Goal: Task Accomplishment & Management: Use online tool/utility

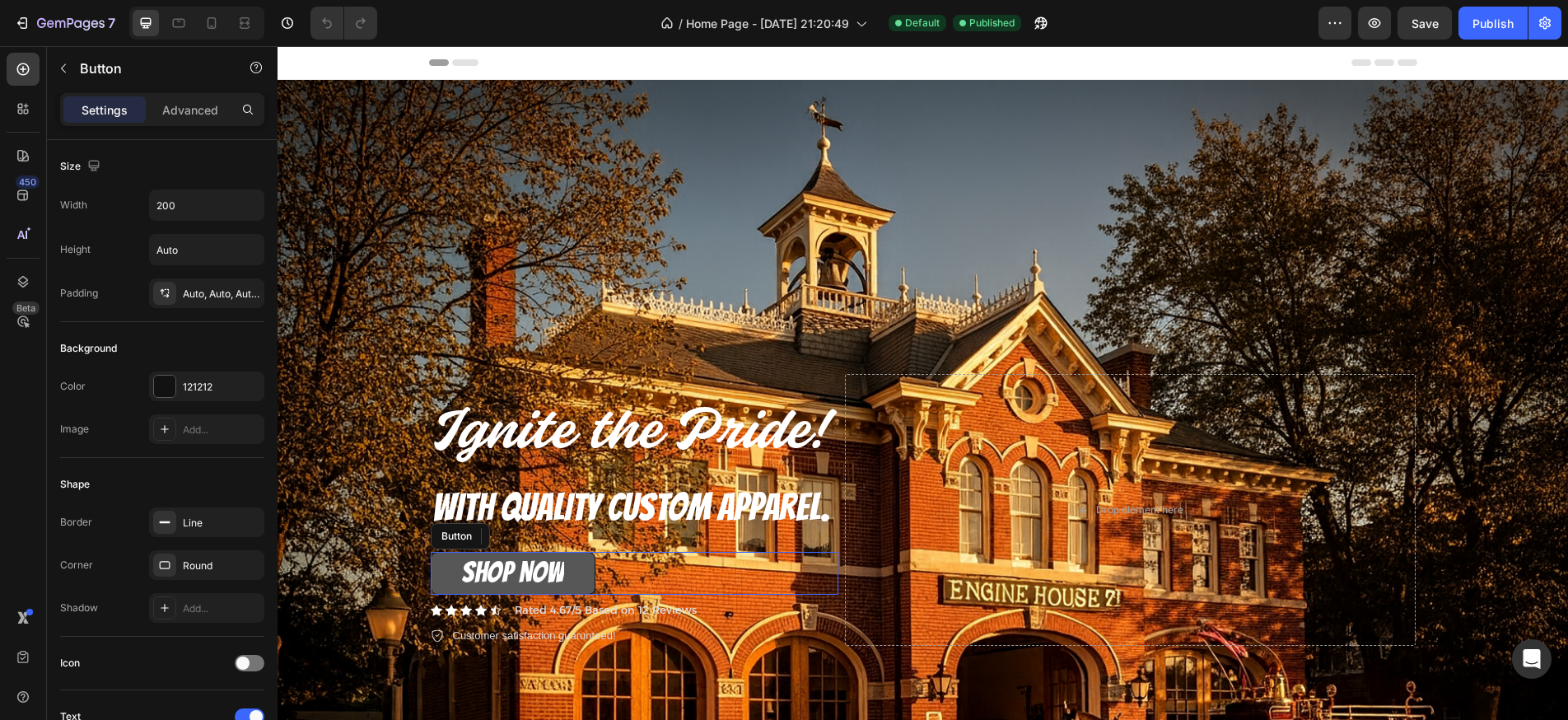
click at [585, 571] on button "SHOP NOW" at bounding box center [513, 573] width 164 height 43
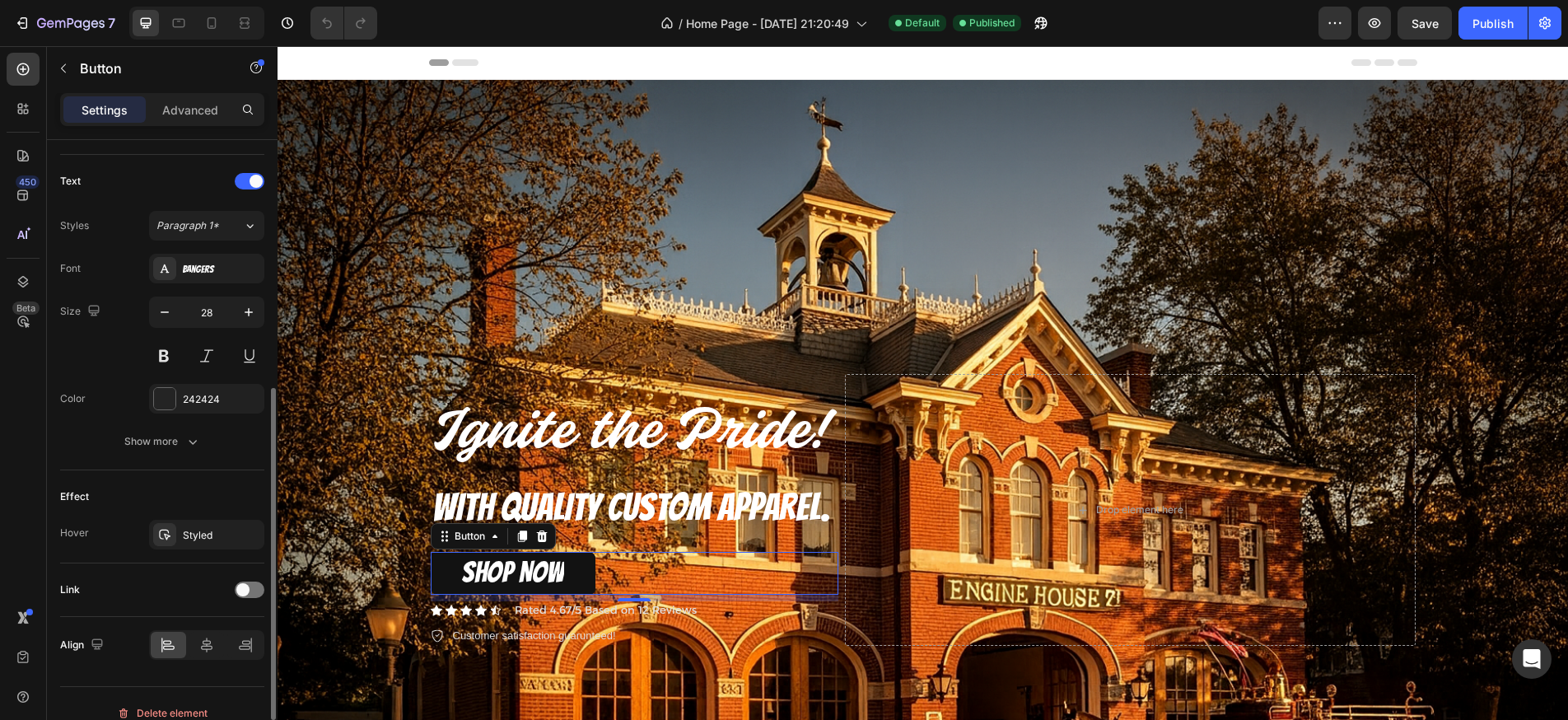
scroll to position [555, 0]
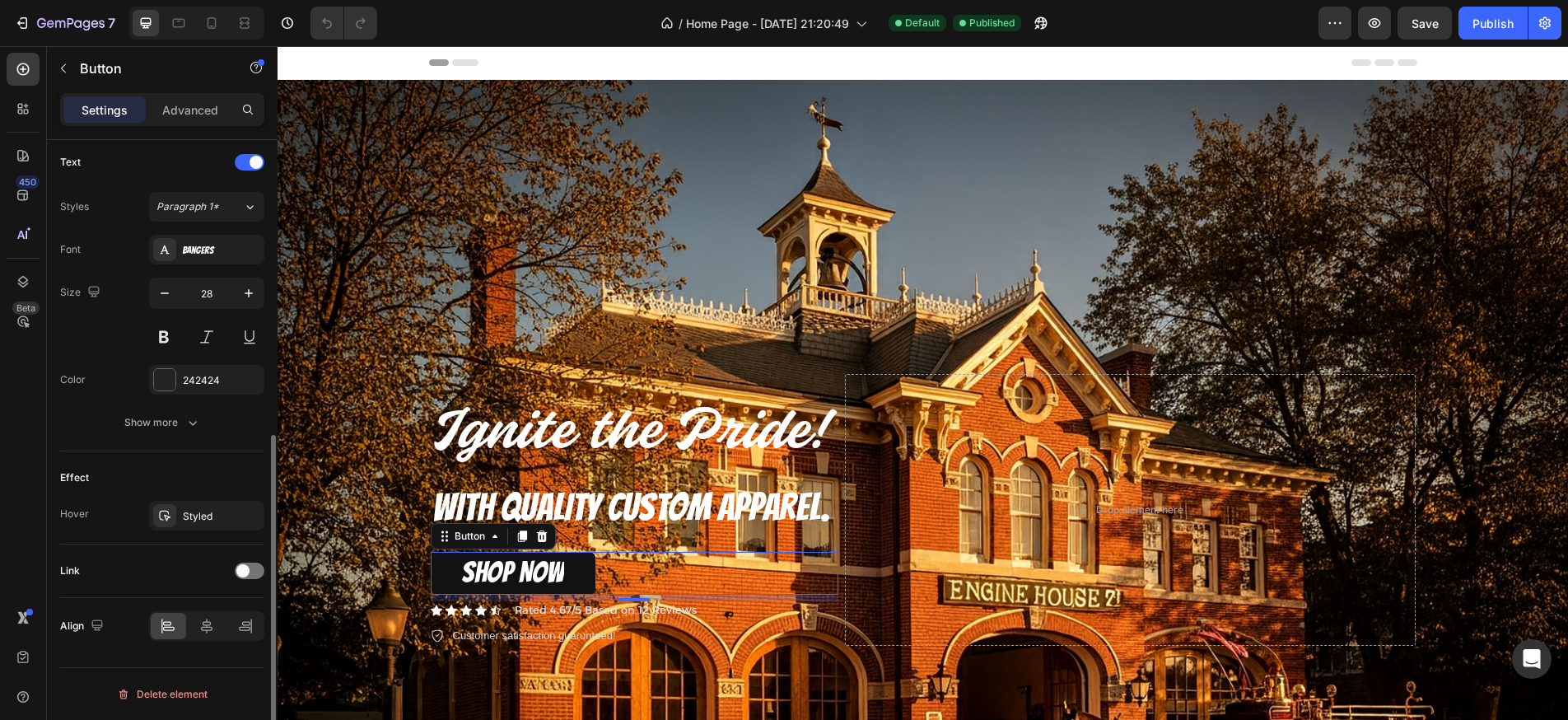
click at [246, 579] on div "Link" at bounding box center [163, 571] width 204 height 26
click at [247, 574] on span at bounding box center [243, 571] width 13 height 13
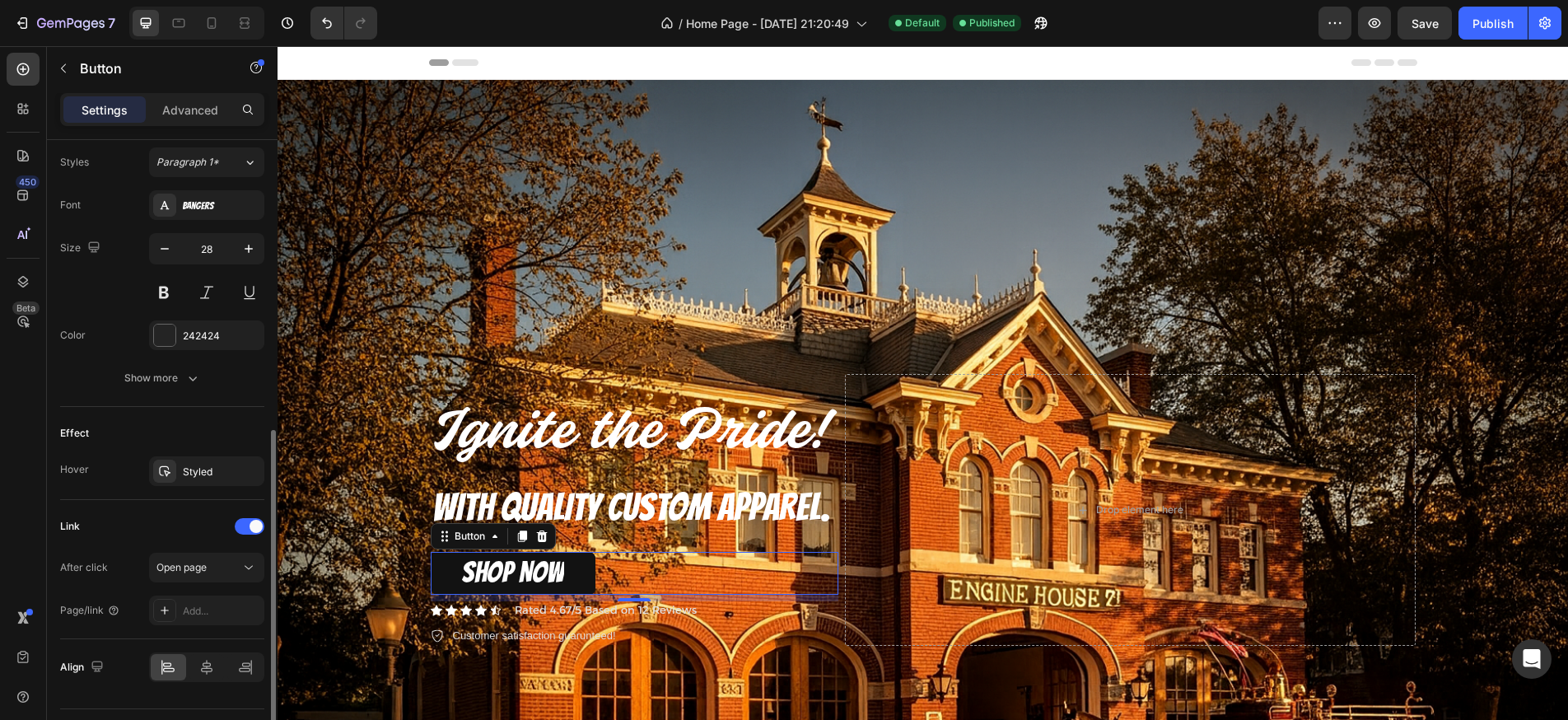
scroll to position [601, 0]
click at [212, 569] on div "Open page" at bounding box center [198, 565] width 84 height 15
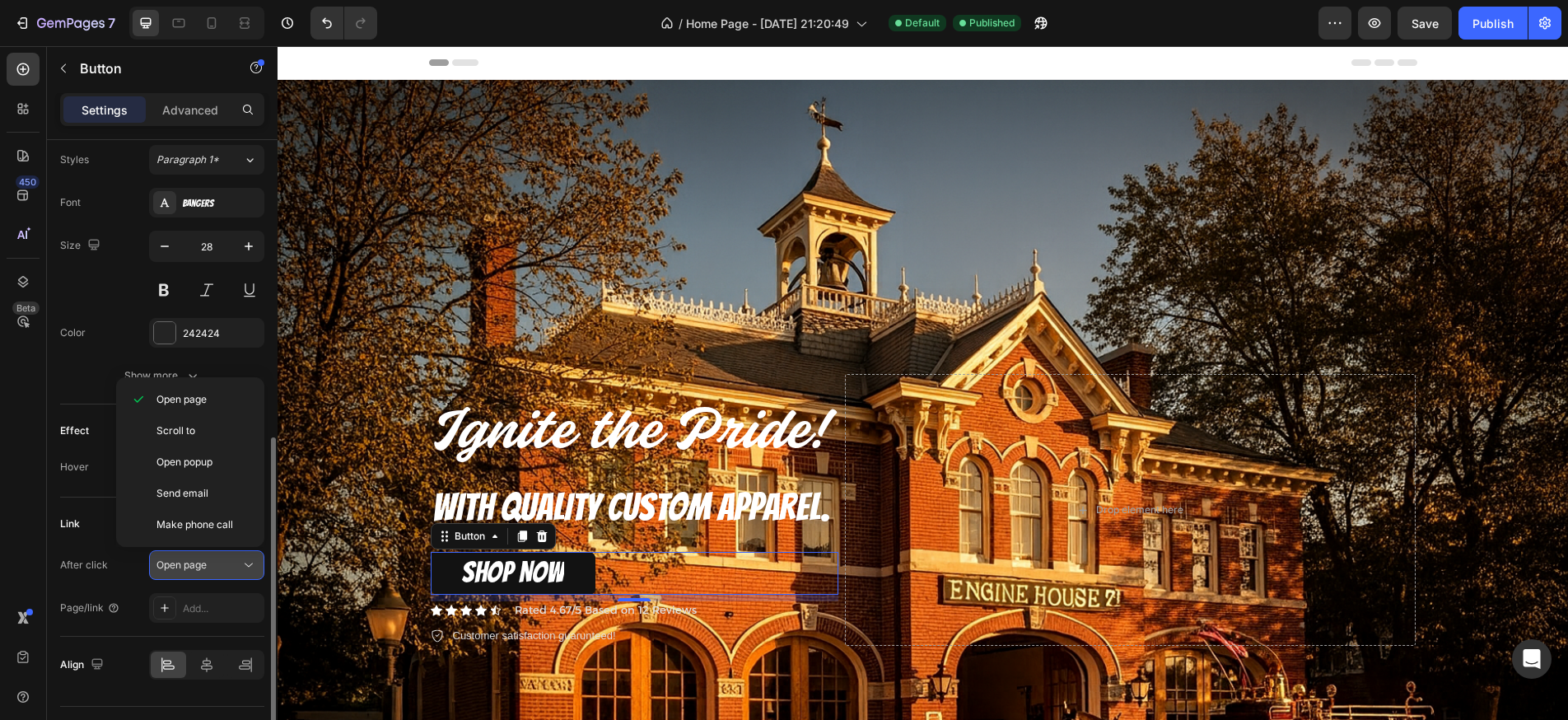
click at [209, 565] on div "Open page" at bounding box center [198, 565] width 84 height 15
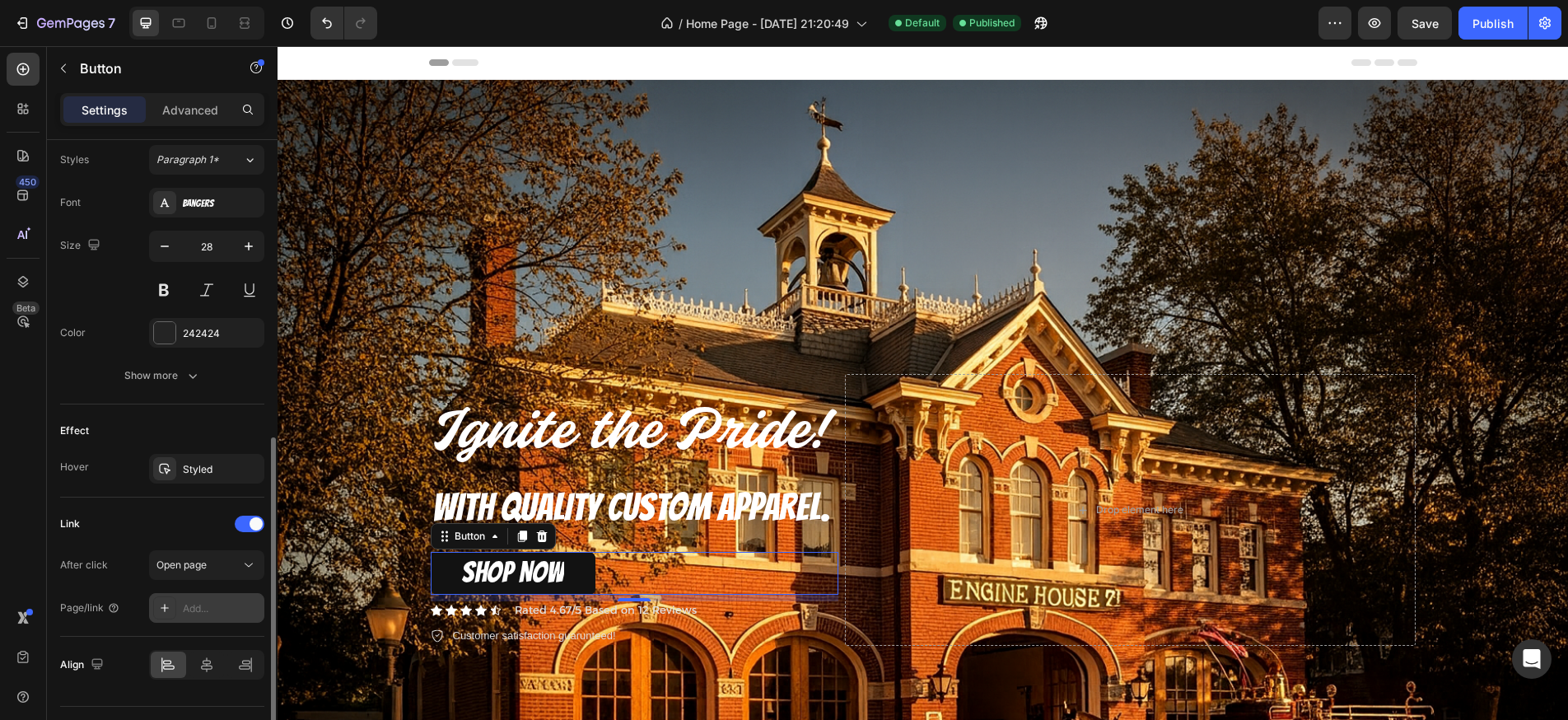
click at [208, 603] on div "Add..." at bounding box center [221, 609] width 78 height 15
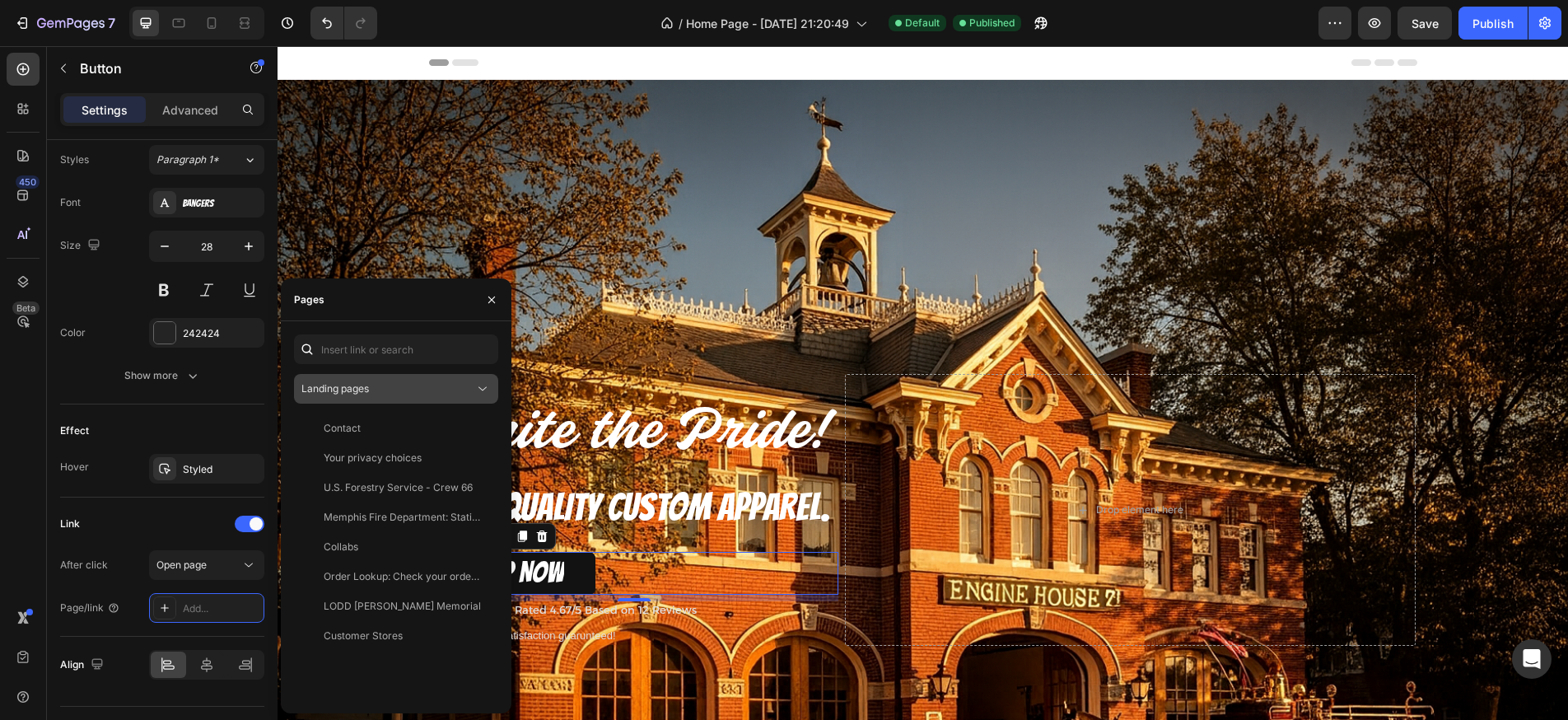
click at [374, 392] on div "Landing pages" at bounding box center [388, 389] width 173 height 15
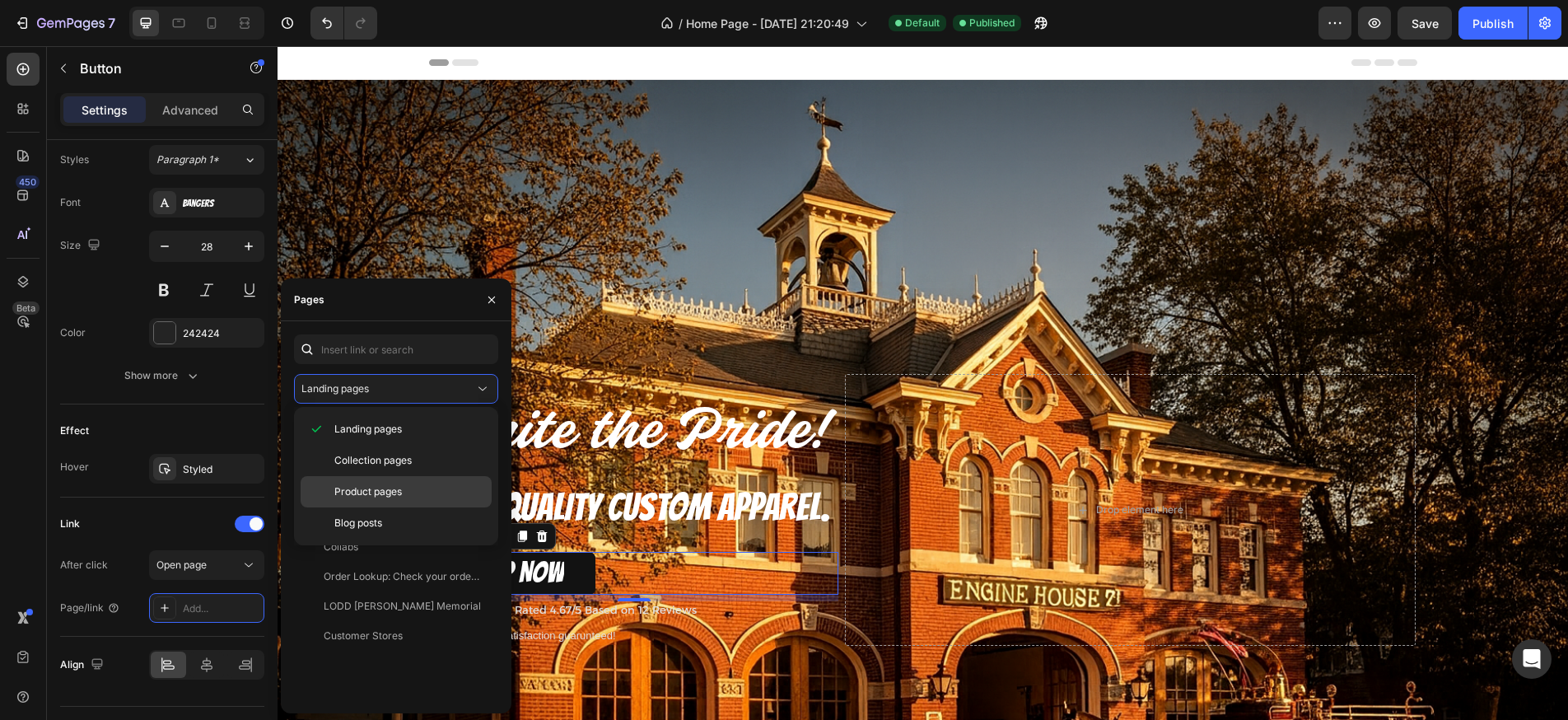
click at [373, 490] on span "Product pages" at bounding box center [368, 491] width 67 height 15
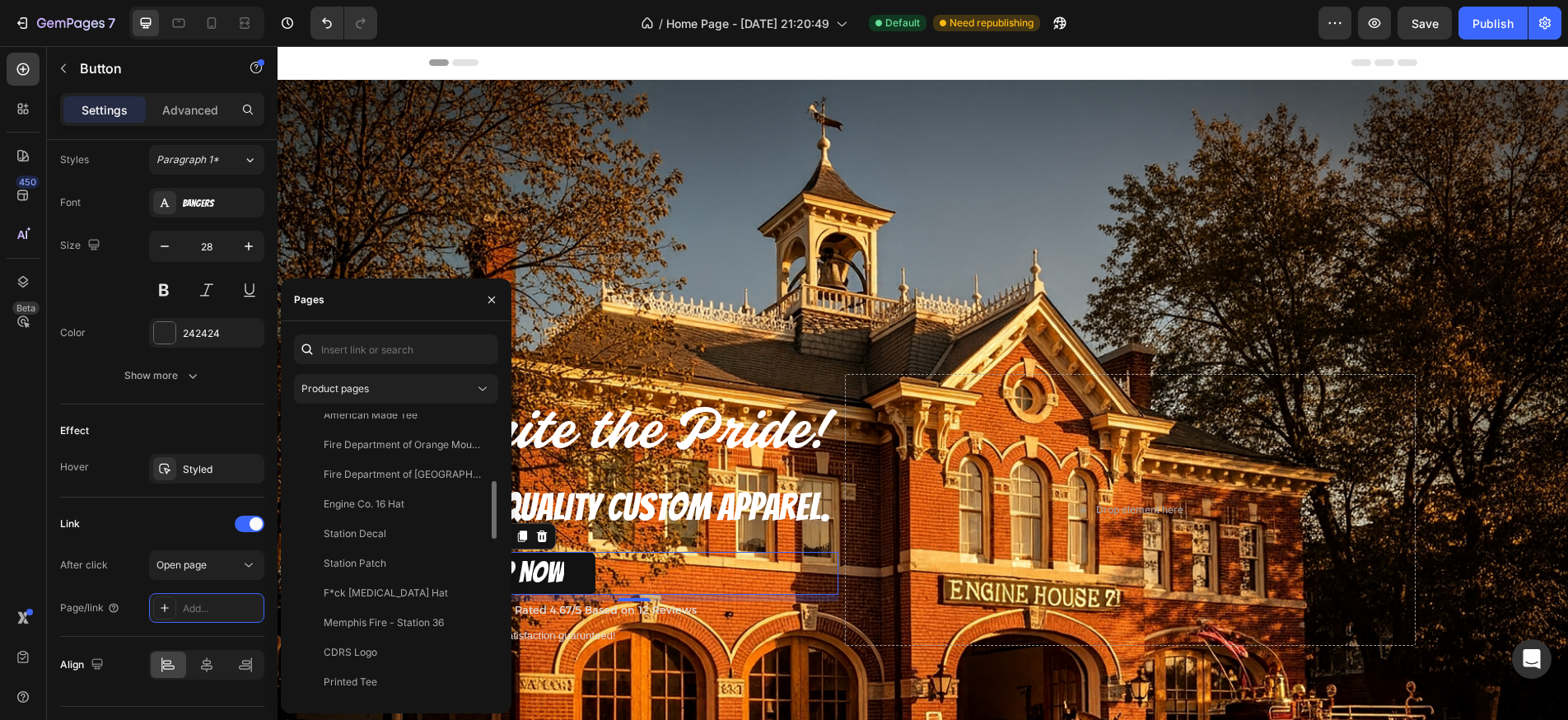
scroll to position [0, 0]
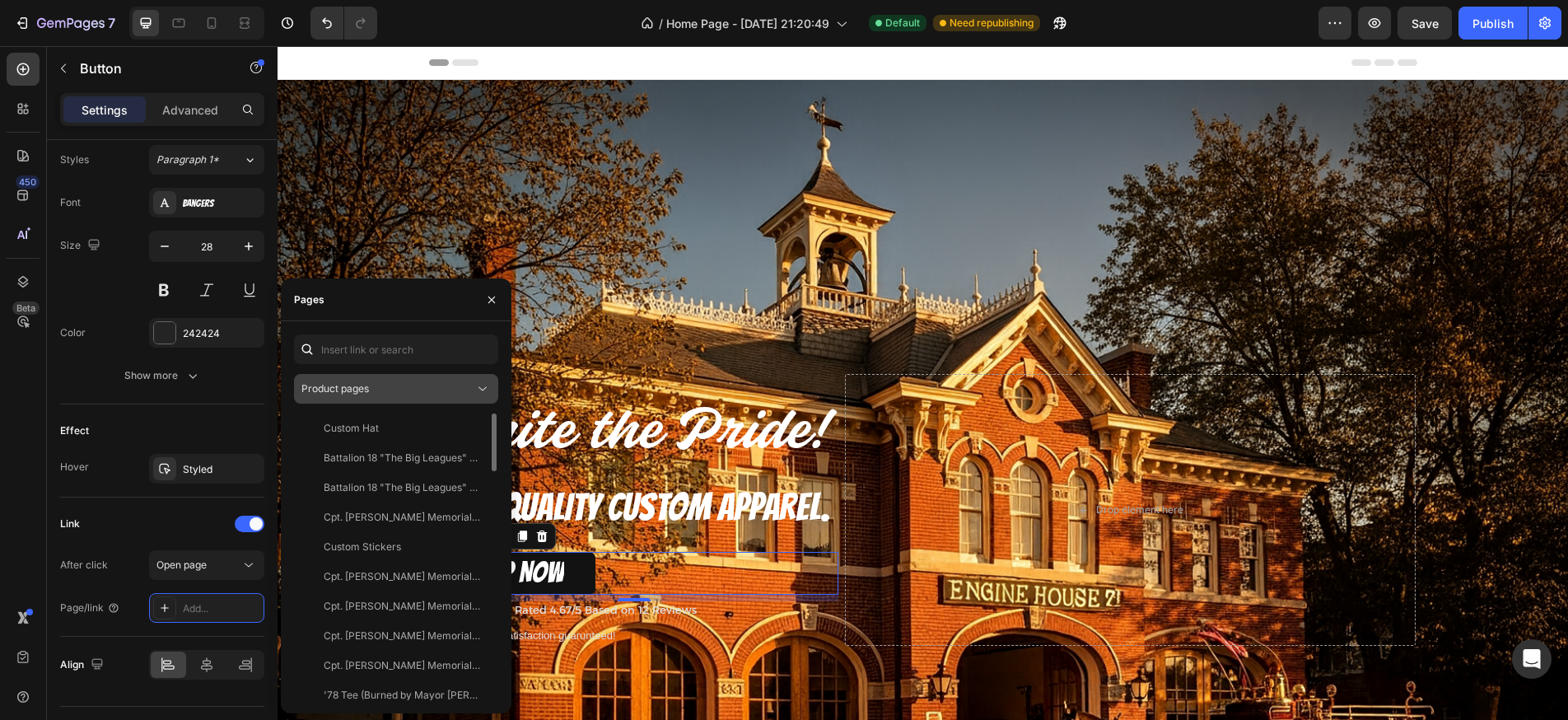
click at [378, 390] on div "Product pages" at bounding box center [388, 389] width 173 height 15
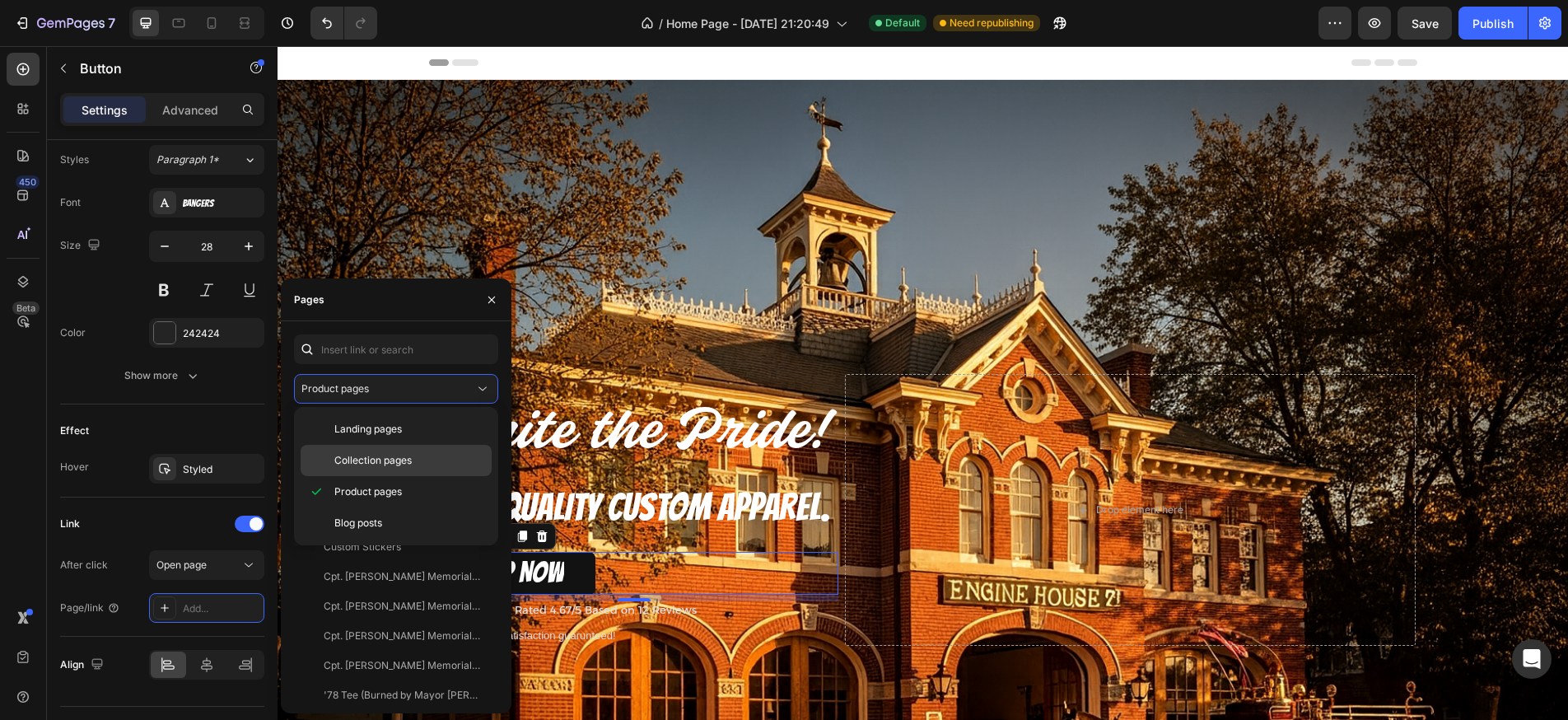
click at [375, 465] on span "Collection pages" at bounding box center [373, 460] width 78 height 15
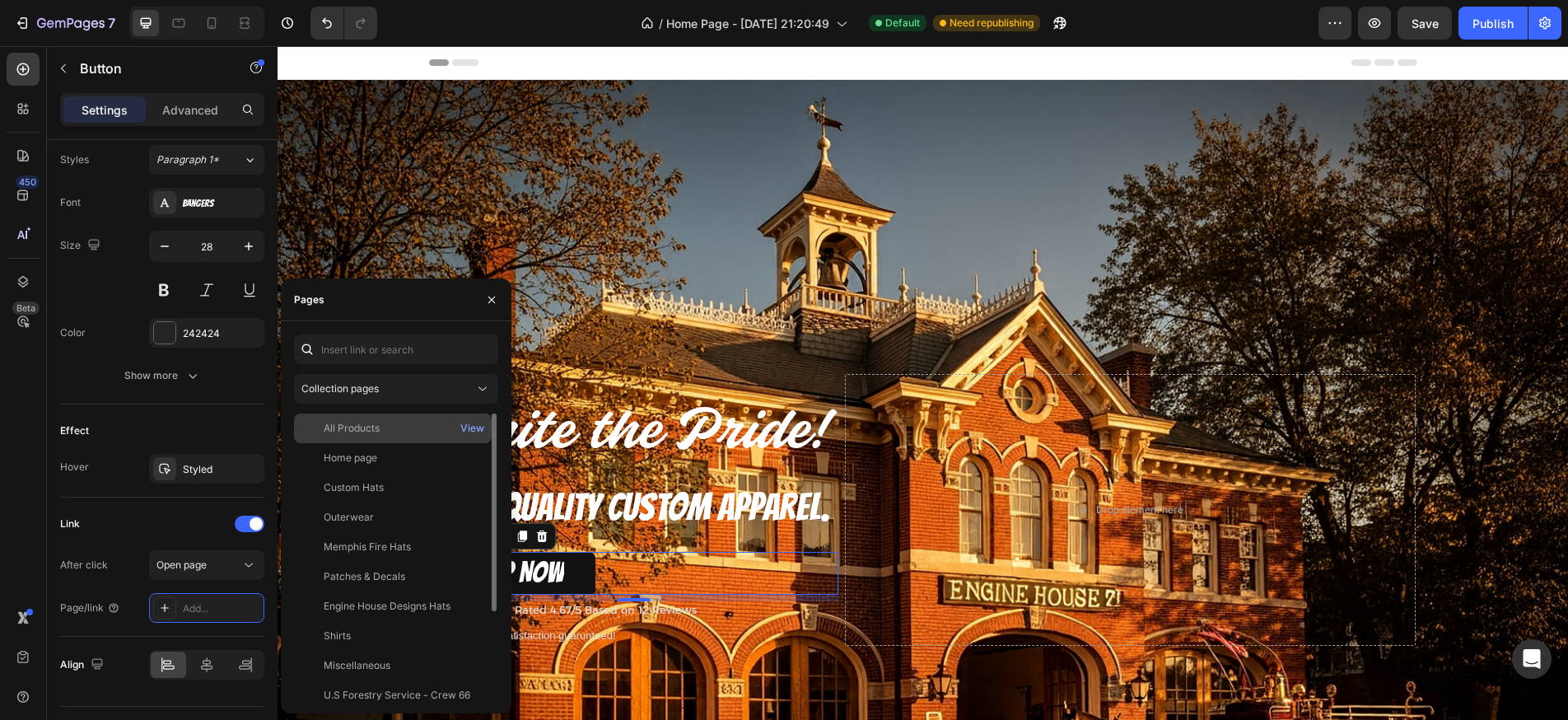
click at [375, 432] on div "All Products" at bounding box center [352, 428] width 56 height 15
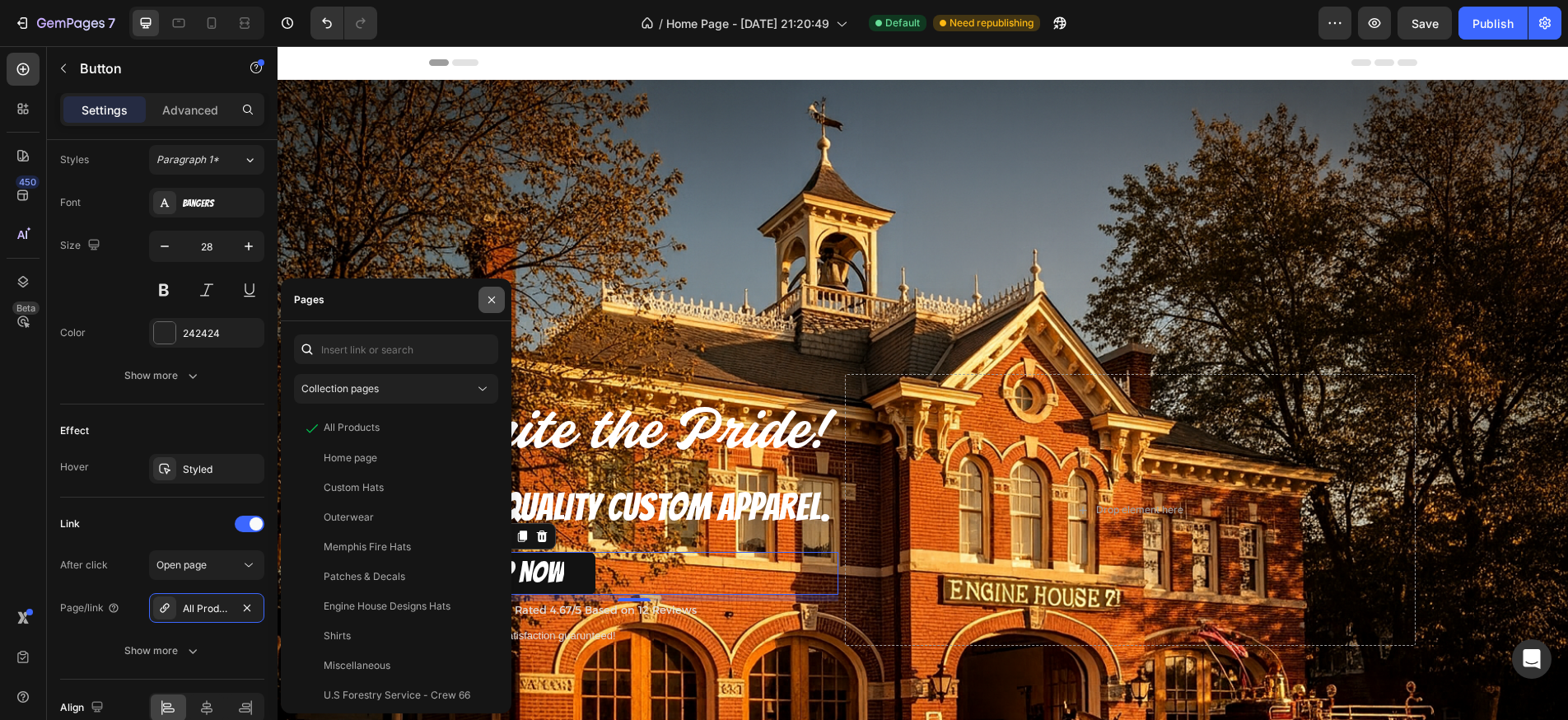
click at [491, 300] on icon "button" at bounding box center [491, 299] width 7 height 7
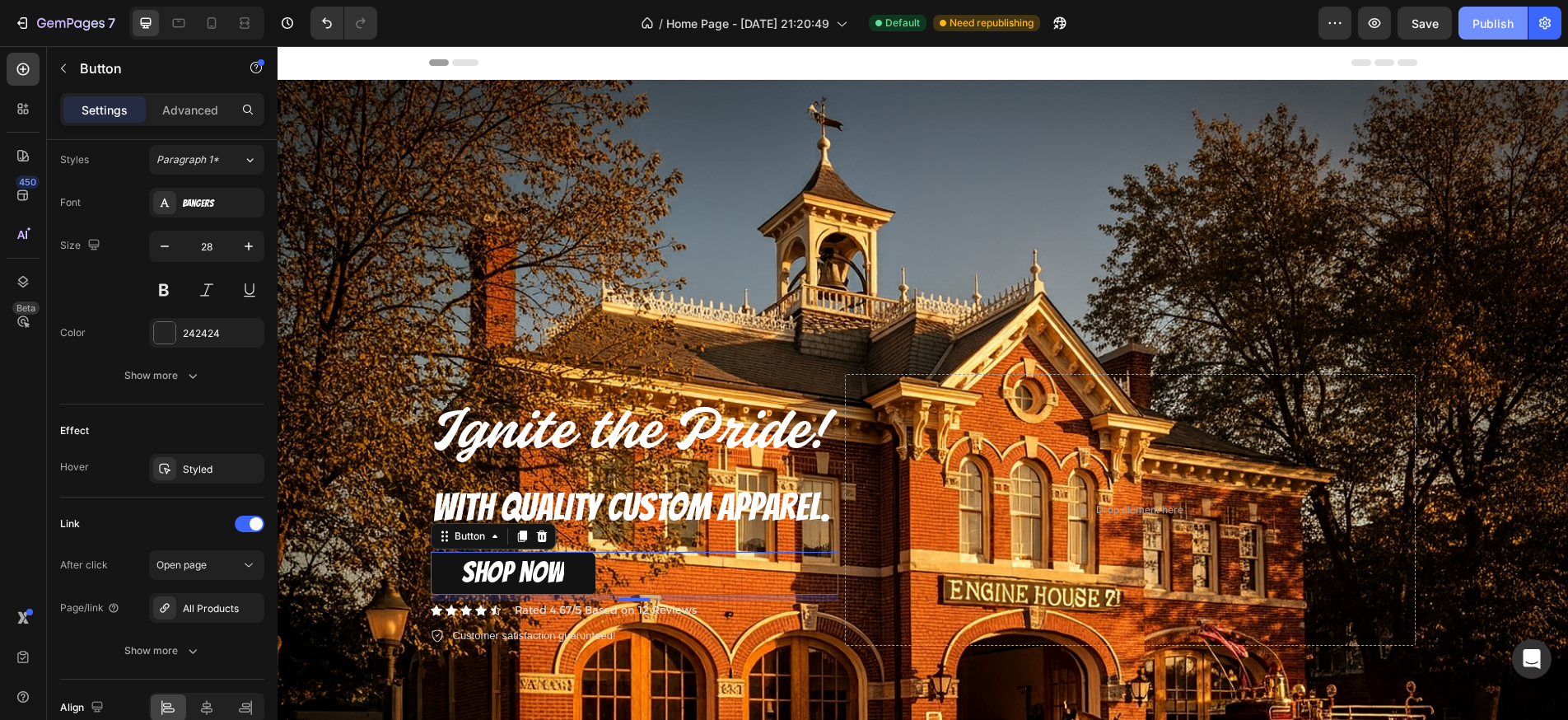
click at [1473, 21] on button "Publish" at bounding box center [1493, 23] width 69 height 33
click at [211, 25] on icon at bounding box center [211, 23] width 16 height 16
type input "14"
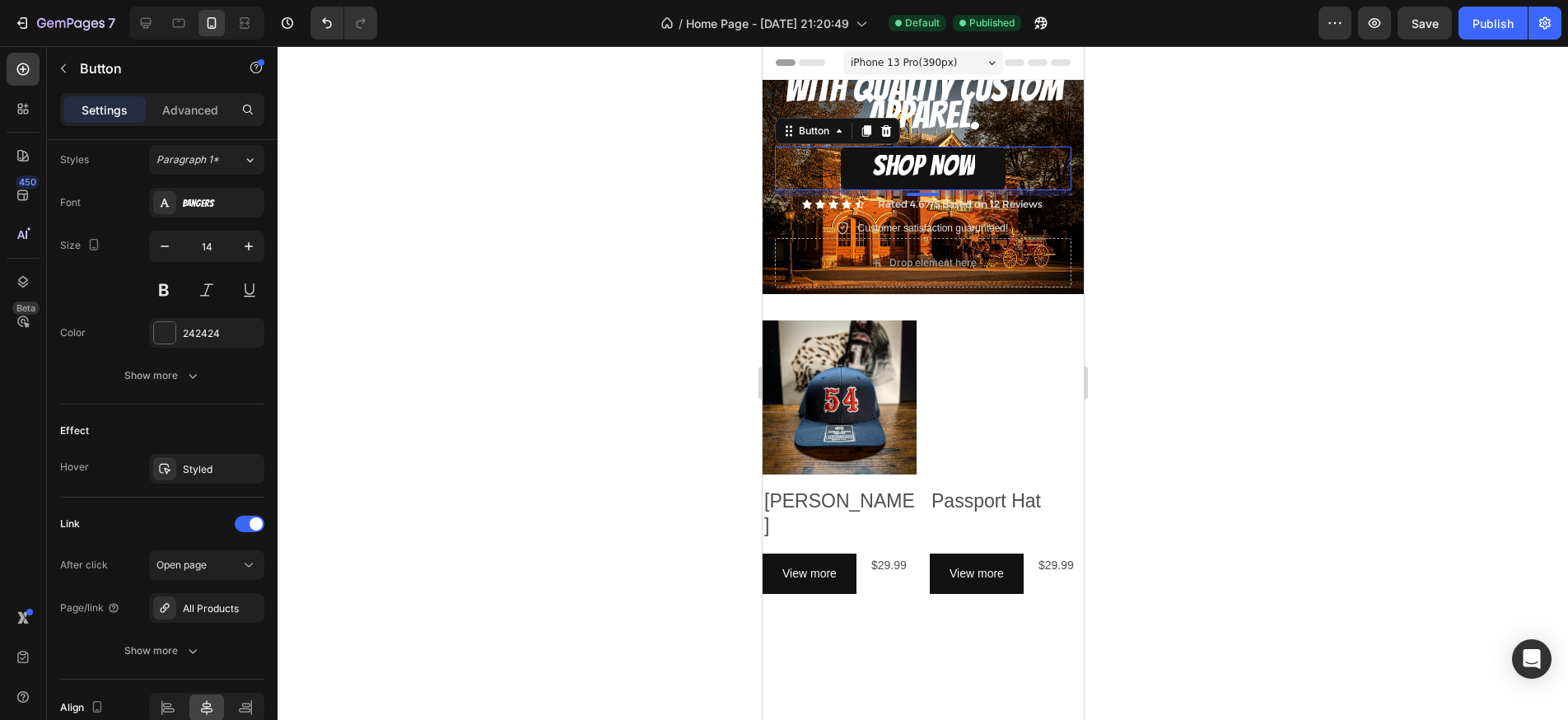
scroll to position [43, 0]
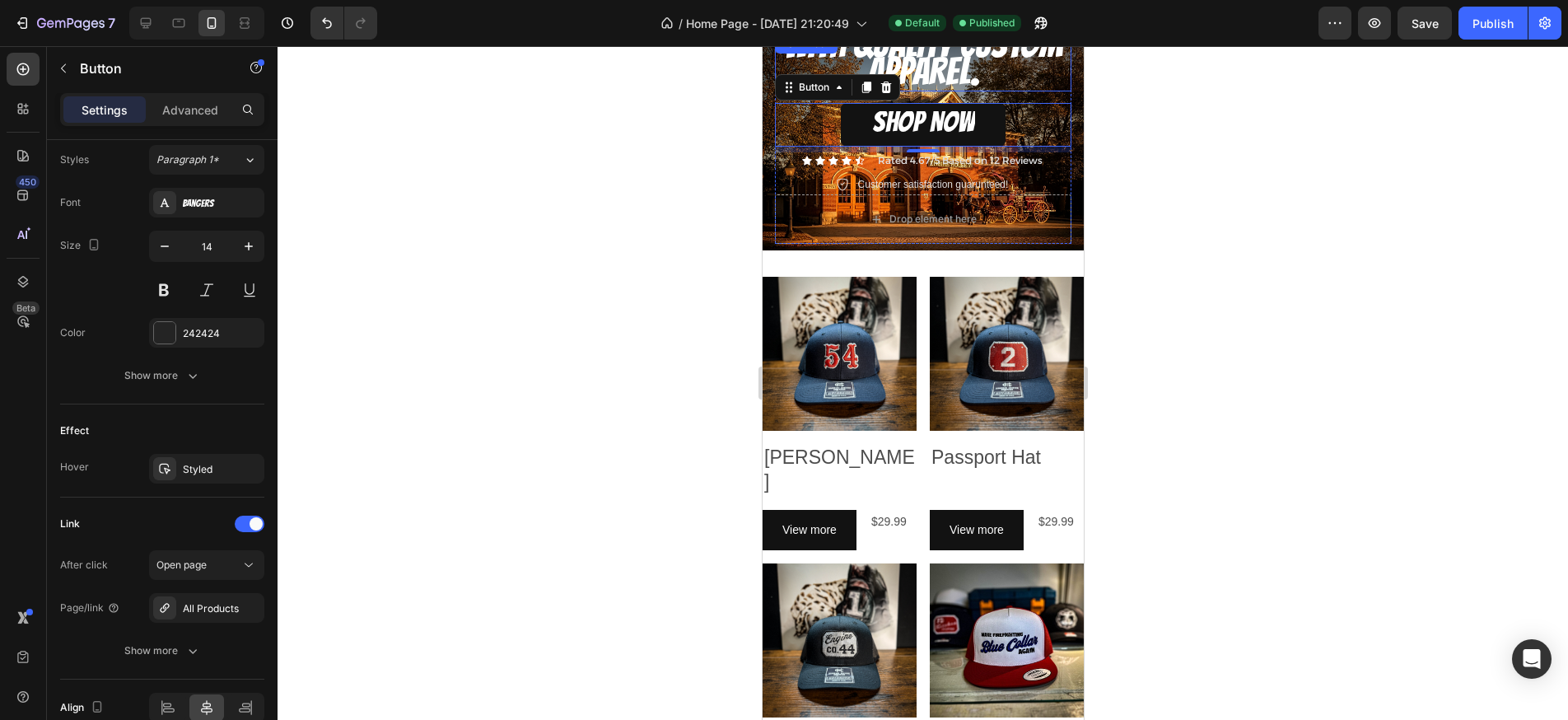
click at [979, 77] on p "WITH QUALITY CUSTOM APPAREL." at bounding box center [922, 62] width 293 height 55
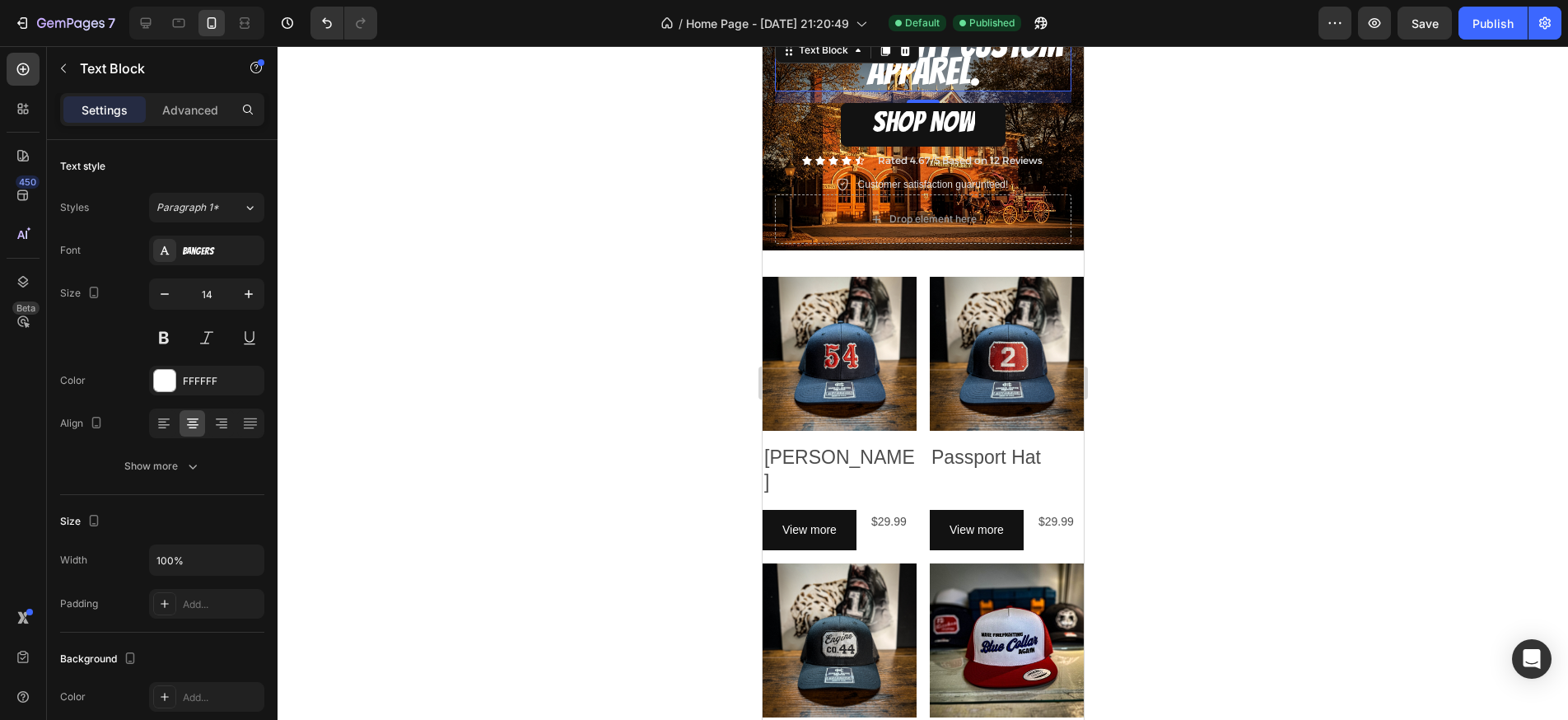
click at [959, 77] on span "WITH QUALITY CUSTOM APPAREL." at bounding box center [923, 57] width 278 height 67
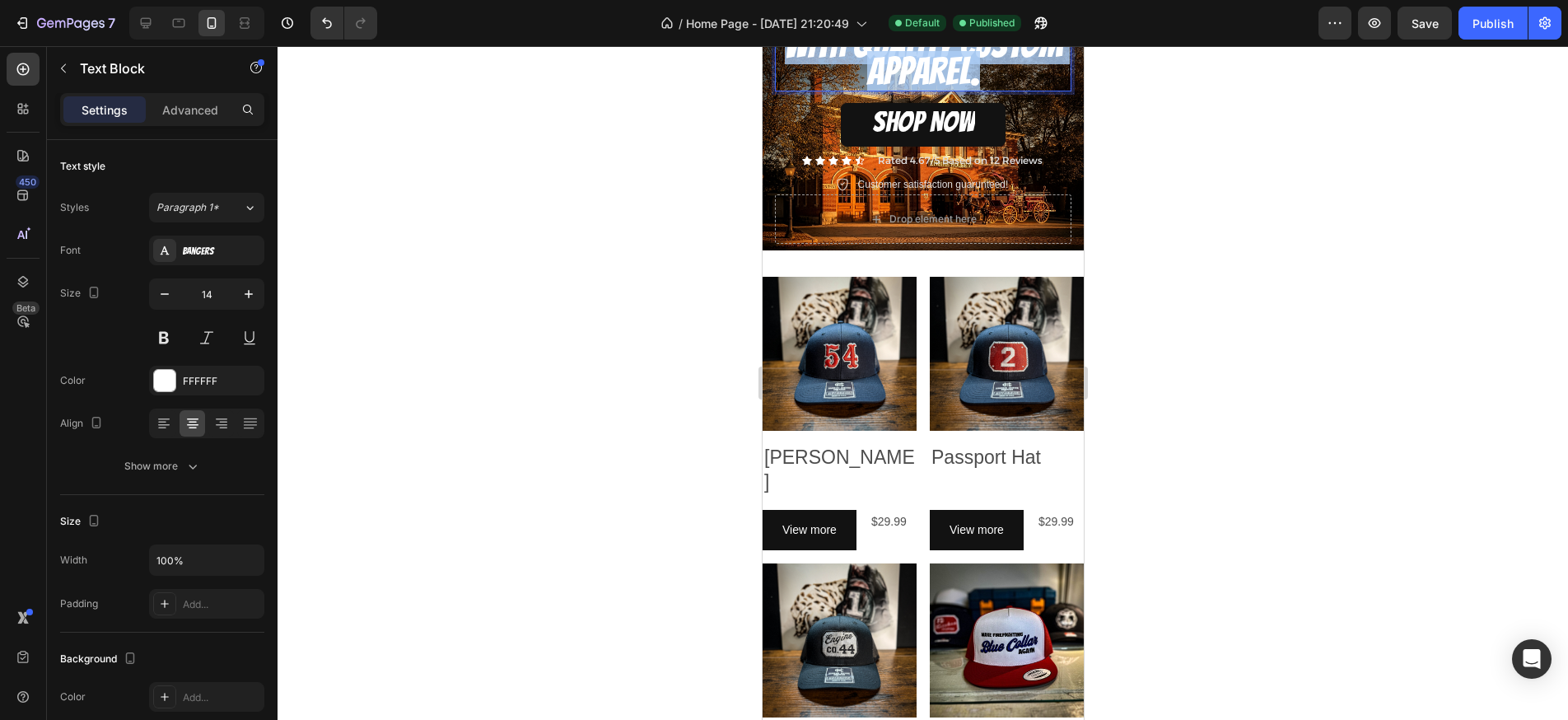
click at [959, 77] on span "WITH QUALITY CUSTOM APPAREL." at bounding box center [923, 57] width 278 height 67
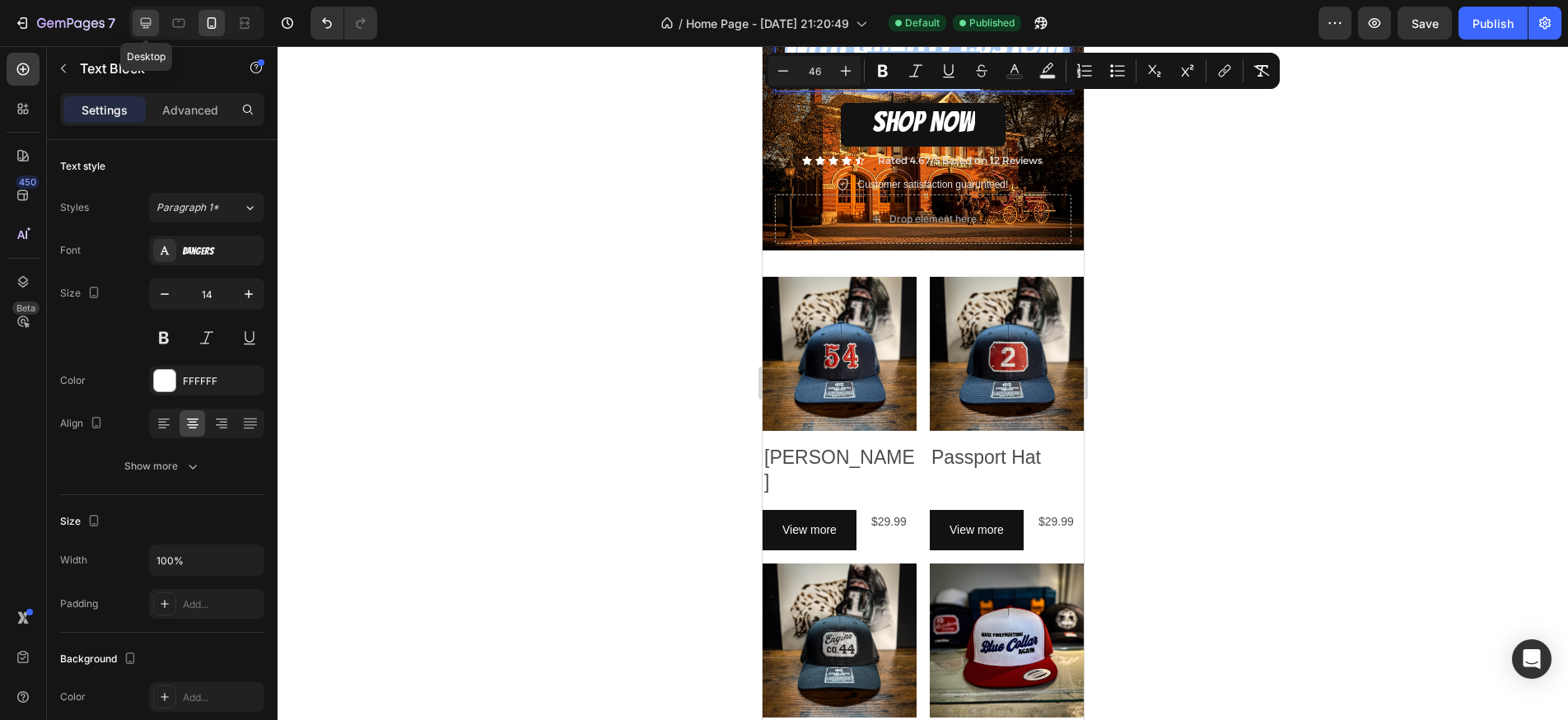
click at [144, 27] on icon at bounding box center [146, 23] width 10 height 10
type input "27"
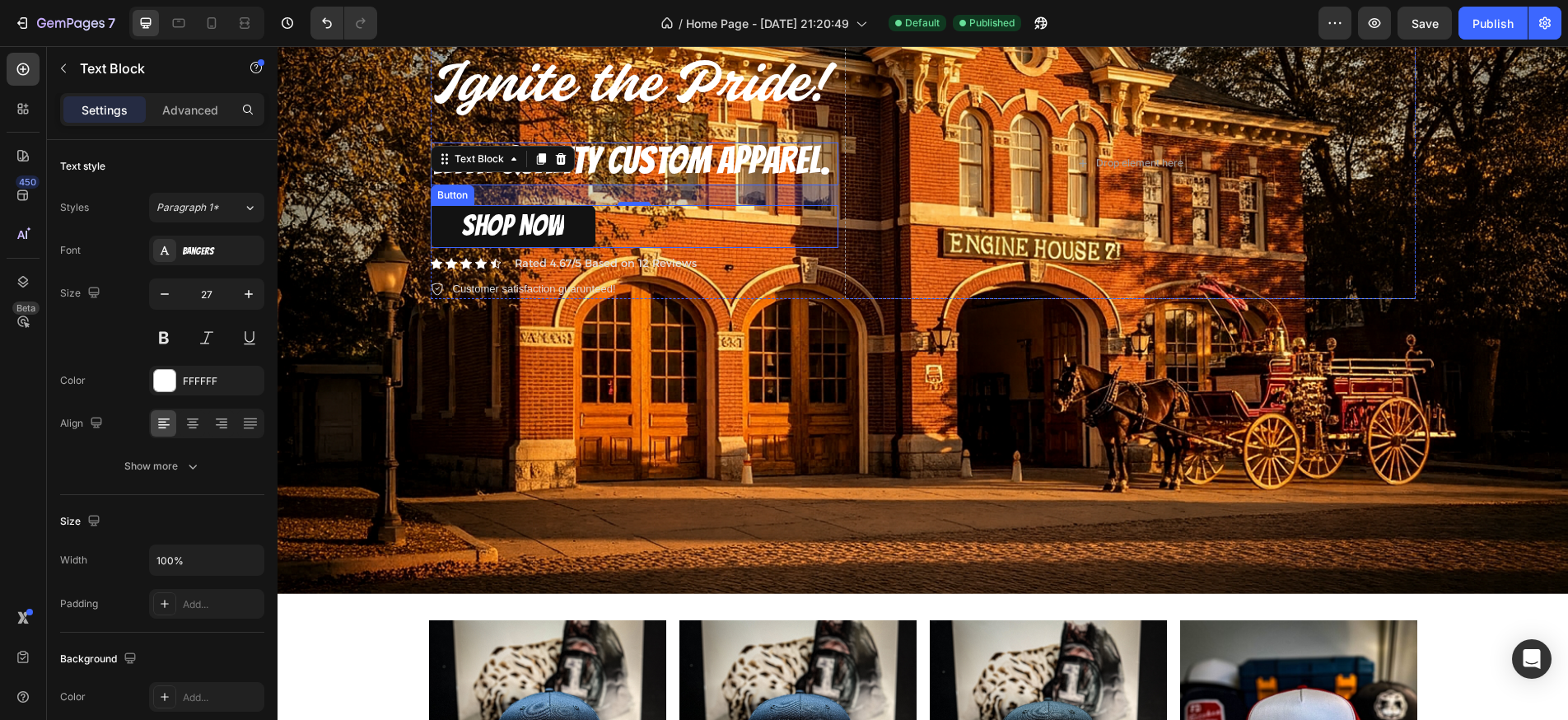
scroll to position [386, 0]
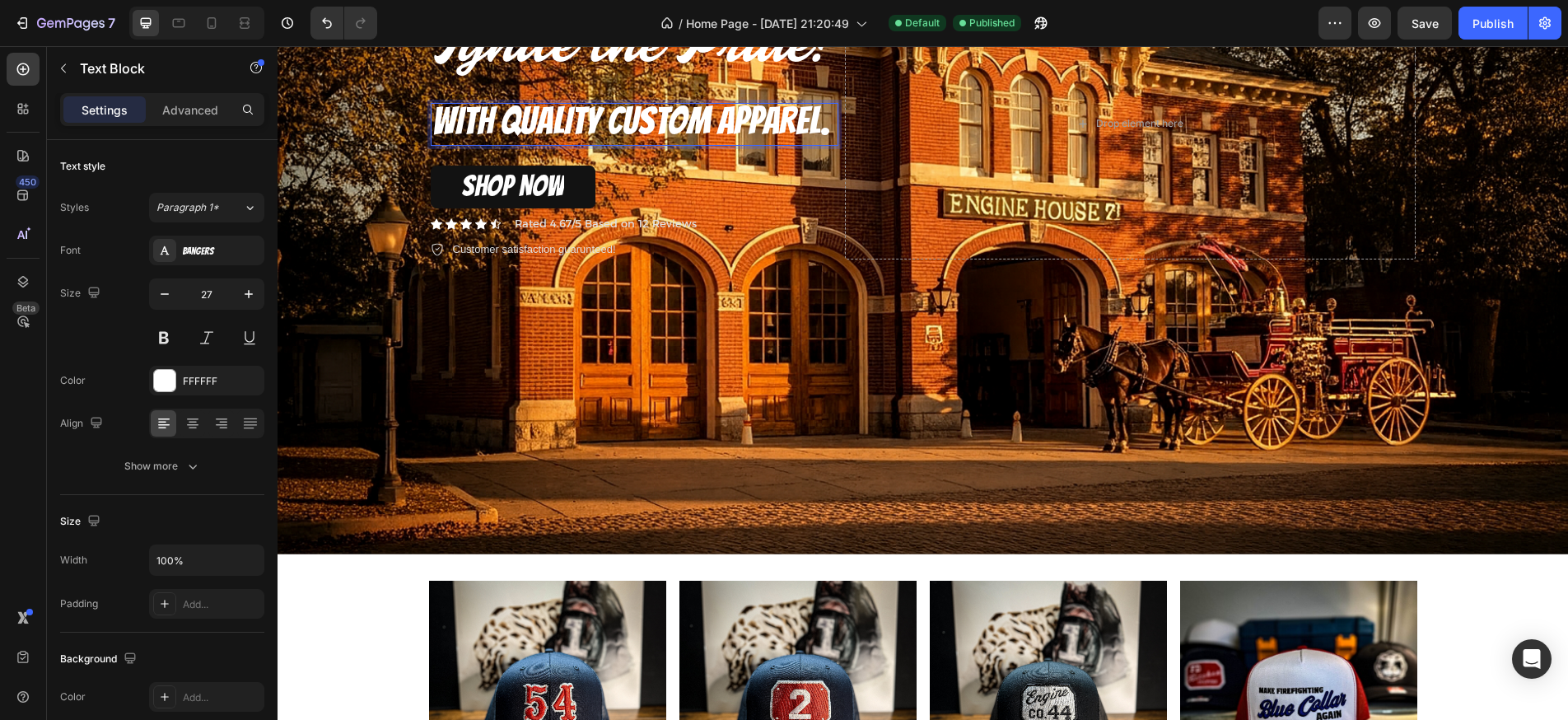
click at [634, 116] on span "WITH QUALITY CUSTOM APPAREL." at bounding box center [631, 120] width 398 height 41
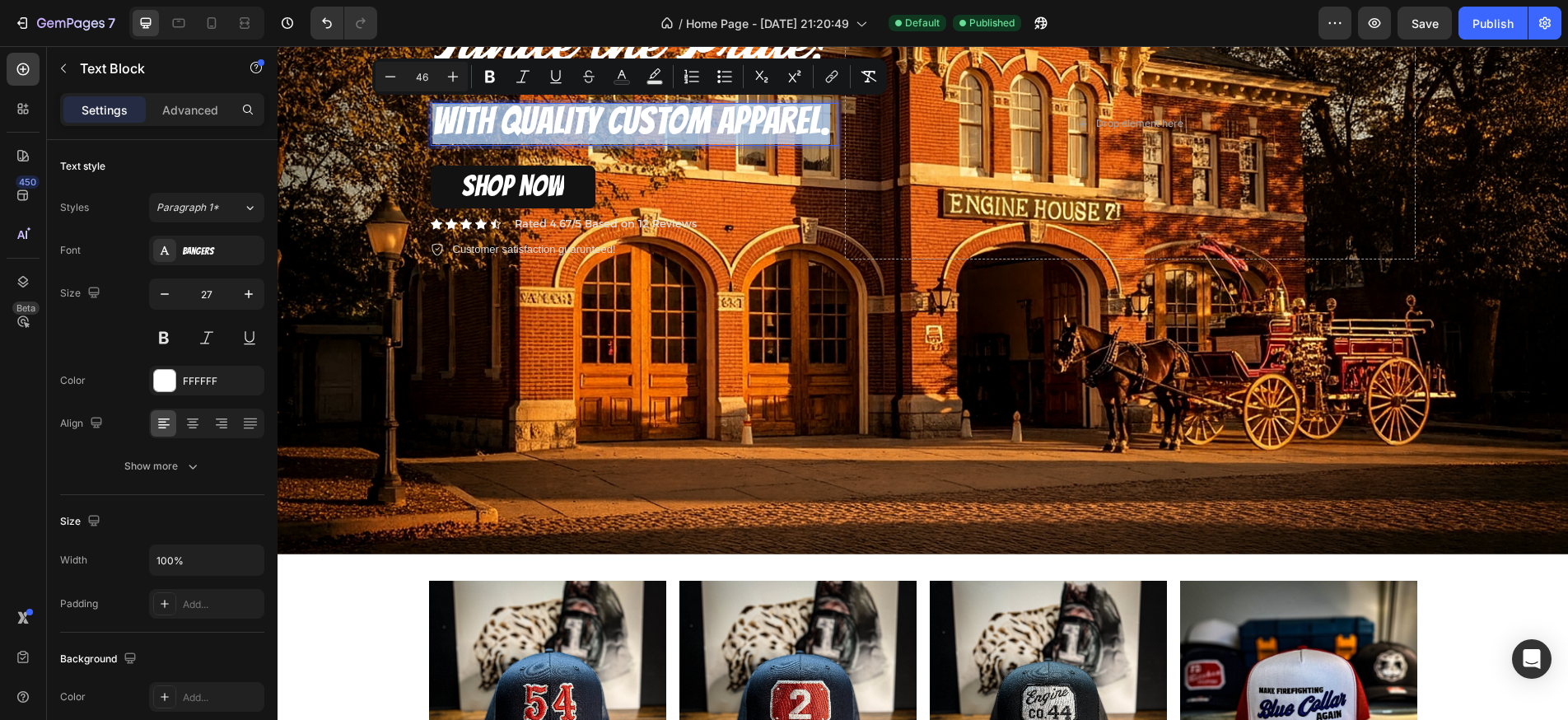
click at [634, 116] on span "WITH QUALITY CUSTOM APPAREL." at bounding box center [631, 120] width 398 height 41
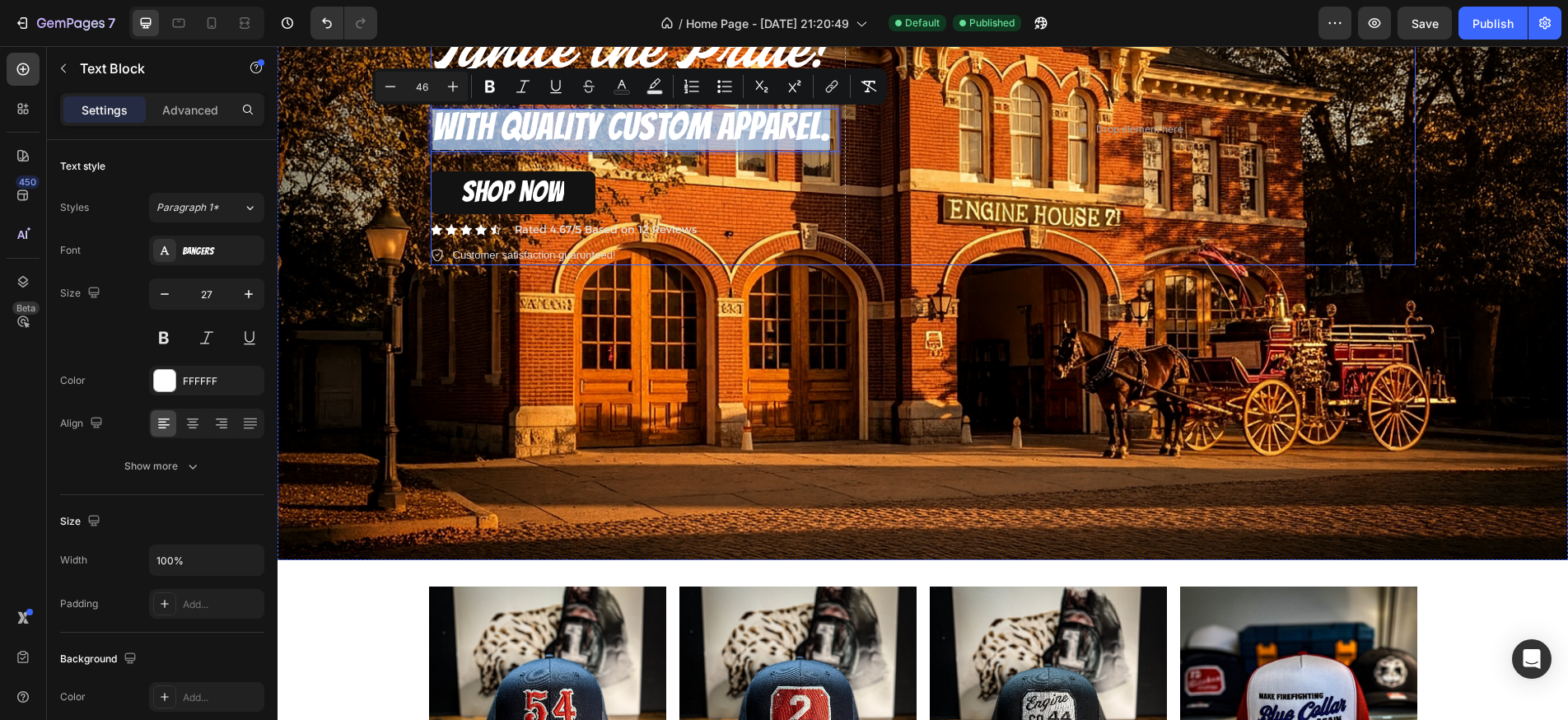
scroll to position [374, 0]
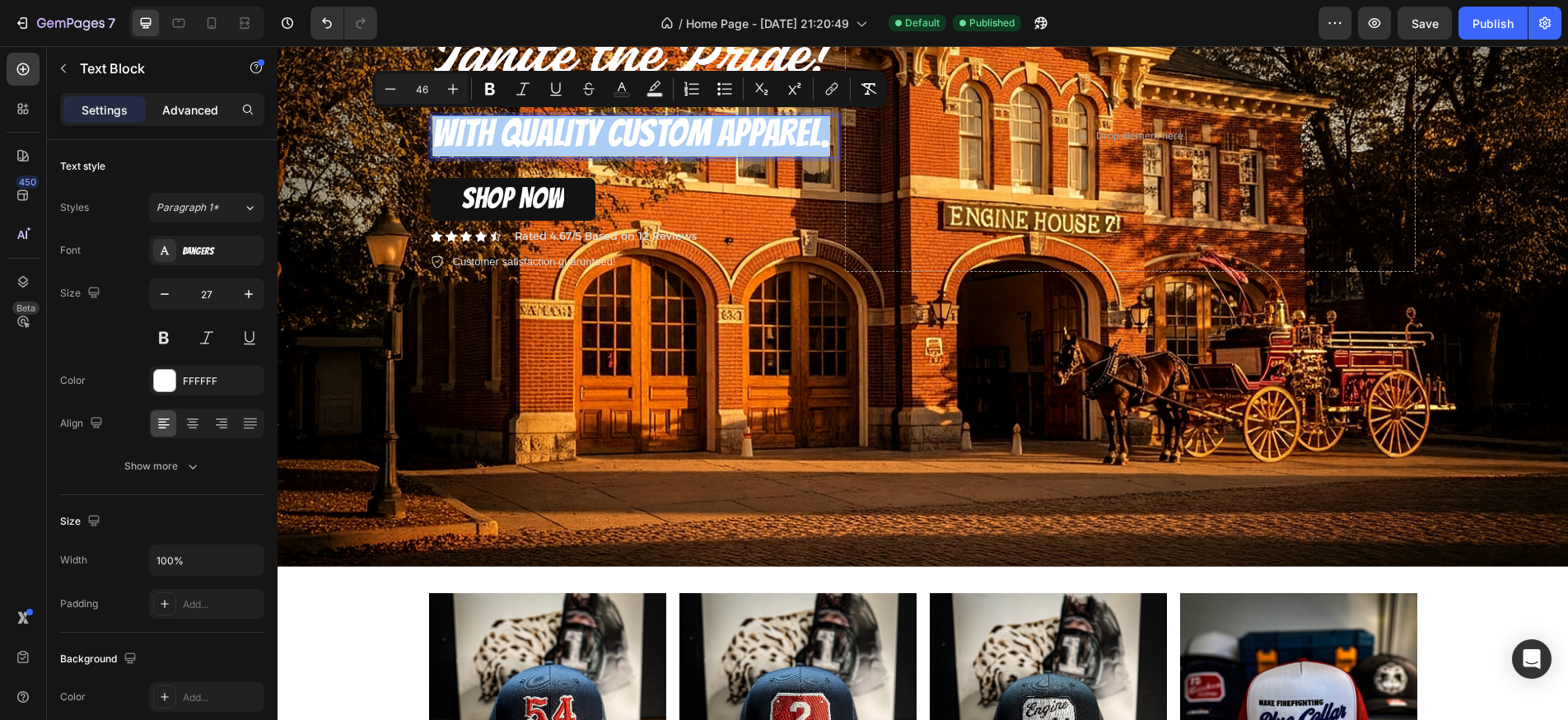
click at [198, 112] on p "Advanced" at bounding box center [190, 110] width 56 height 17
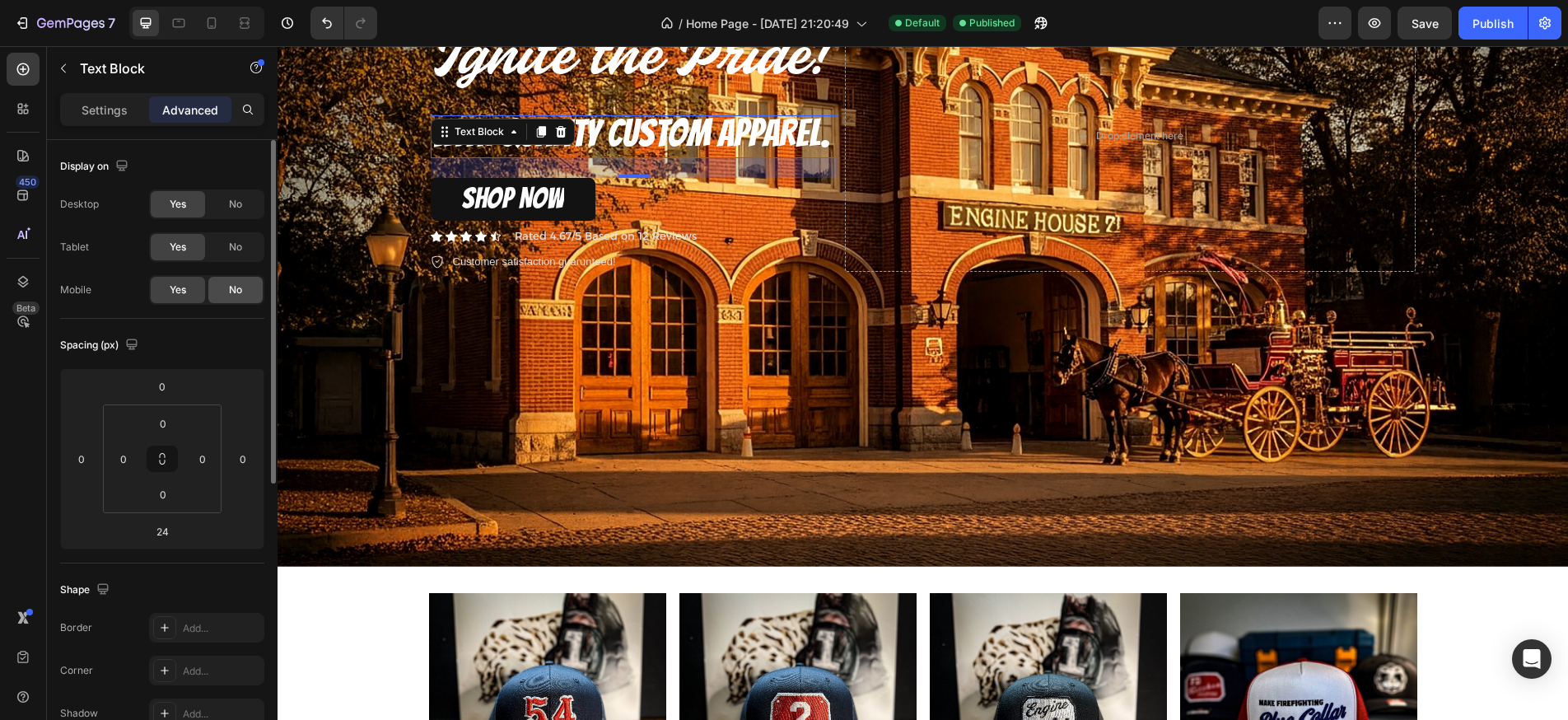
click at [231, 287] on span "No" at bounding box center [235, 290] width 13 height 15
click at [247, 246] on div "No" at bounding box center [236, 248] width 55 height 26
click at [215, 31] on div at bounding box center [212, 23] width 26 height 26
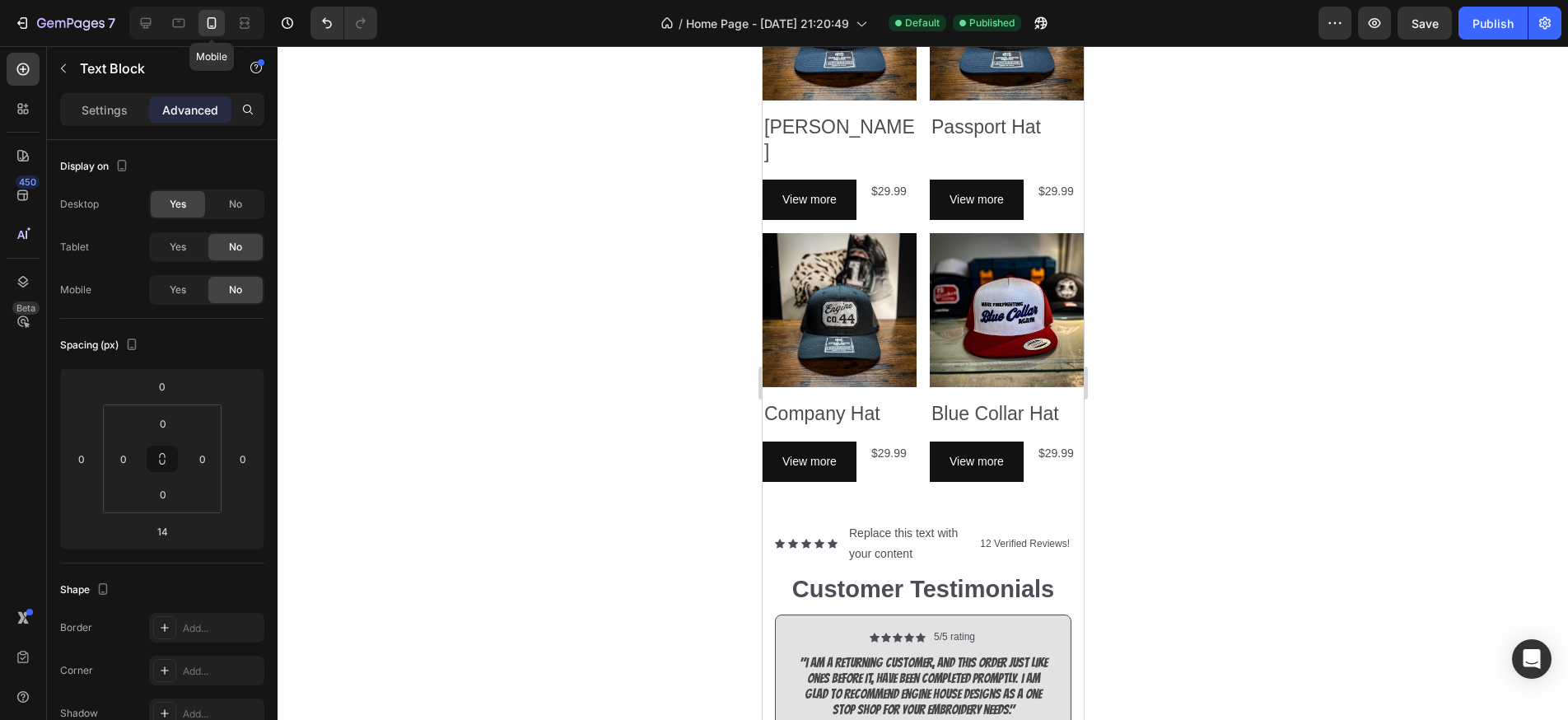
scroll to position [317, 0]
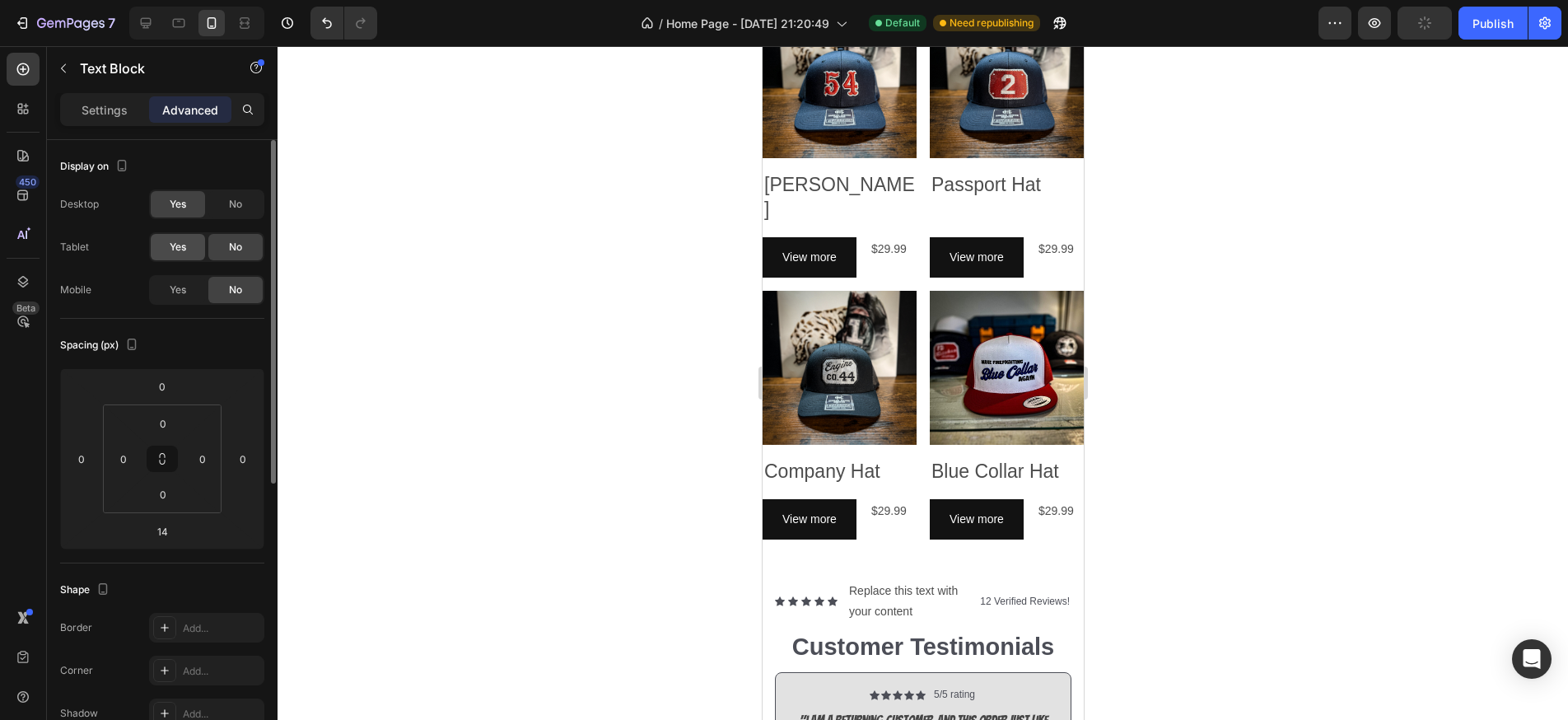
click at [174, 256] on div "Yes" at bounding box center [178, 248] width 55 height 26
click at [174, 298] on div "Yes" at bounding box center [178, 290] width 55 height 26
drag, startPoint x: 183, startPoint y: 31, endPoint x: 192, endPoint y: 29, distance: 9.2
click at [183, 31] on div at bounding box center [179, 23] width 26 height 26
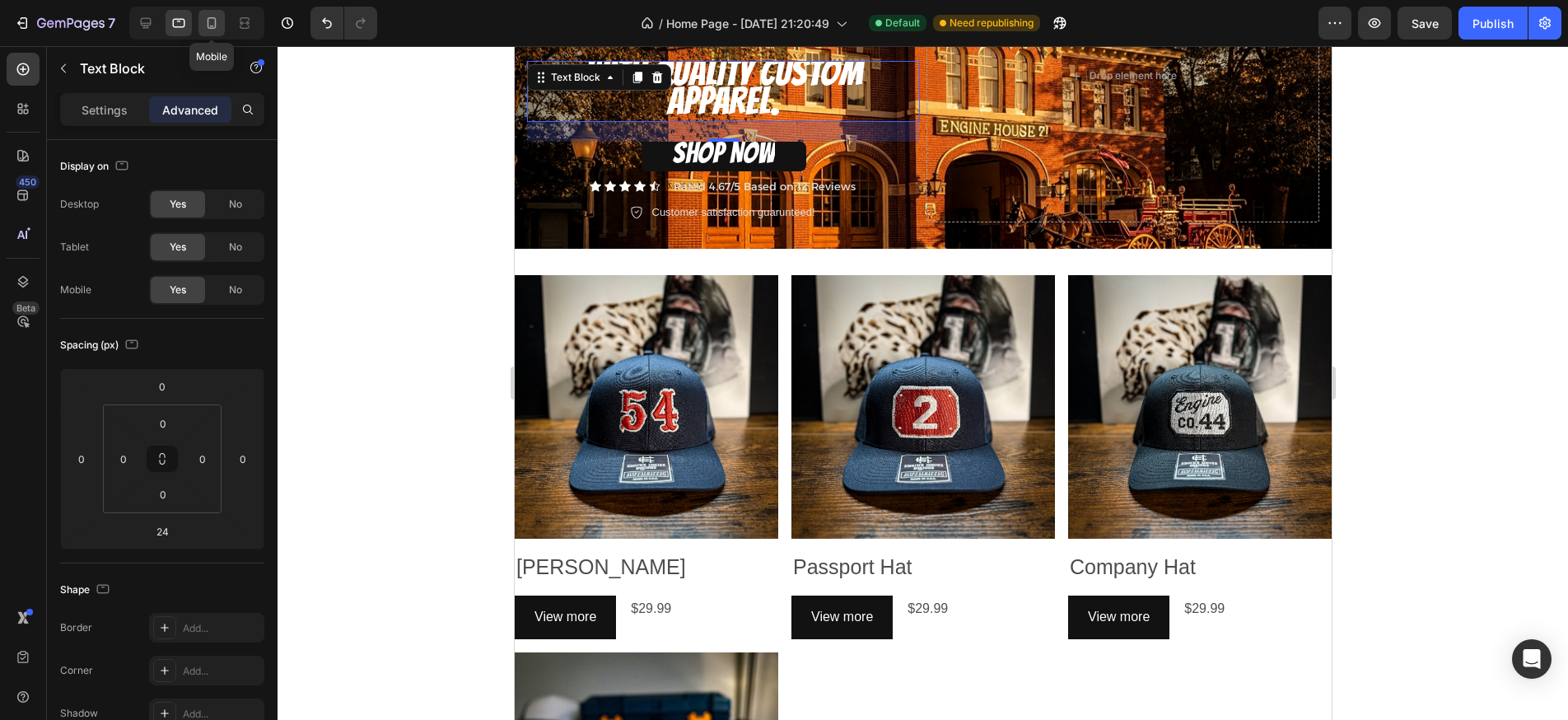
scroll to position [134, 0]
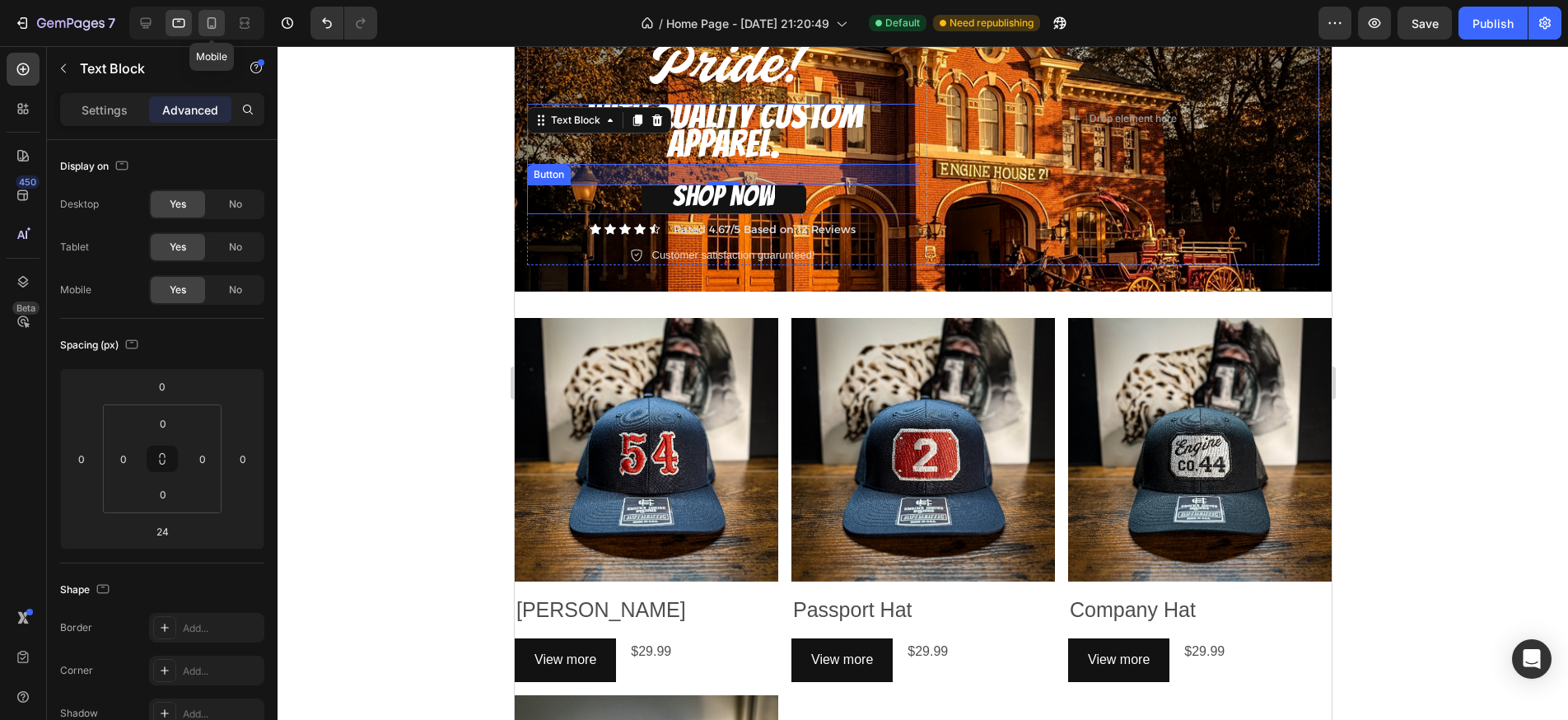
click at [206, 26] on icon at bounding box center [211, 23] width 16 height 16
type input "14"
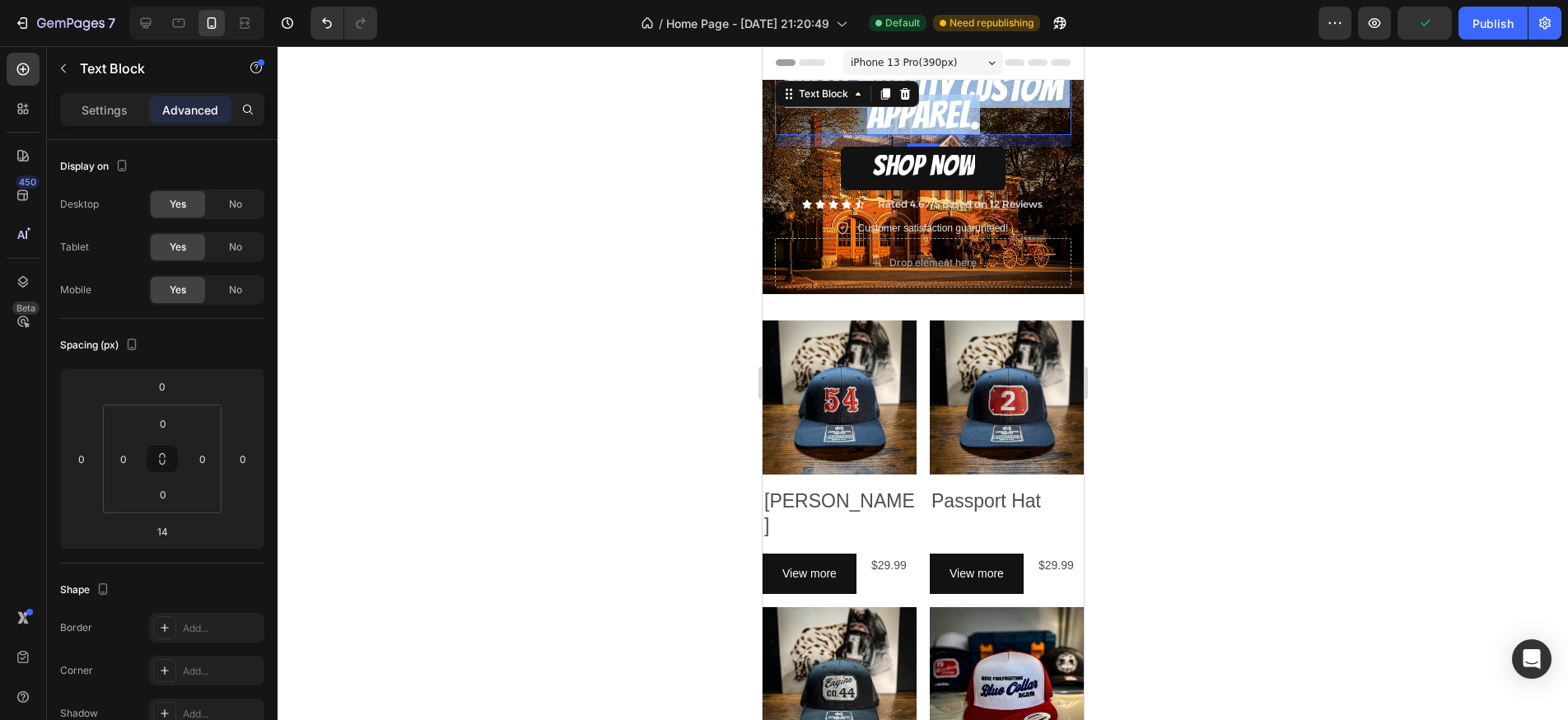
click at [974, 116] on span "WITH QUALITY CUSTOM APPAREL." at bounding box center [923, 100] width 278 height 67
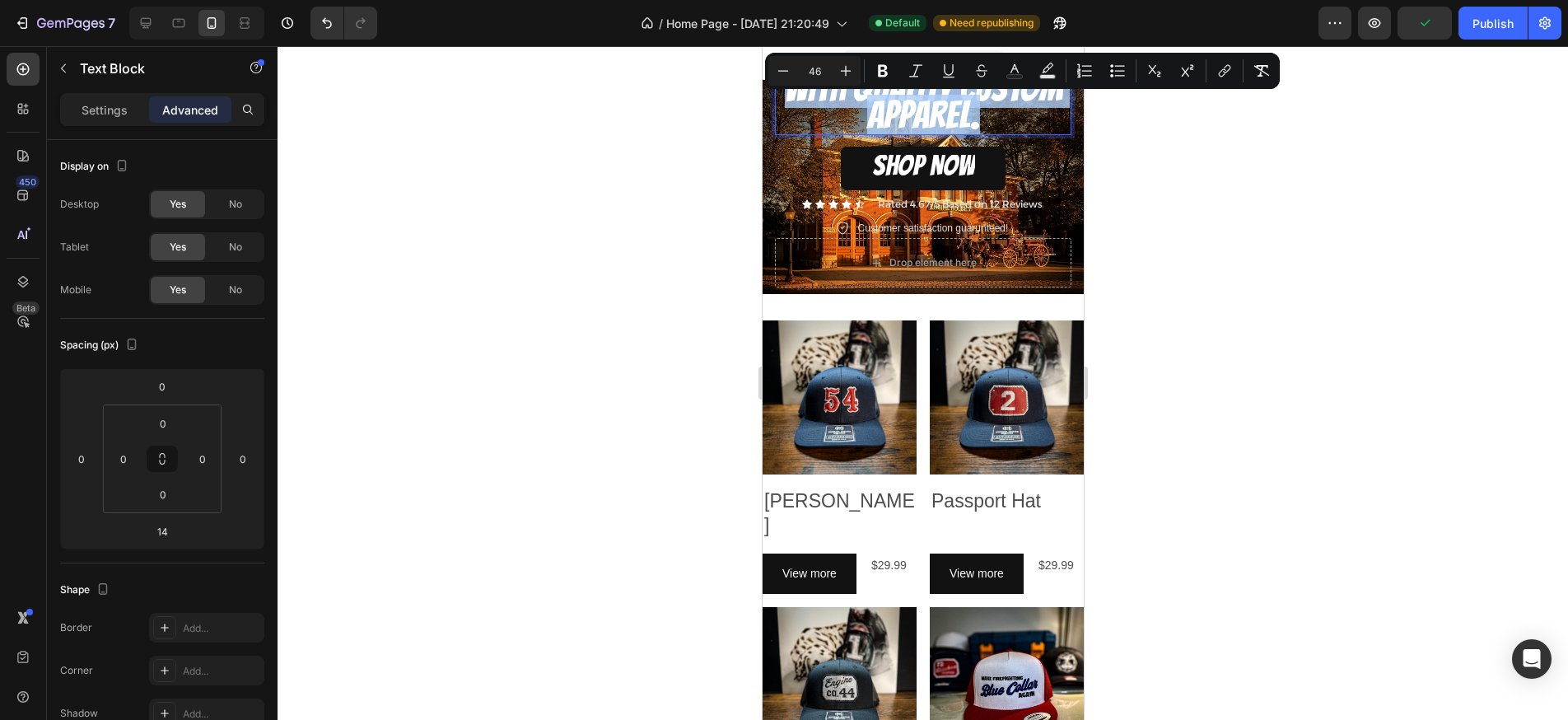
click at [974, 117] on span "WITH QUALITY CUSTOM APPAREL." at bounding box center [923, 100] width 278 height 67
drag, startPoint x: 825, startPoint y: 68, endPoint x: 785, endPoint y: 67, distance: 40.0
click at [785, 67] on div "Minus 46 Plus" at bounding box center [815, 70] width 93 height 29
type input "25"
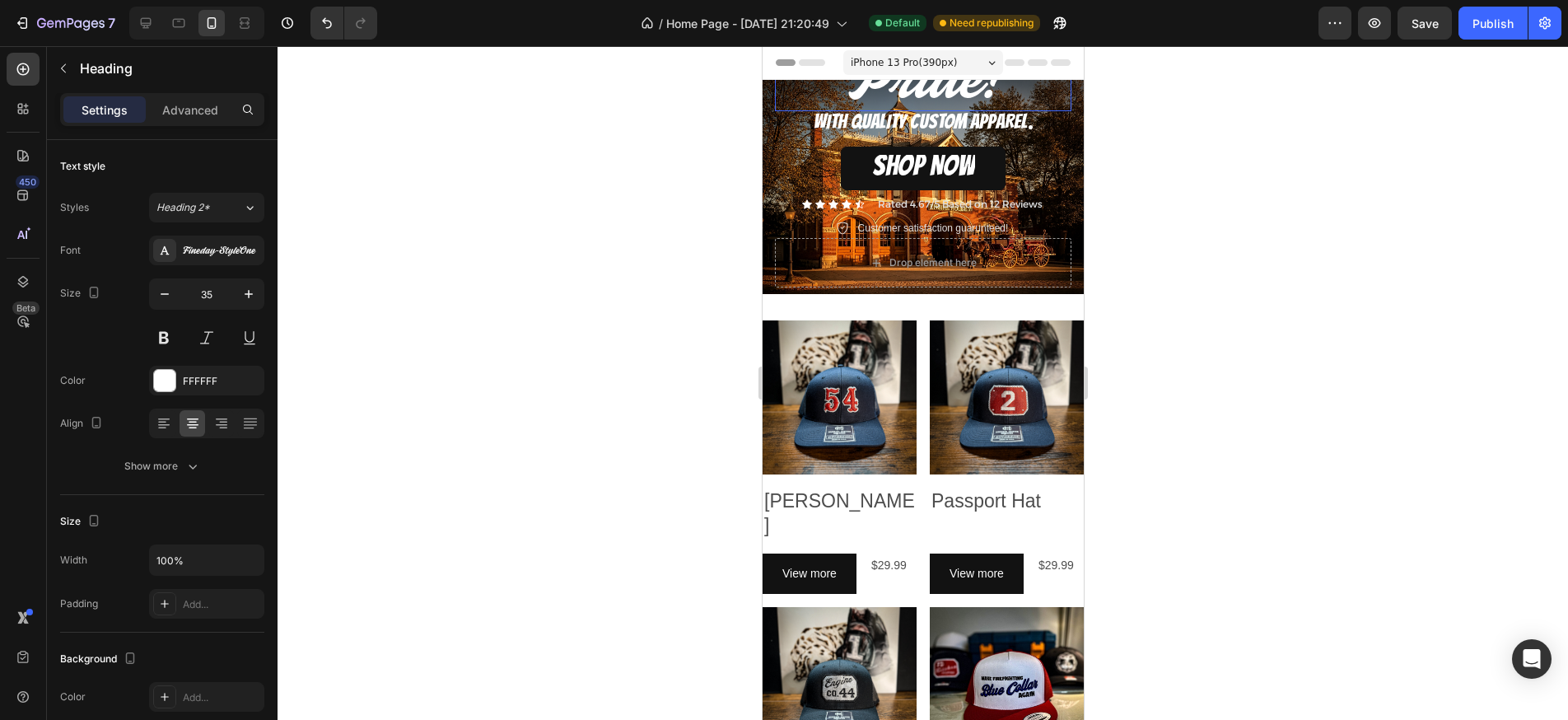
click at [923, 98] on span "Ignite the Pride!" at bounding box center [922, 62] width 229 height 106
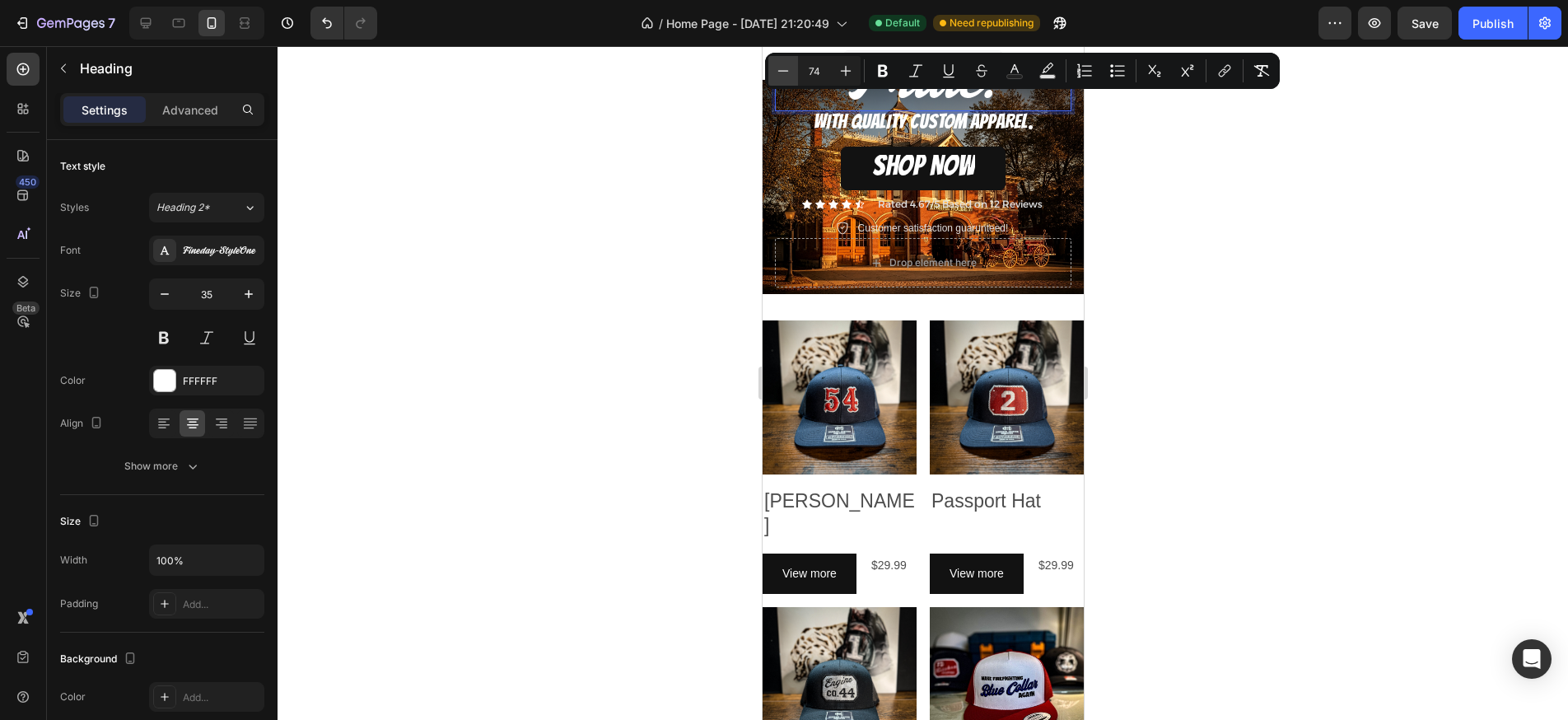
drag, startPoint x: 826, startPoint y: 67, endPoint x: 772, endPoint y: 67, distance: 54.0
click at [772, 67] on div "Minus 74 Plus" at bounding box center [815, 70] width 93 height 29
type input "25"
click at [691, 170] on div at bounding box center [923, 383] width 1291 height 674
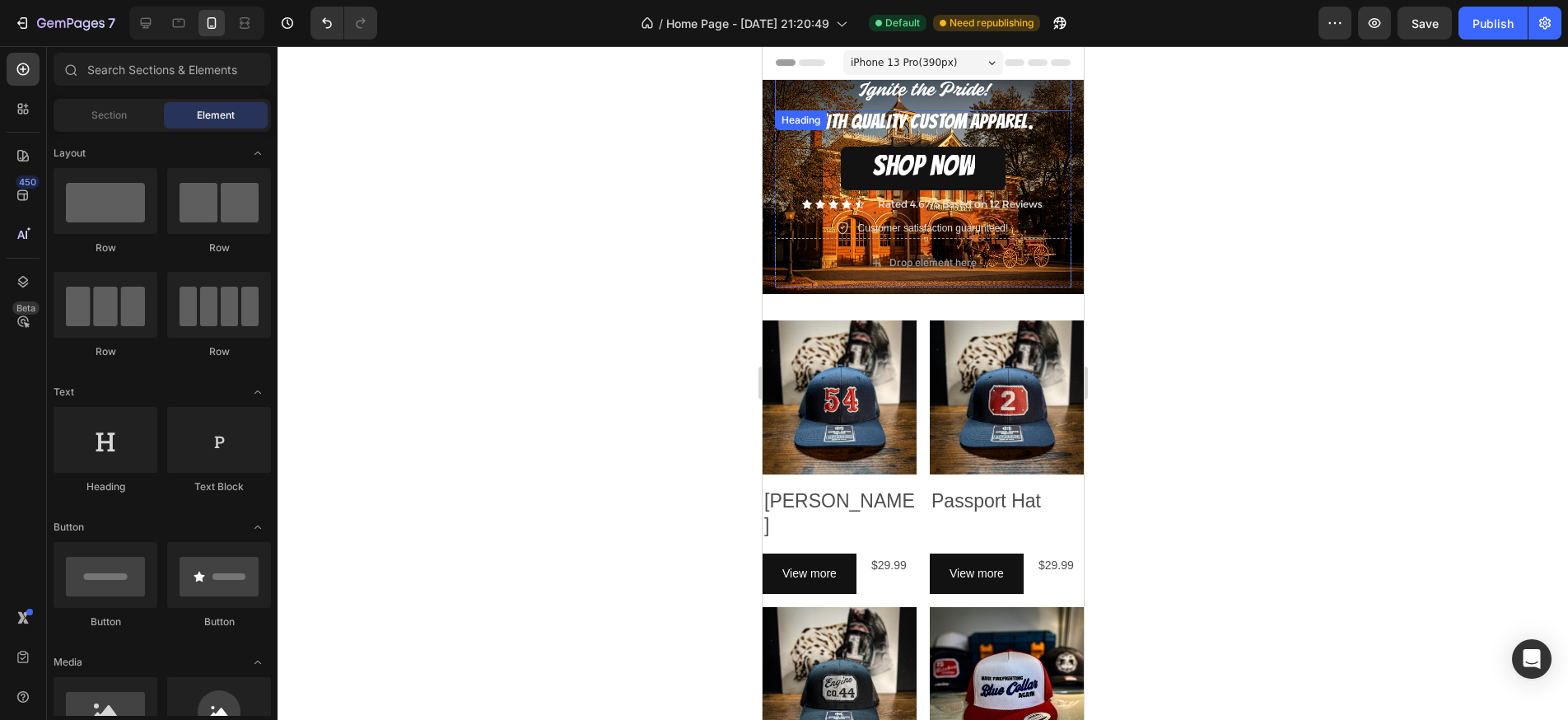
click at [918, 90] on span "Ignite the Pride!" at bounding box center [922, 91] width 131 height 21
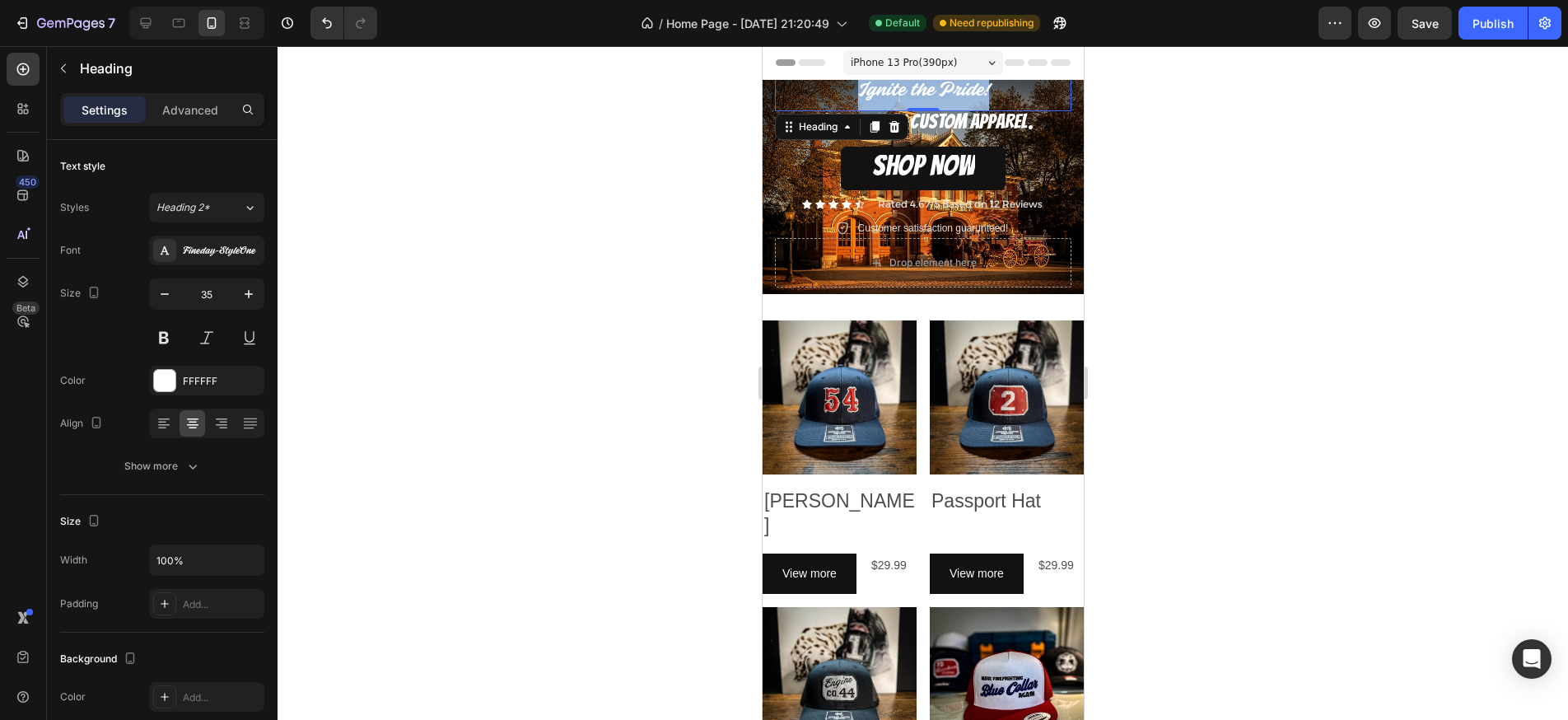
click at [917, 90] on span "Ignite the Pride!" at bounding box center [922, 91] width 131 height 21
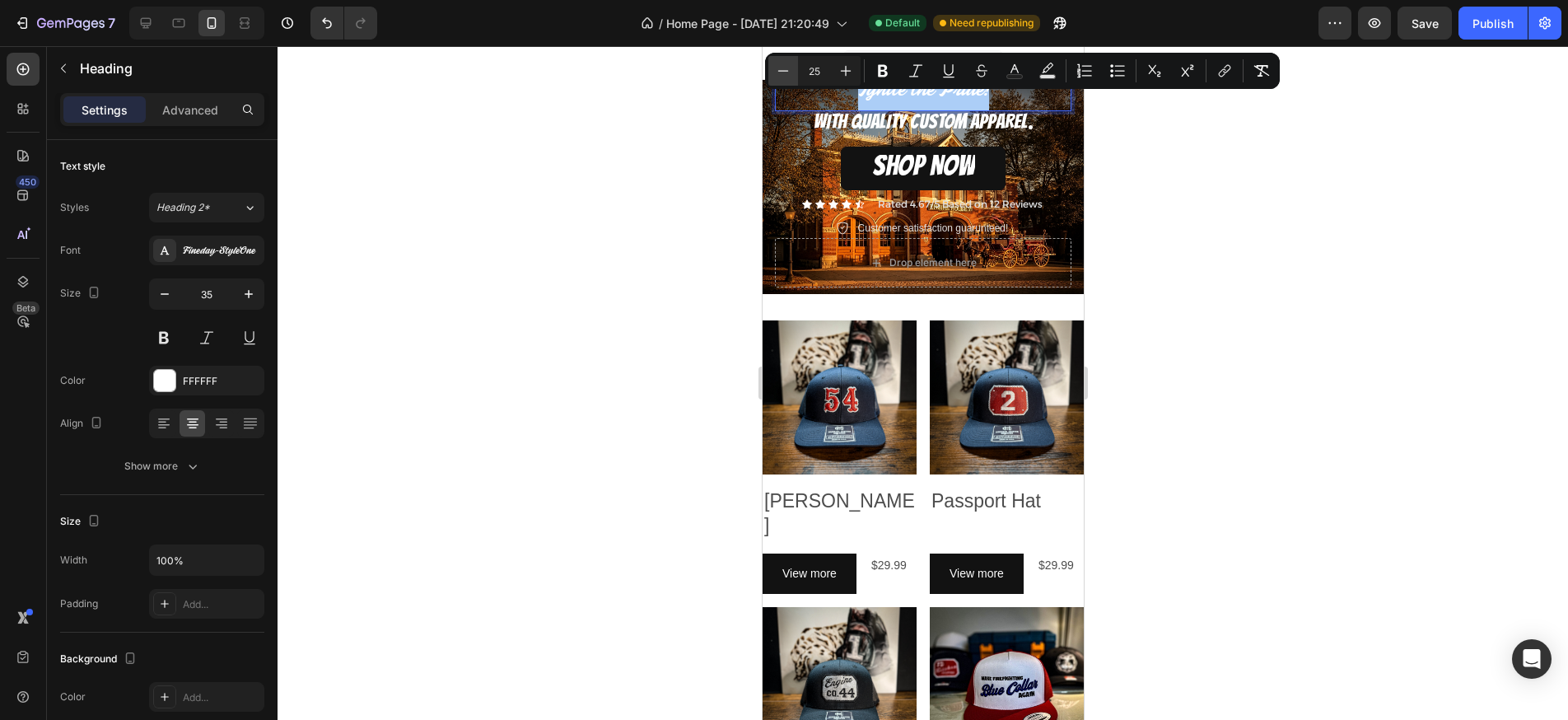
drag, startPoint x: 811, startPoint y: 73, endPoint x: 798, endPoint y: 73, distance: 13.0
click at [798, 73] on div "Minus 25 Plus" at bounding box center [815, 70] width 93 height 29
type input "35"
click at [913, 129] on span "WITH QUALITY CUSTOM APPAREL." at bounding box center [922, 122] width 220 height 23
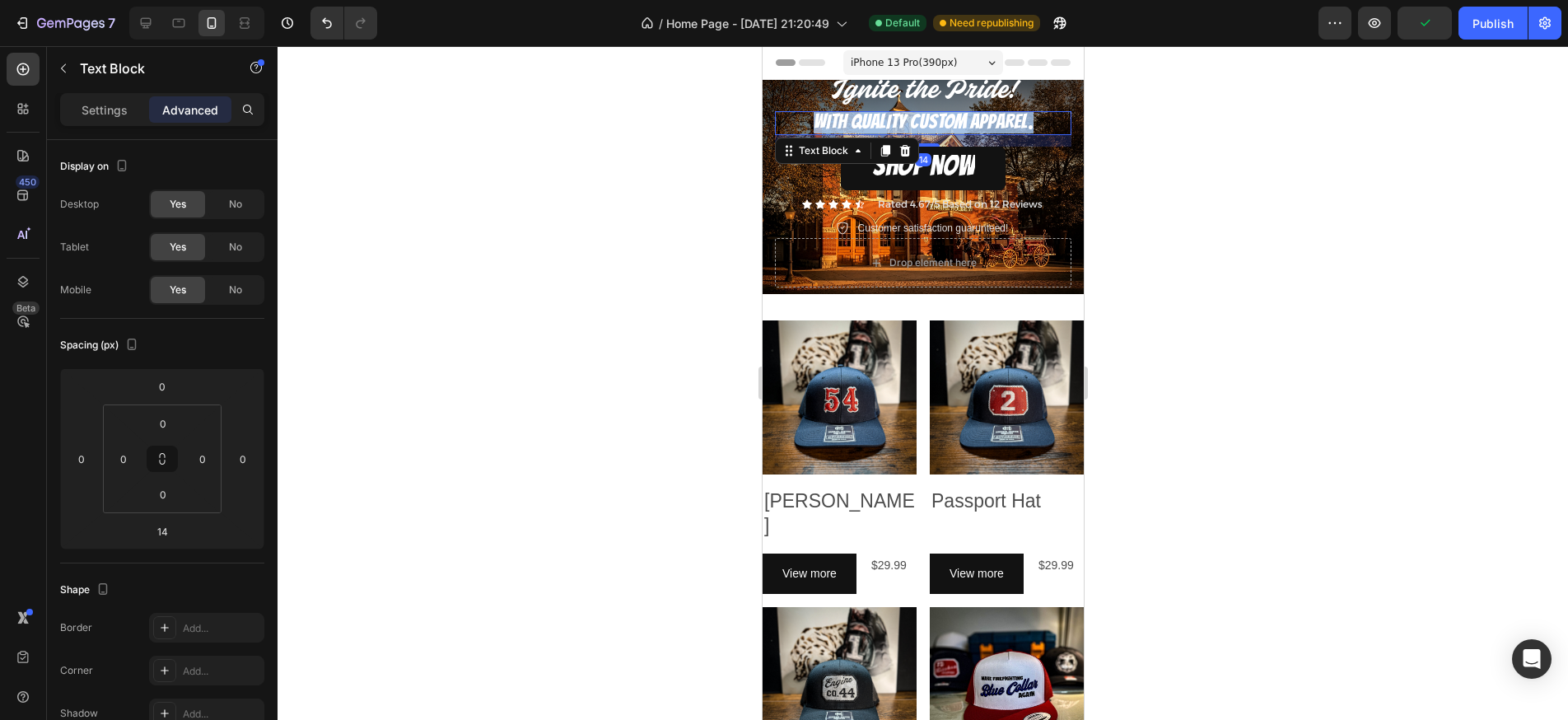
click at [913, 129] on span "WITH QUALITY CUSTOM APPAREL." at bounding box center [922, 122] width 220 height 23
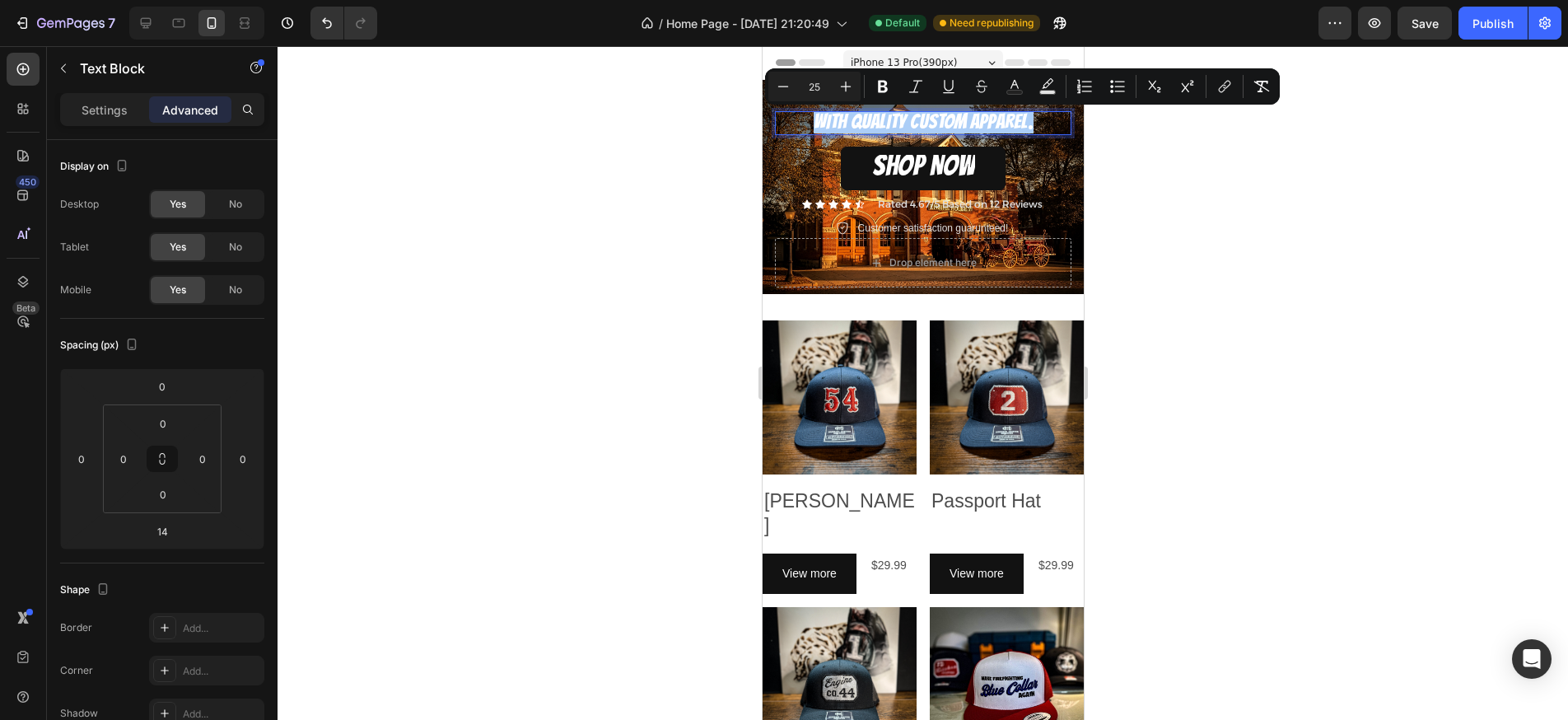
drag, startPoint x: 1588, startPoint y: 134, endPoint x: 790, endPoint y: 92, distance: 799.1
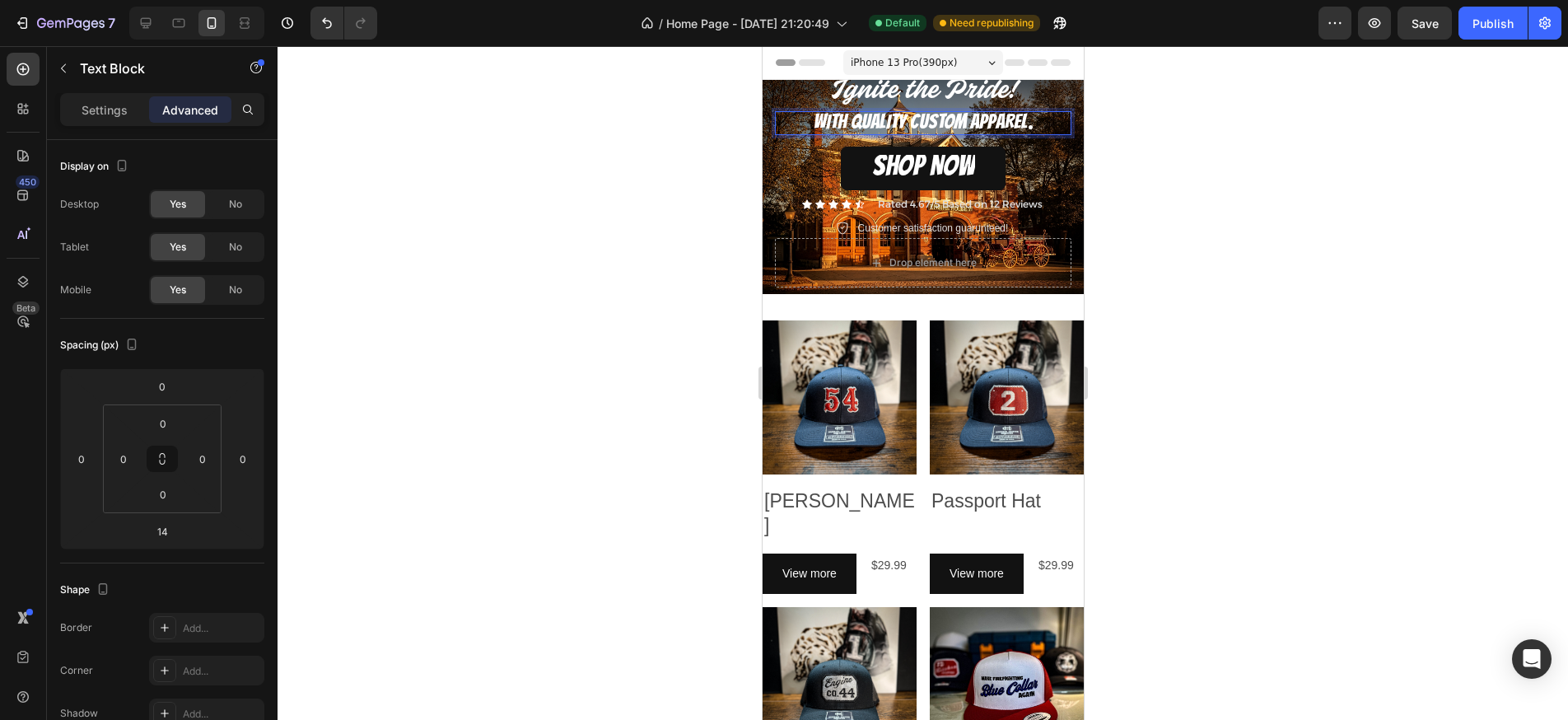
click at [880, 120] on span "WITH QUALITY CUSTOM APPAREL." at bounding box center [922, 122] width 220 height 23
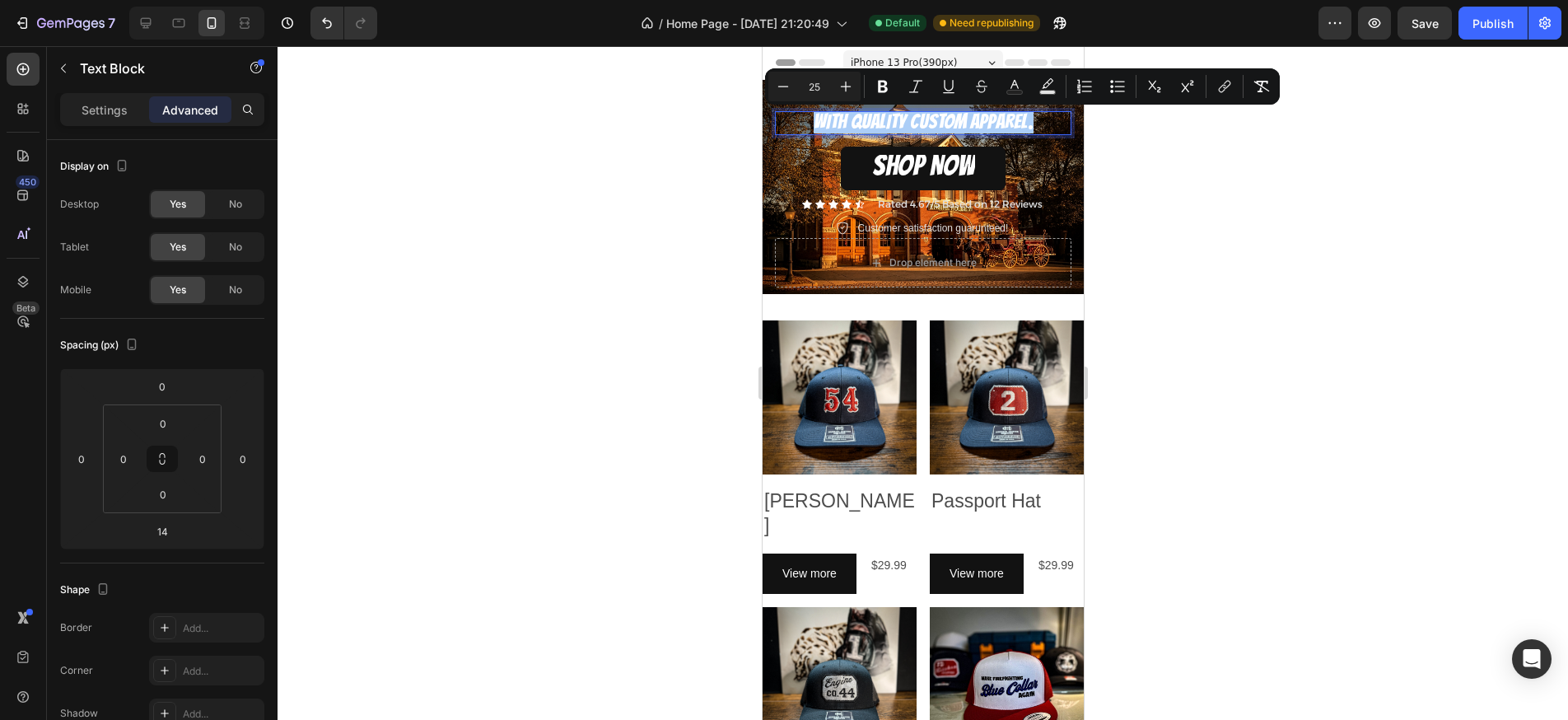
drag, startPoint x: 821, startPoint y: 81, endPoint x: 811, endPoint y: 84, distance: 10.4
click at [811, 84] on input "25" at bounding box center [815, 86] width 33 height 20
type input "20"
click at [1223, 223] on div at bounding box center [923, 383] width 1291 height 674
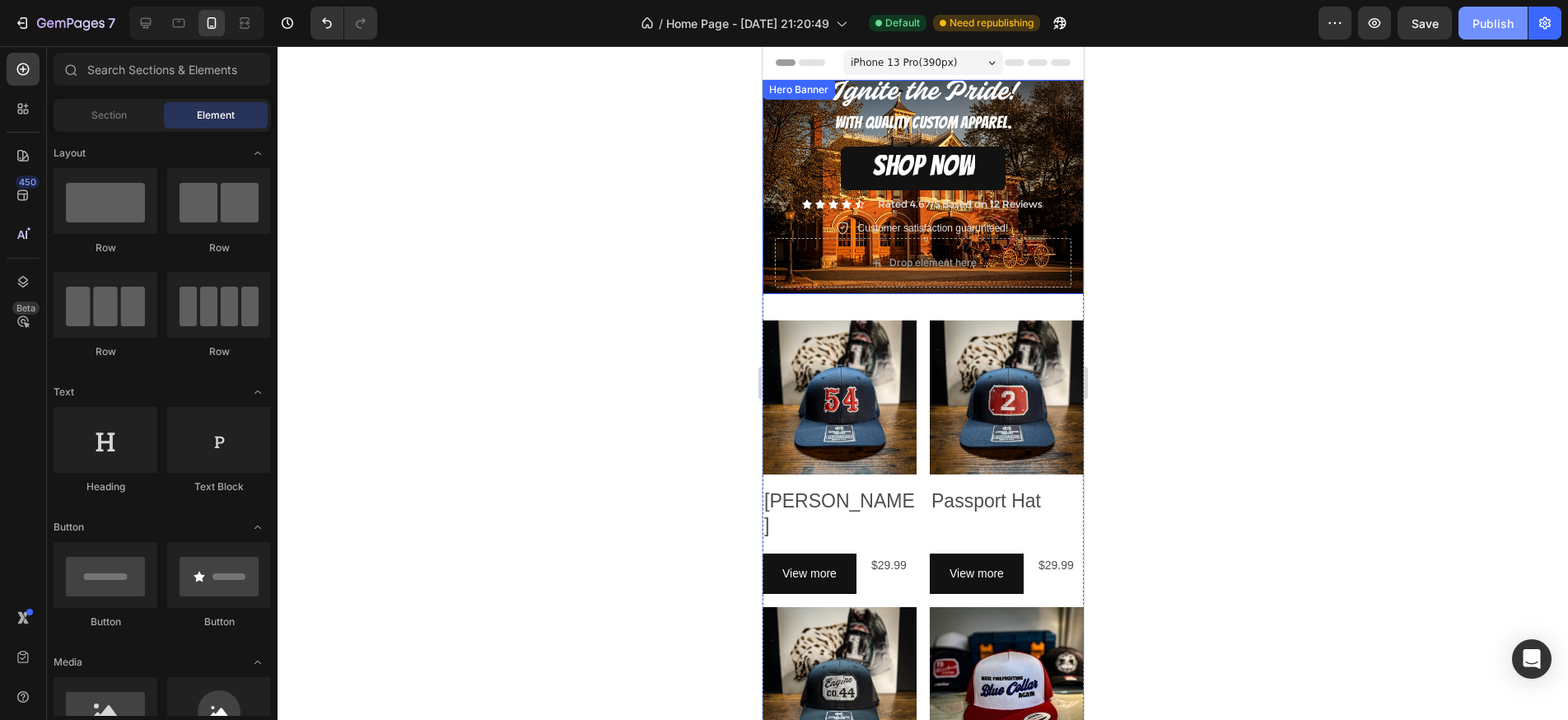
click at [1481, 25] on div "Publish" at bounding box center [1493, 24] width 42 height 17
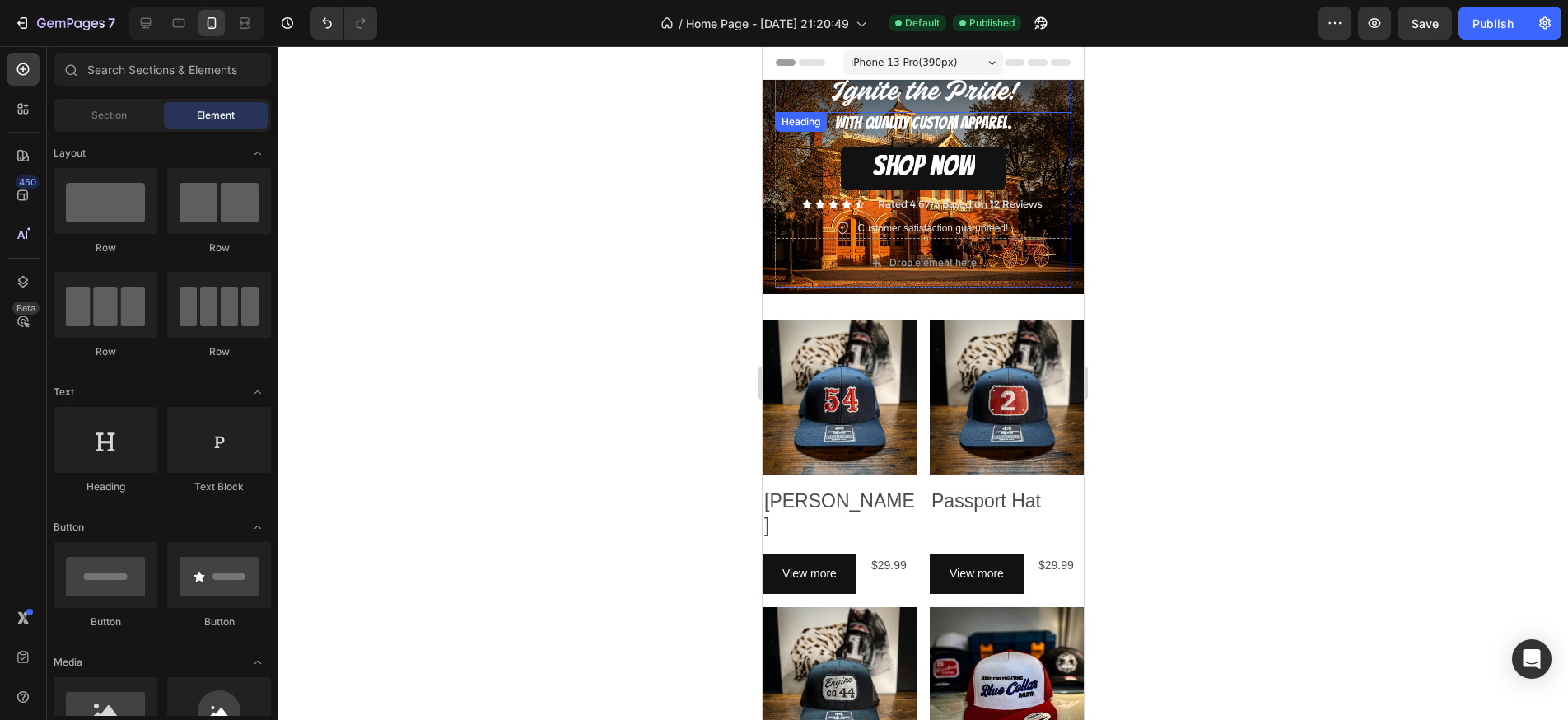
click at [966, 96] on span "Ignite the Pride!" at bounding box center [923, 93] width 185 height 29
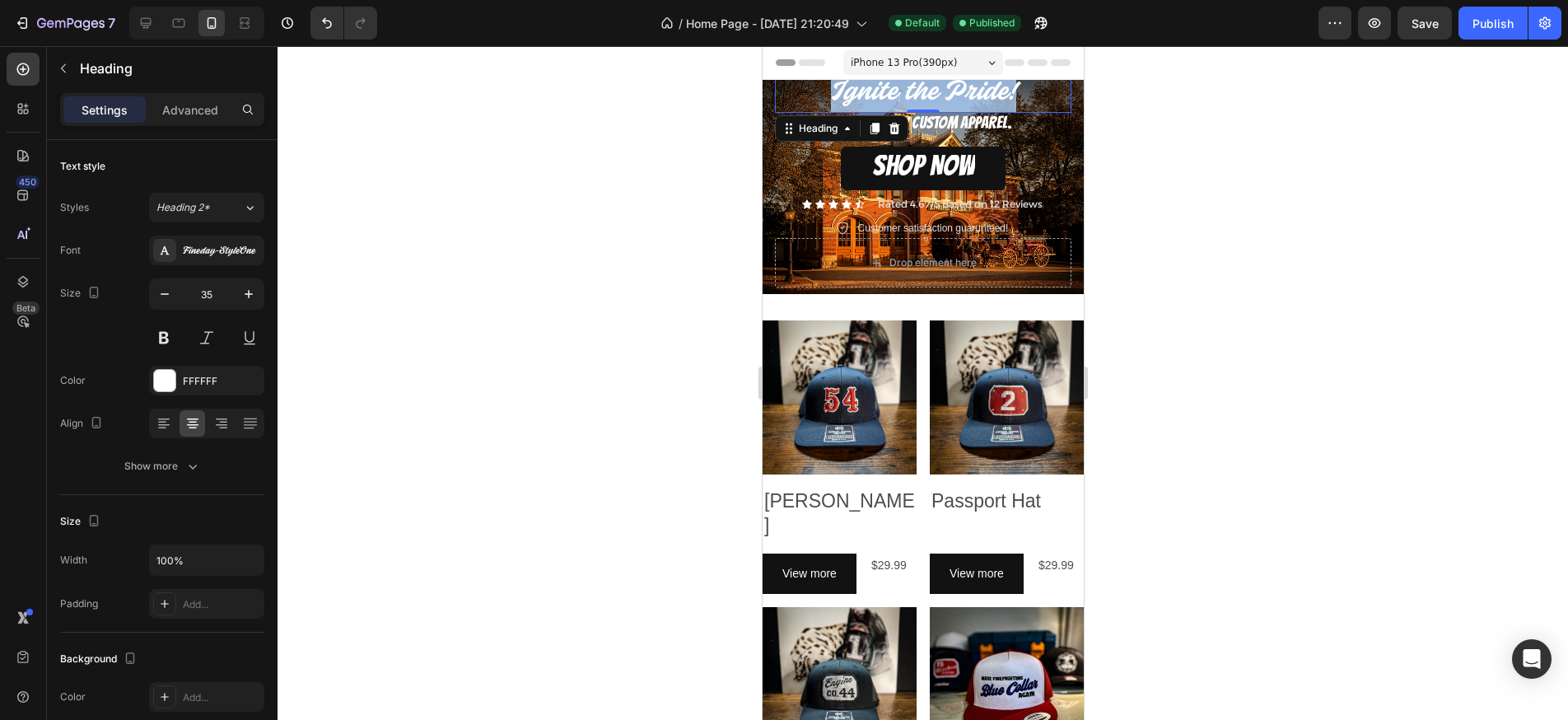
click at [966, 95] on span "Ignite the Pride!" at bounding box center [923, 93] width 185 height 29
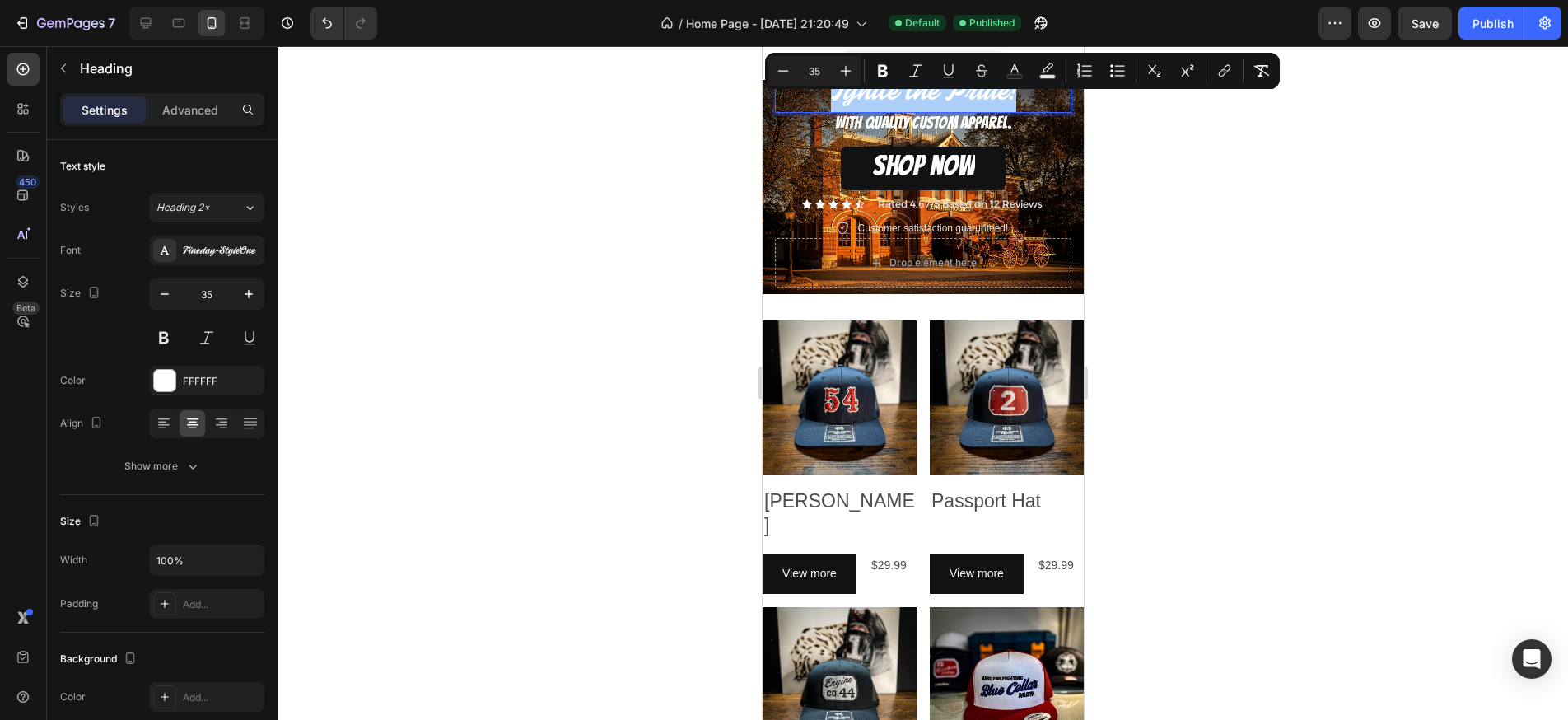
drag, startPoint x: 824, startPoint y: 74, endPoint x: 810, endPoint y: 74, distance: 14.0
click at [810, 74] on input "35" at bounding box center [815, 70] width 33 height 20
type input "50"
click at [856, 123] on span "WITH QUALITY CUSTOM APPAREL." at bounding box center [922, 122] width 177 height 18
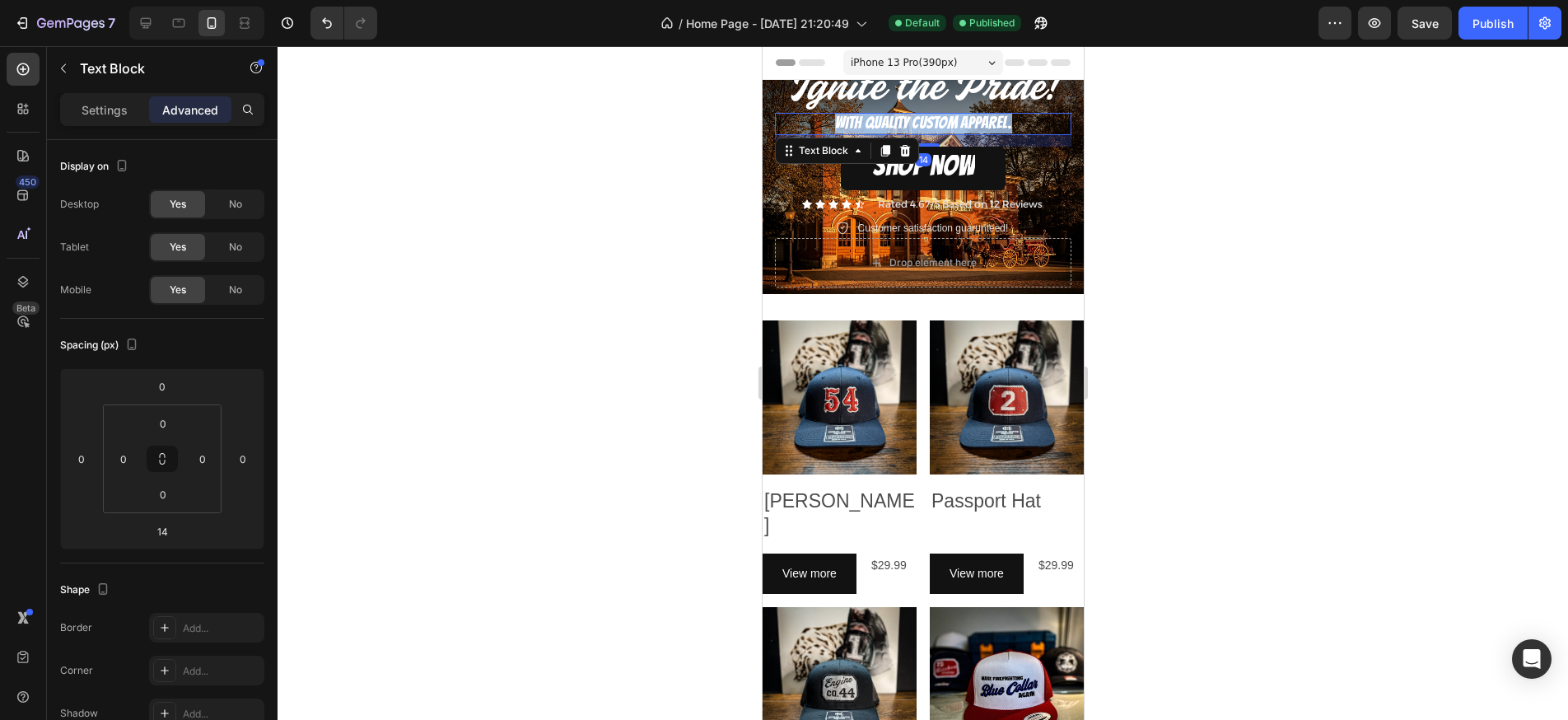
click at [856, 123] on span "WITH QUALITY CUSTOM APPAREL." at bounding box center [922, 122] width 177 height 18
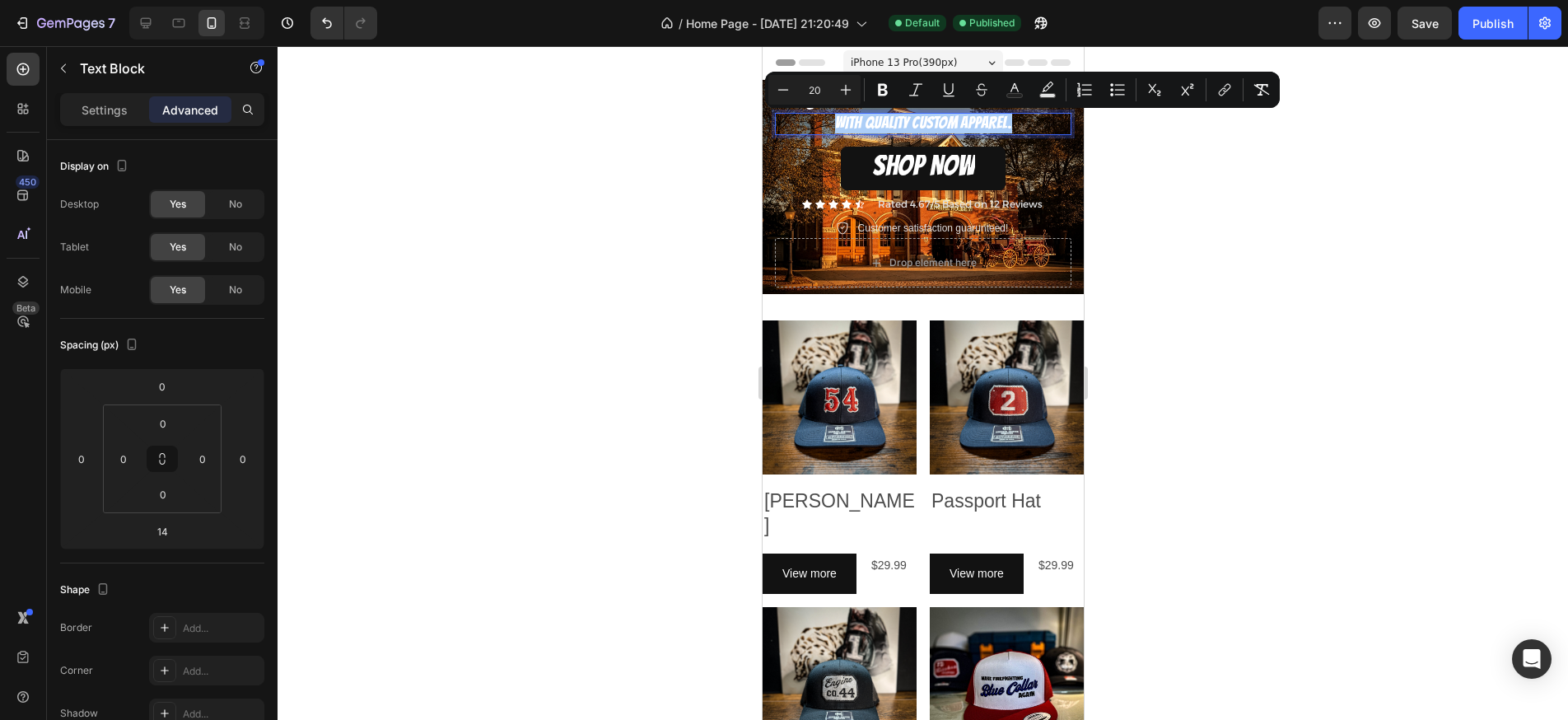
drag, startPoint x: 821, startPoint y: 89, endPoint x: 804, endPoint y: 88, distance: 17.0
click at [804, 88] on input "20" at bounding box center [815, 90] width 33 height 20
type input "30"
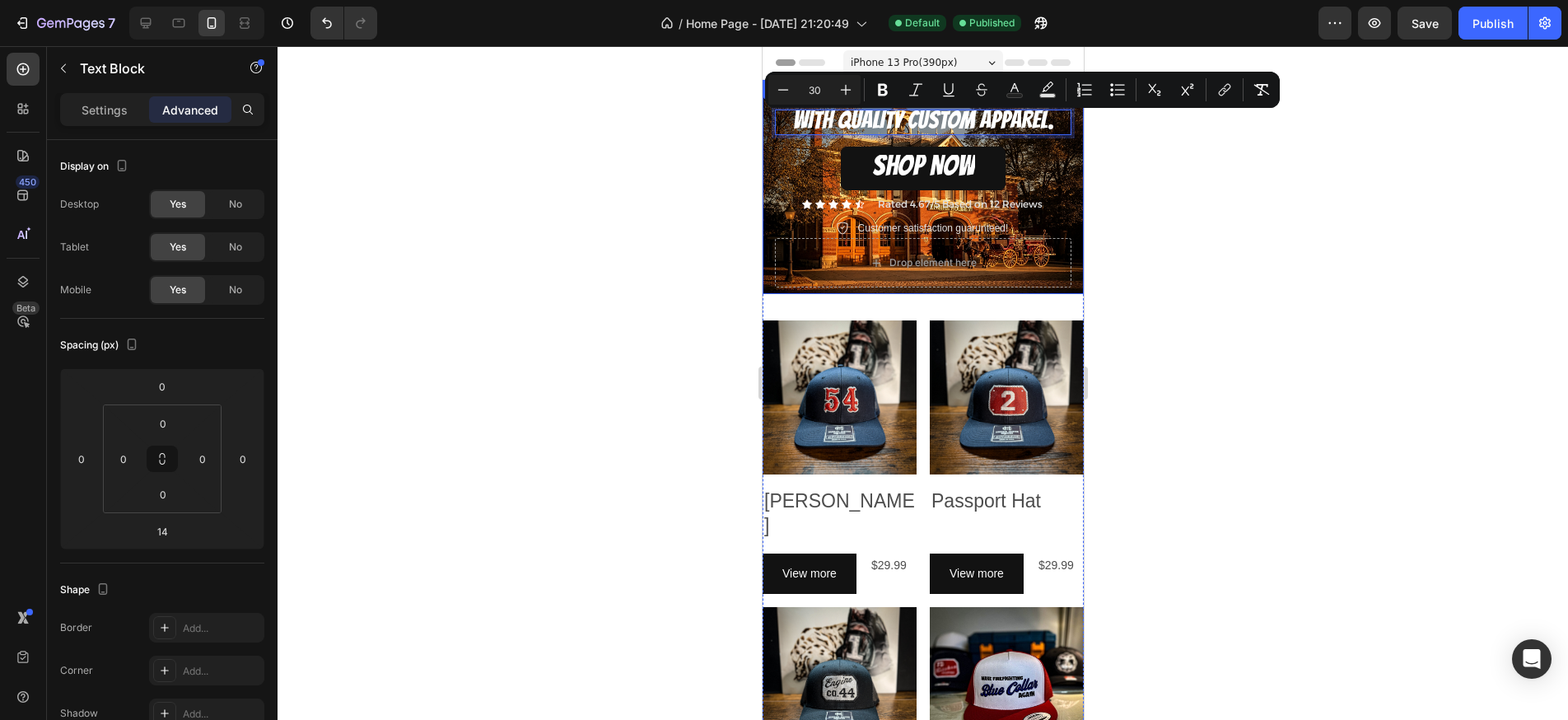
click at [1182, 214] on div at bounding box center [923, 383] width 1291 height 674
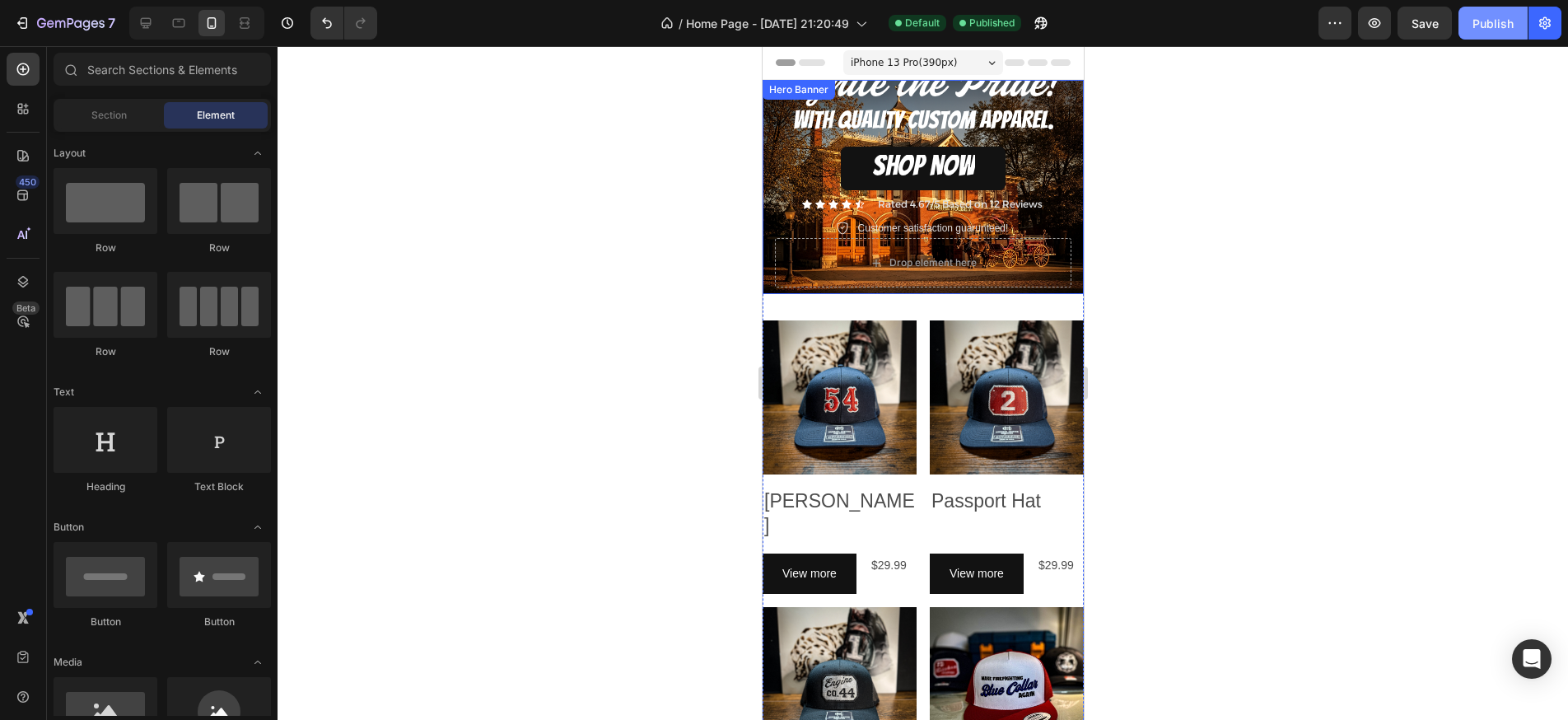
click at [1484, 22] on div "Publish" at bounding box center [1493, 24] width 42 height 17
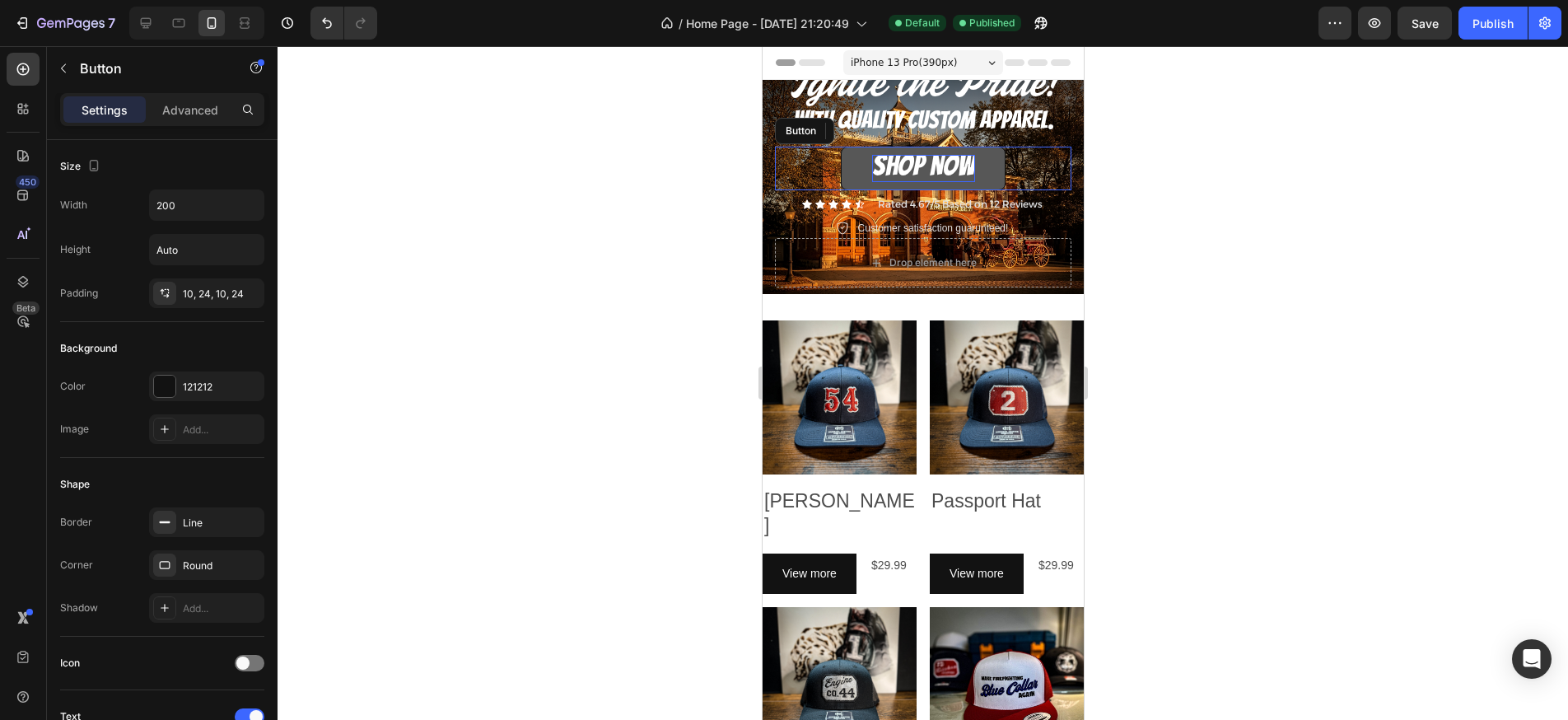
click at [935, 170] on span "SHOP NOW" at bounding box center [922, 165] width 103 height 30
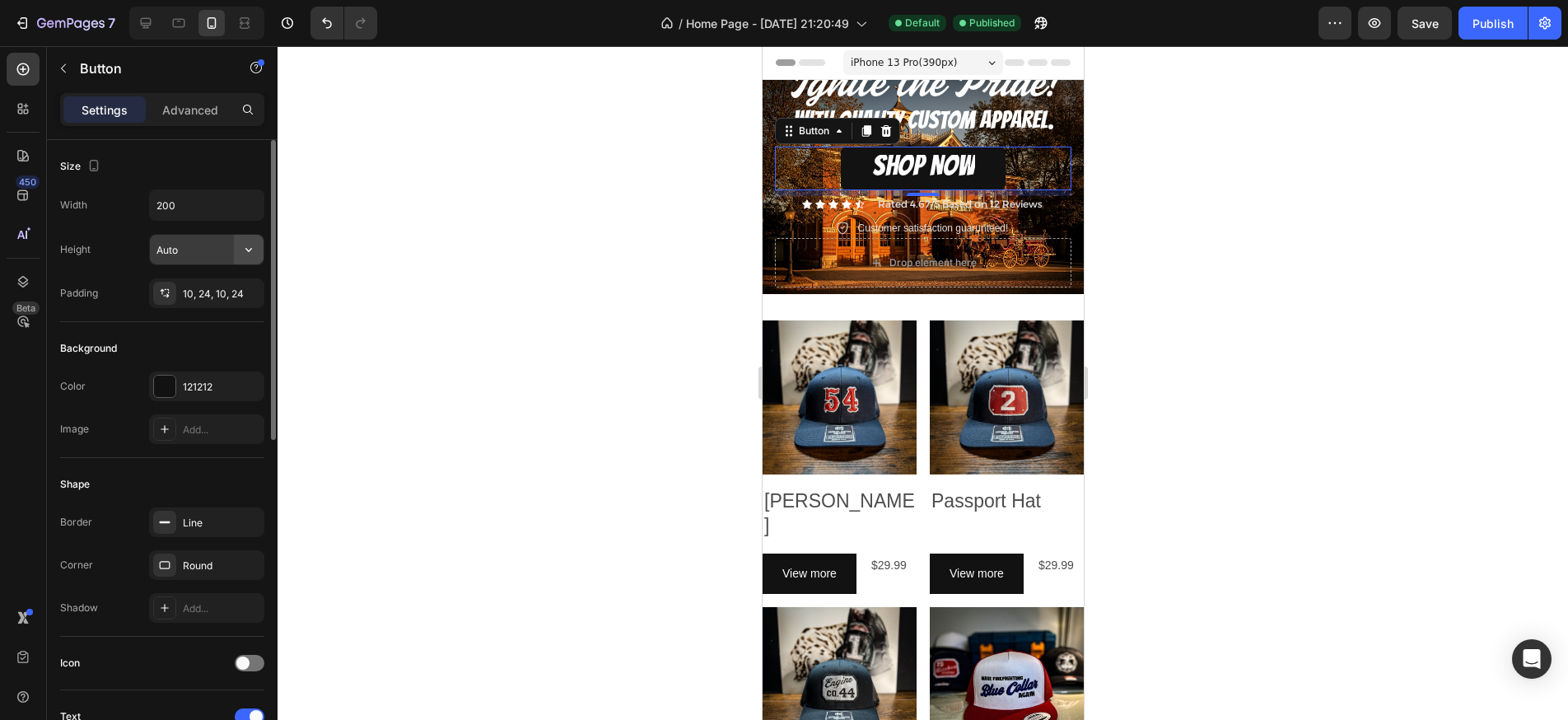
click at [237, 249] on button "button" at bounding box center [249, 249] width 29 height 29
click at [232, 291] on span "Auto" at bounding box center [238, 292] width 22 height 15
click at [202, 292] on div "10, 24, 10, 24" at bounding box center [206, 294] width 48 height 15
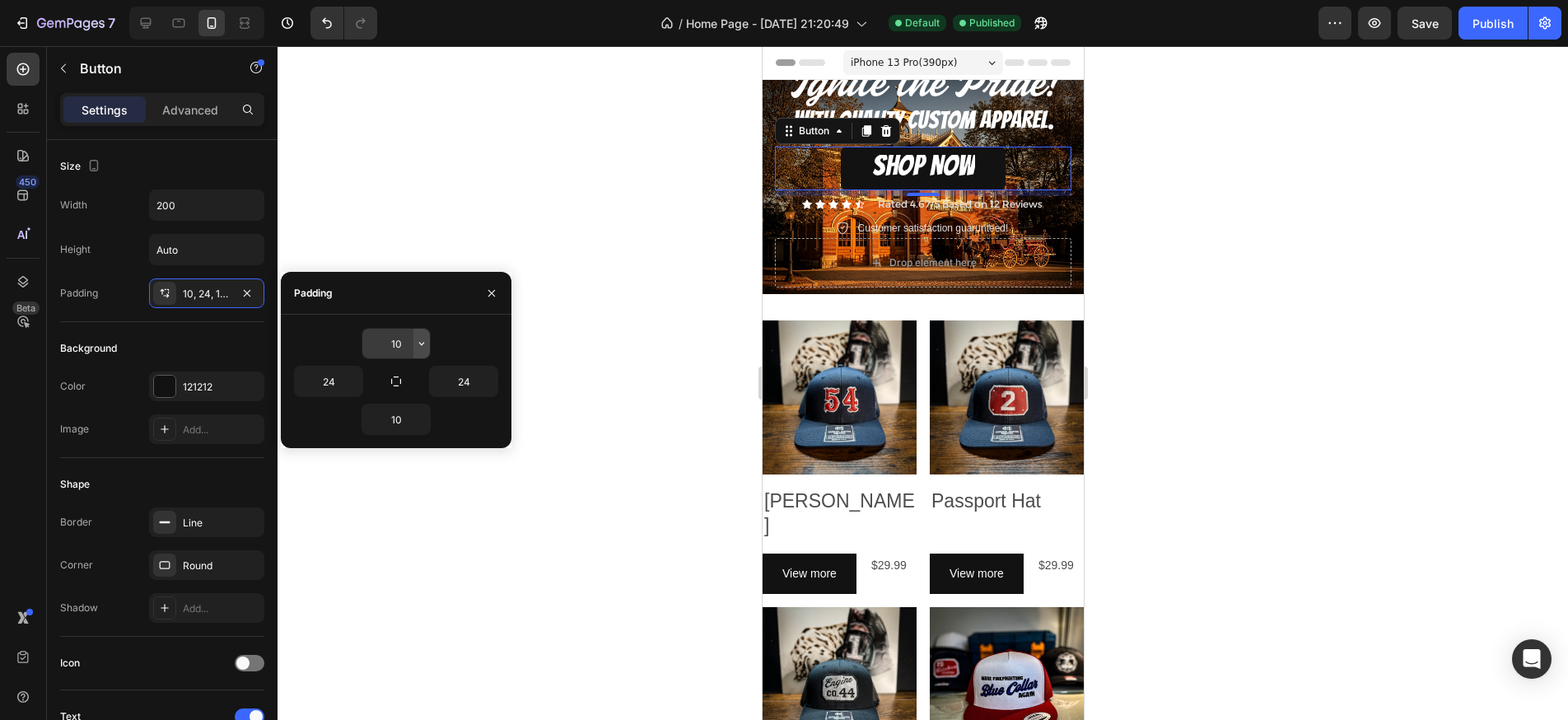
click at [420, 343] on icon "button" at bounding box center [422, 343] width 13 height 13
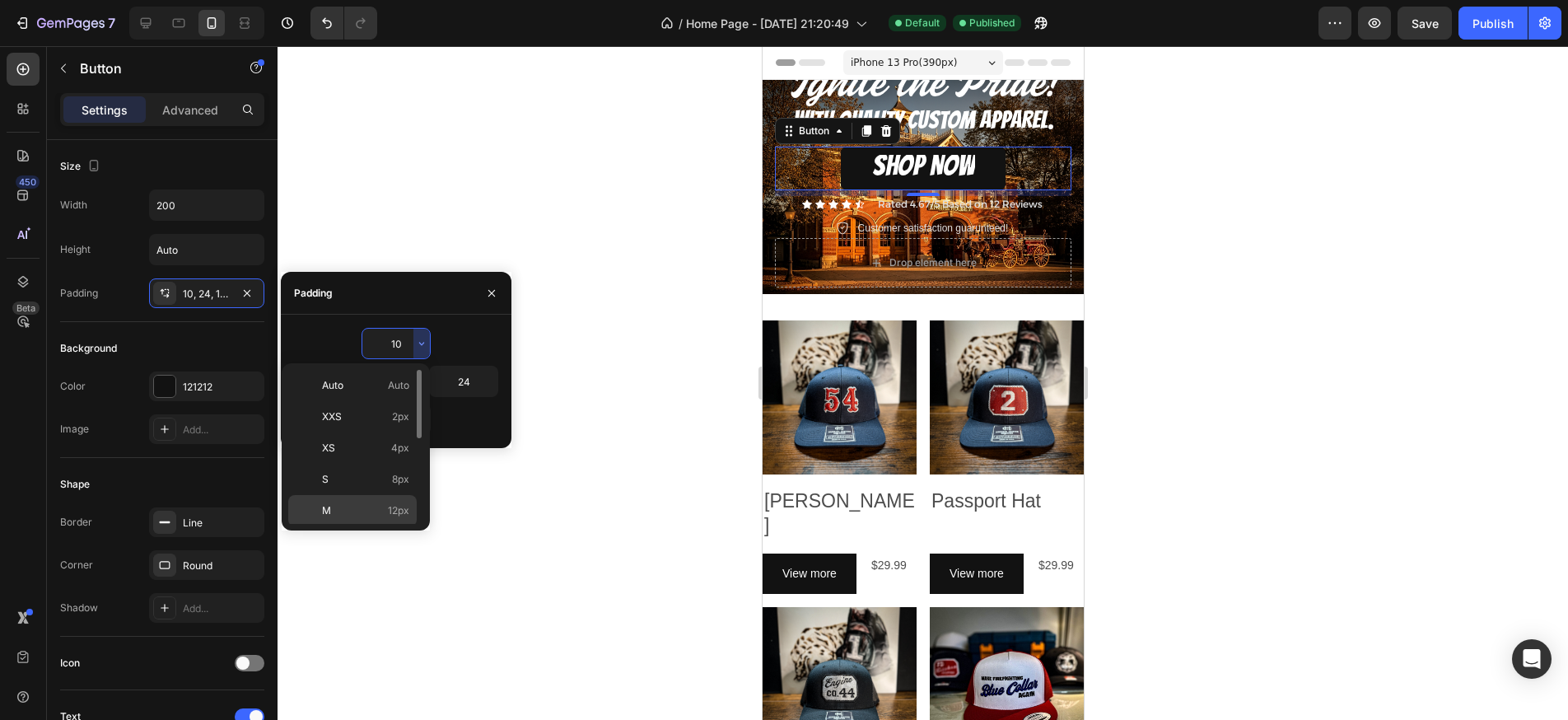
click at [374, 526] on div "M 12px" at bounding box center [353, 541] width 129 height 31
type input "12"
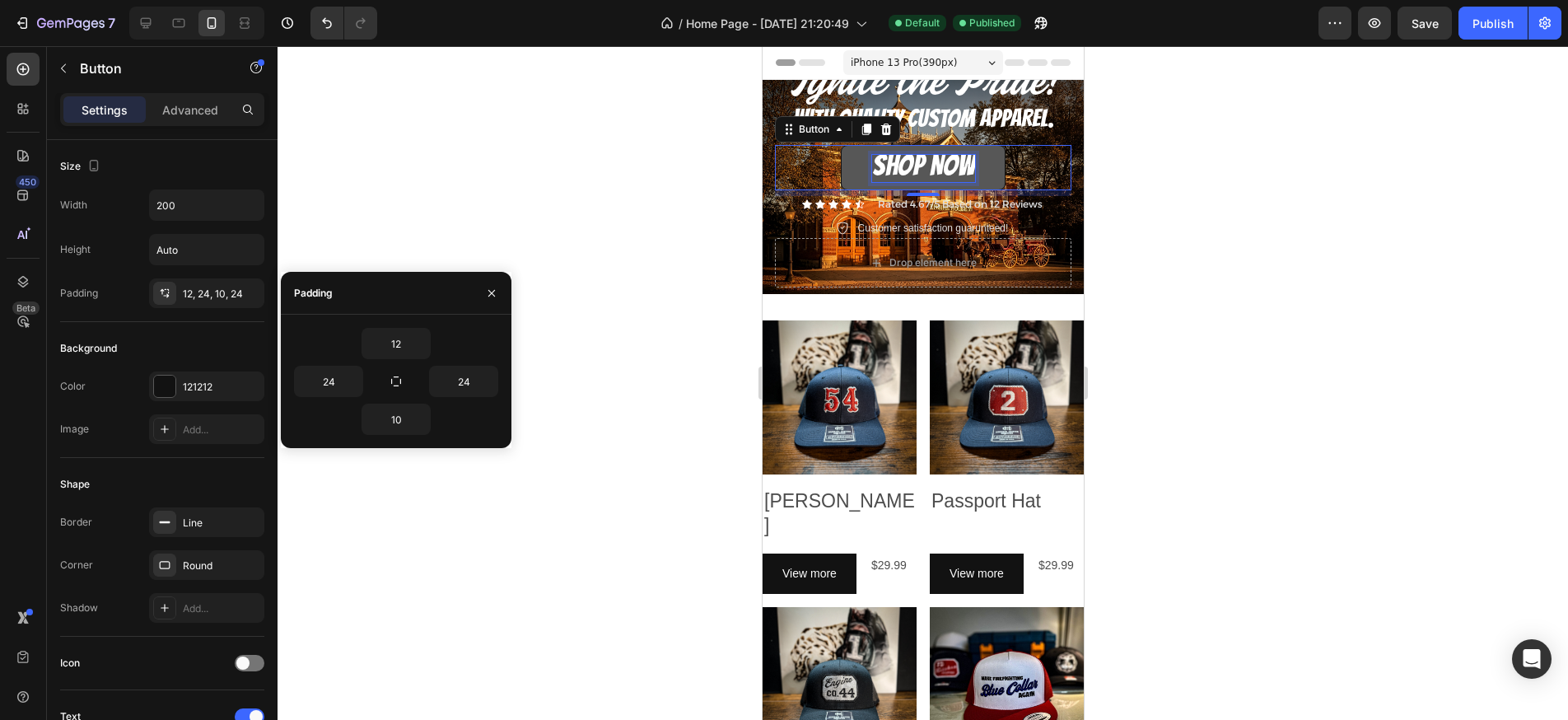
click at [973, 163] on p "SHOP NOW" at bounding box center [922, 168] width 103 height 27
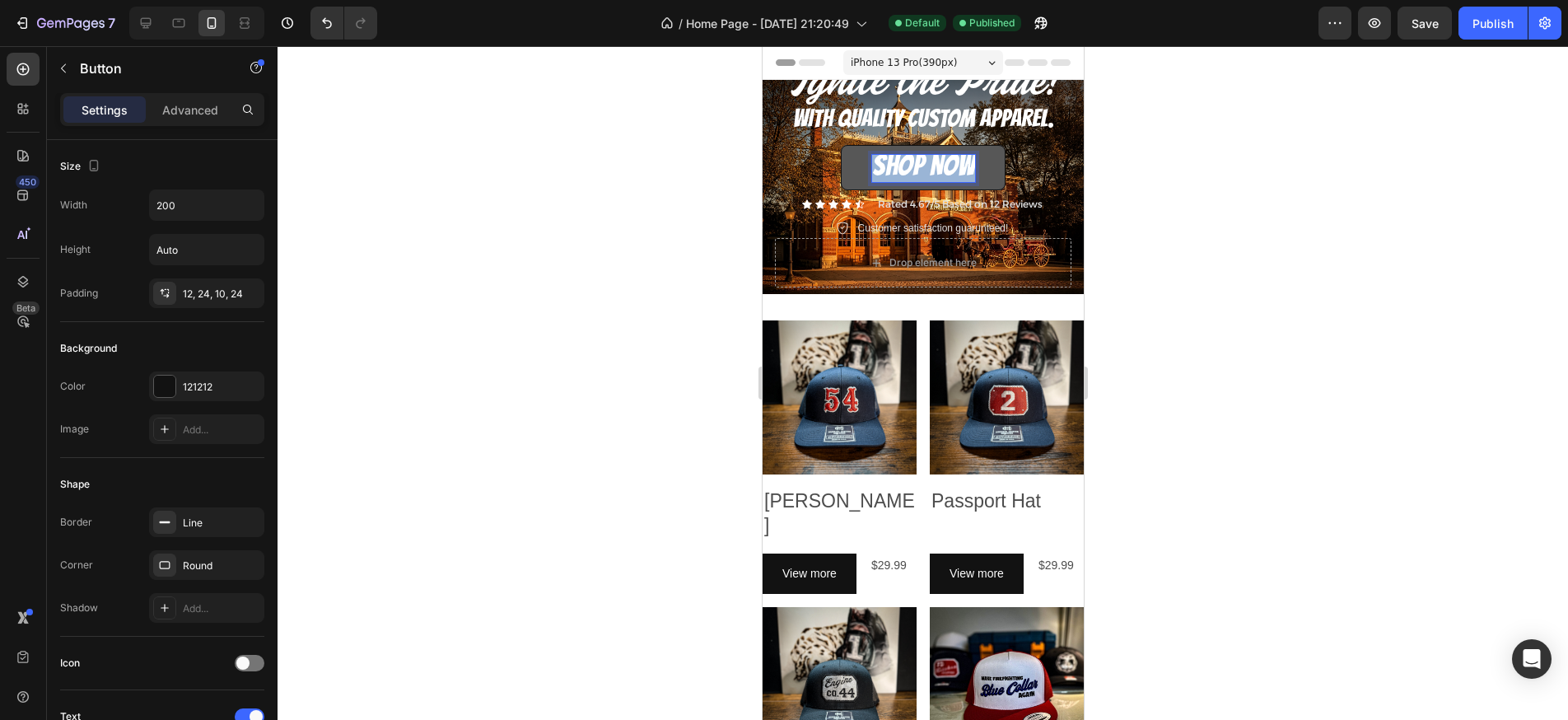
click at [973, 163] on p "SHOP NOW" at bounding box center [922, 168] width 103 height 27
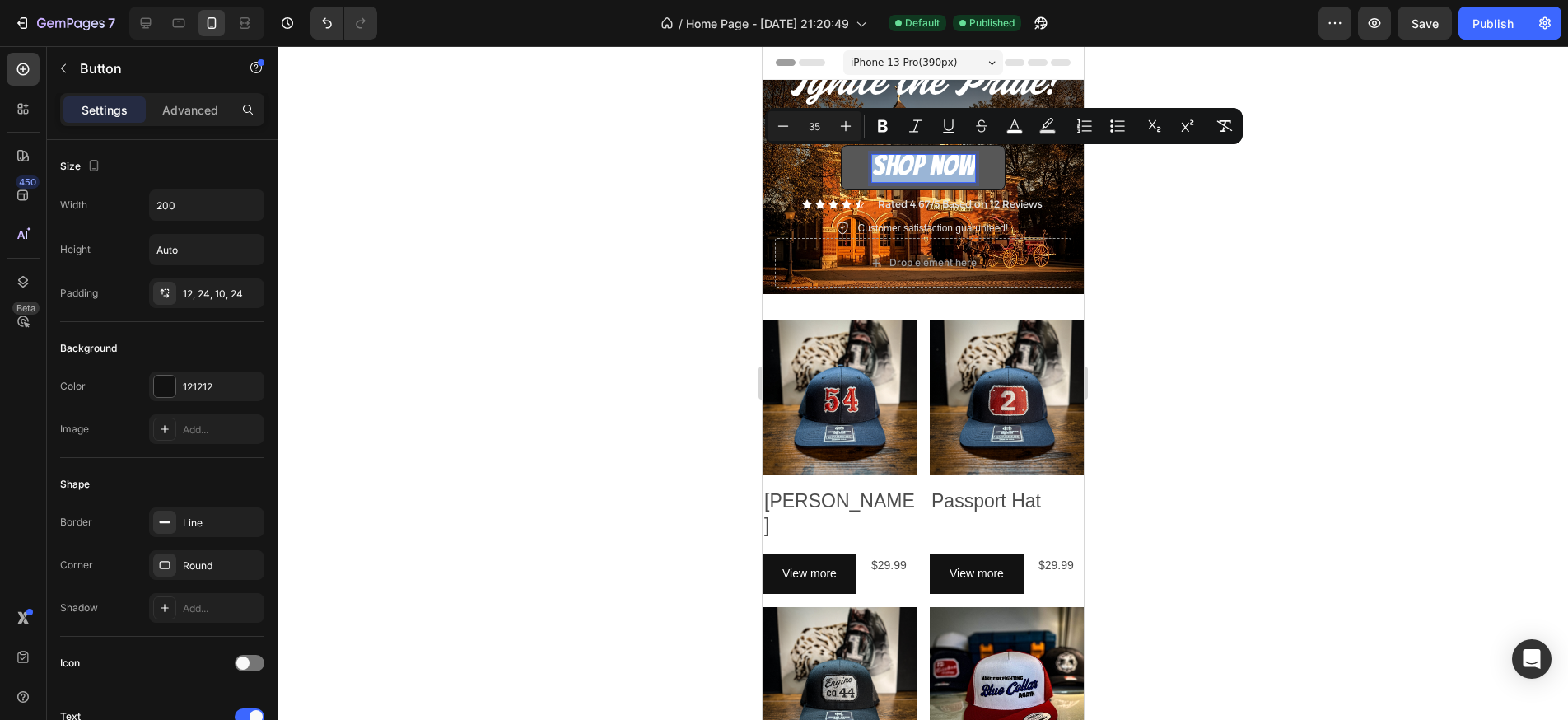
click at [973, 163] on p "SHOP NOW" at bounding box center [922, 168] width 103 height 27
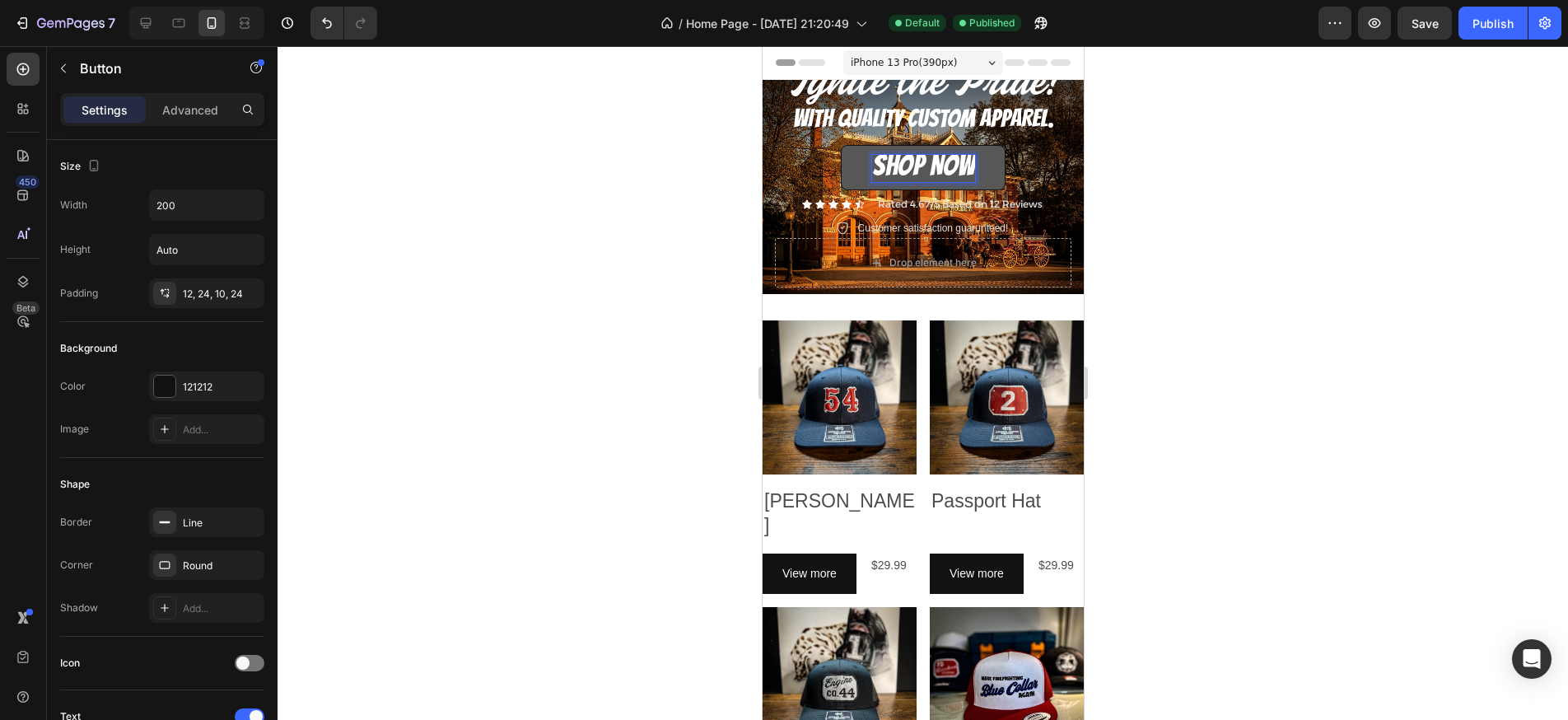
click at [971, 163] on span "SHOP NOW" at bounding box center [922, 165] width 103 height 30
click at [1028, 176] on div "SHOP NOW Button 7" at bounding box center [922, 167] width 297 height 45
click at [965, 168] on span "SHOP NOW" at bounding box center [922, 165] width 103 height 30
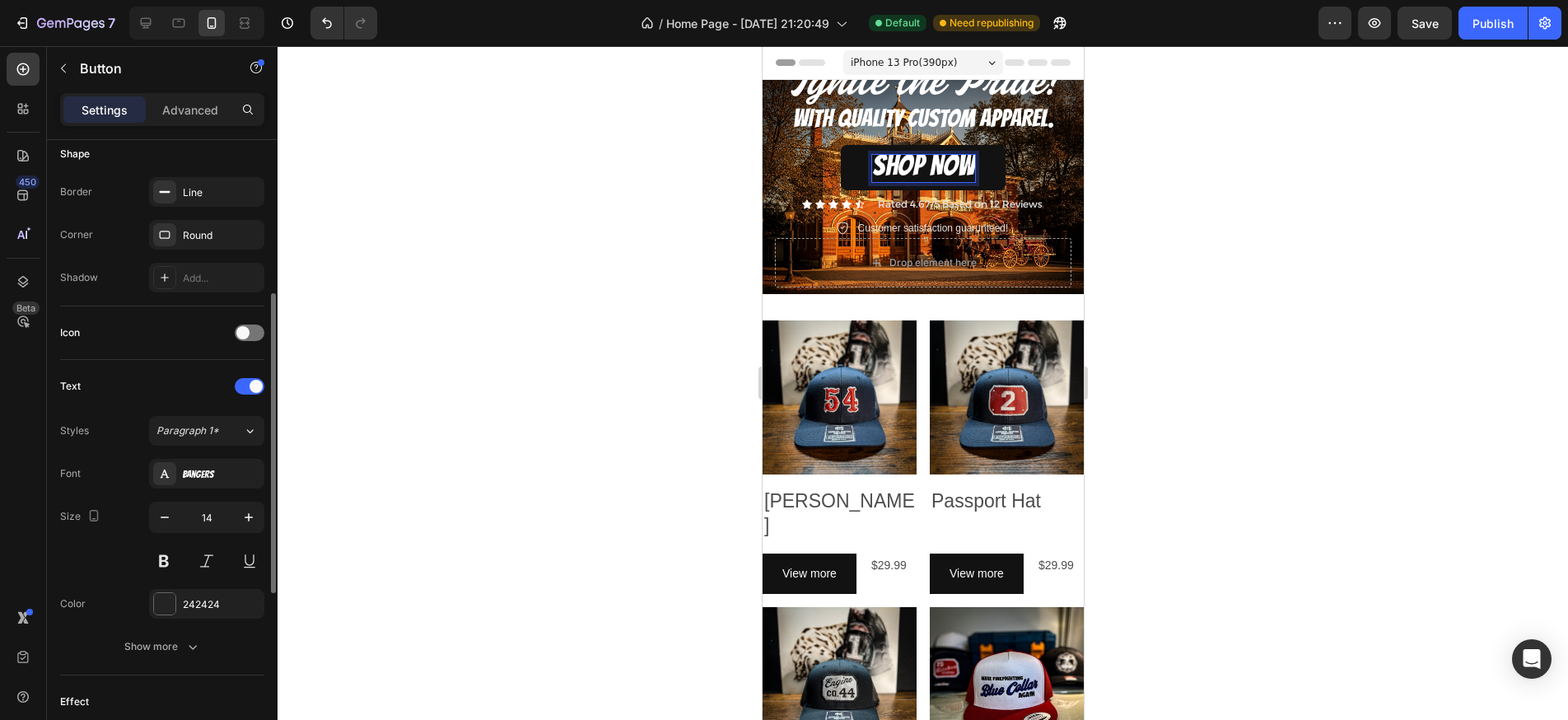
scroll to position [333, 0]
click at [169, 517] on icon "button" at bounding box center [164, 514] width 16 height 16
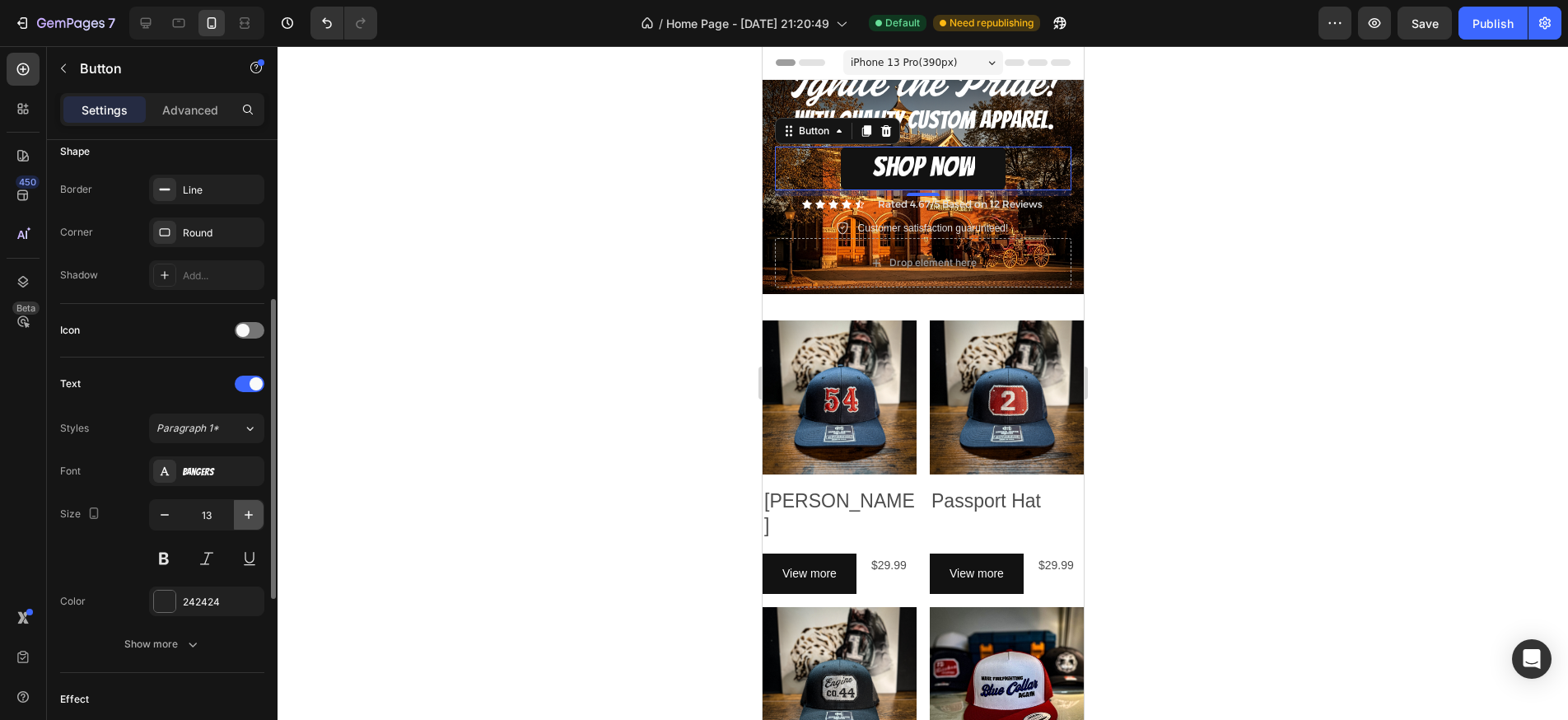
click at [247, 518] on icon "button" at bounding box center [248, 514] width 16 height 16
type input "16"
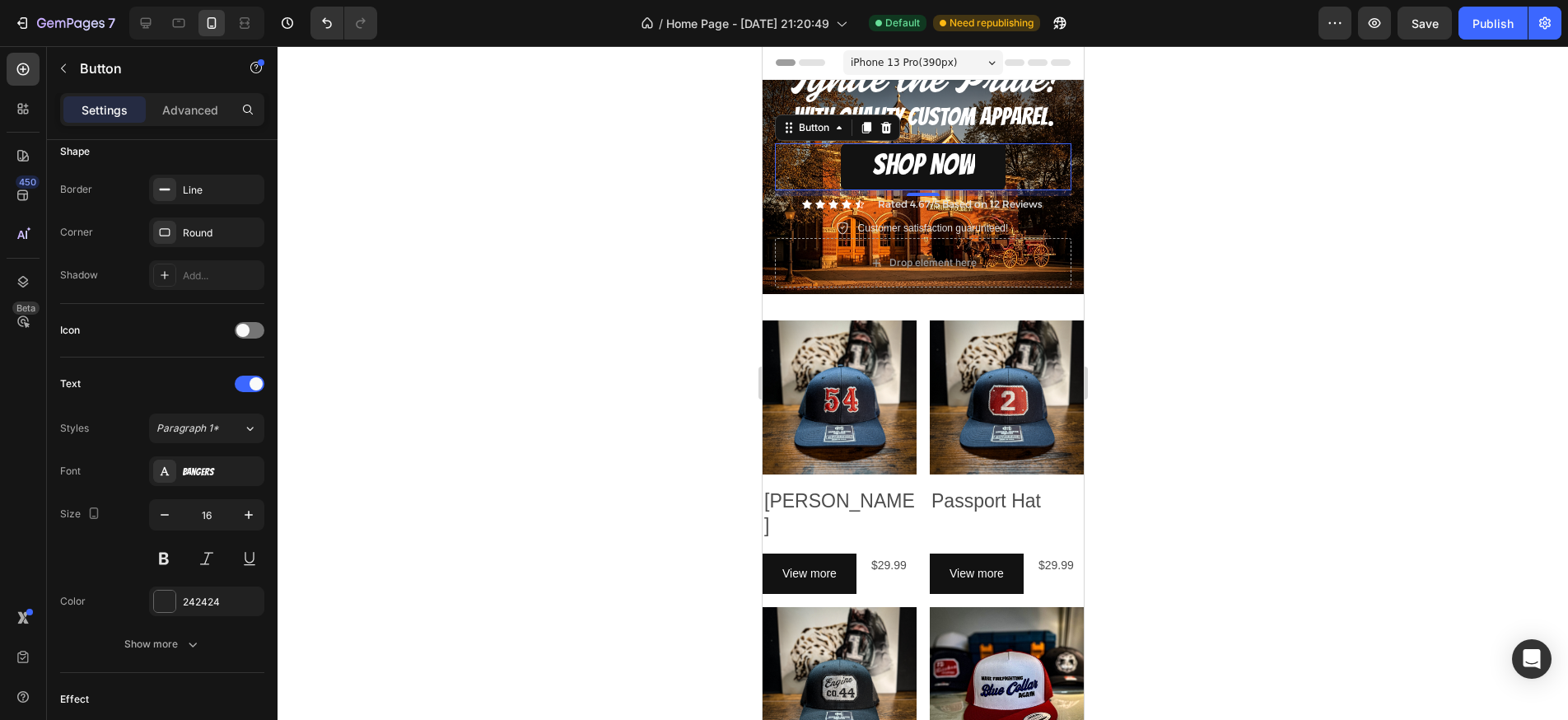
click at [649, 388] on div at bounding box center [923, 383] width 1291 height 674
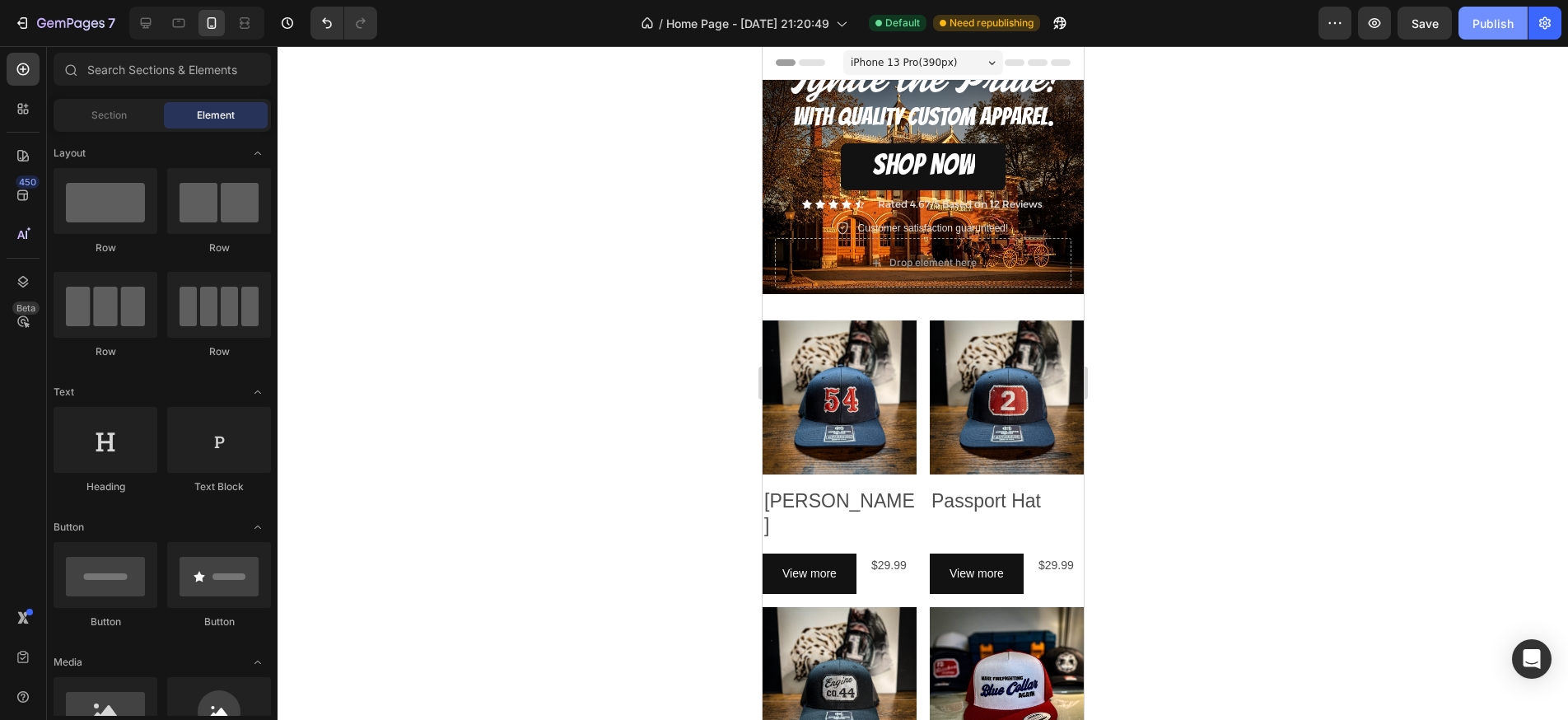
click at [1483, 19] on div "Publish" at bounding box center [1493, 24] width 42 height 17
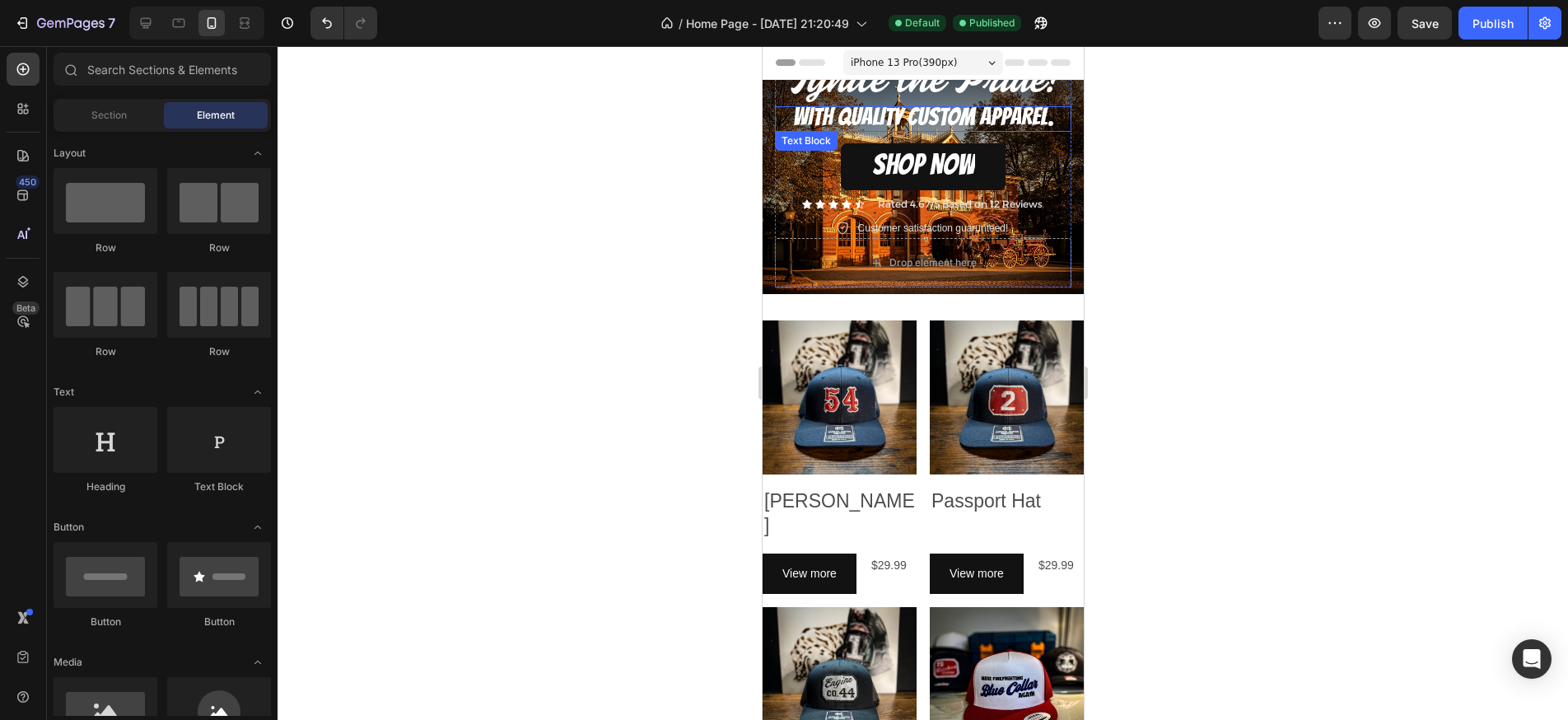
click at [1014, 125] on span "WITH QUALITY CUSTOM APPAREL." at bounding box center [922, 116] width 261 height 26
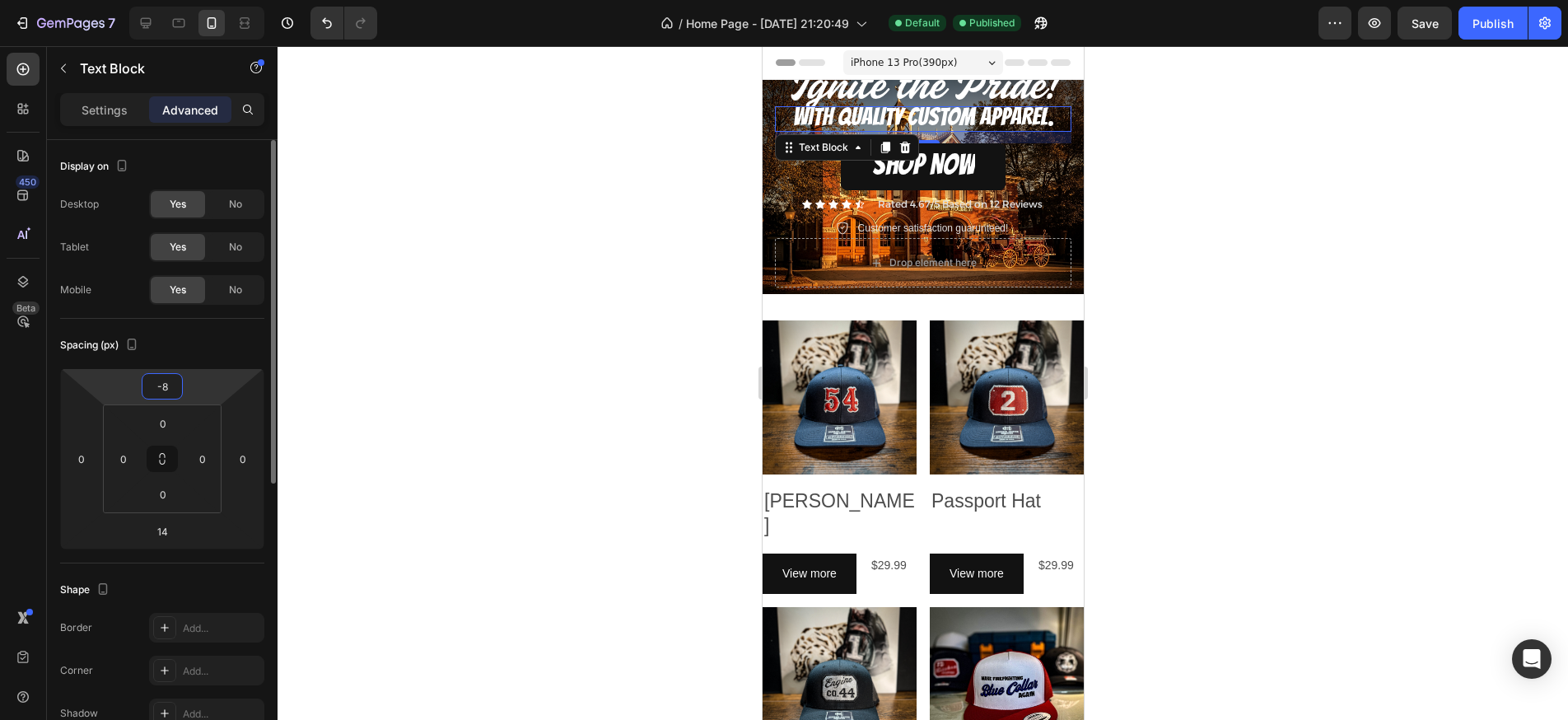
click at [212, 0] on html "7 / Home Page - [DATE] 21:20:49 Default Published Preview Save Publish 450 Beta…" at bounding box center [784, 0] width 1568 height 0
type input "0"
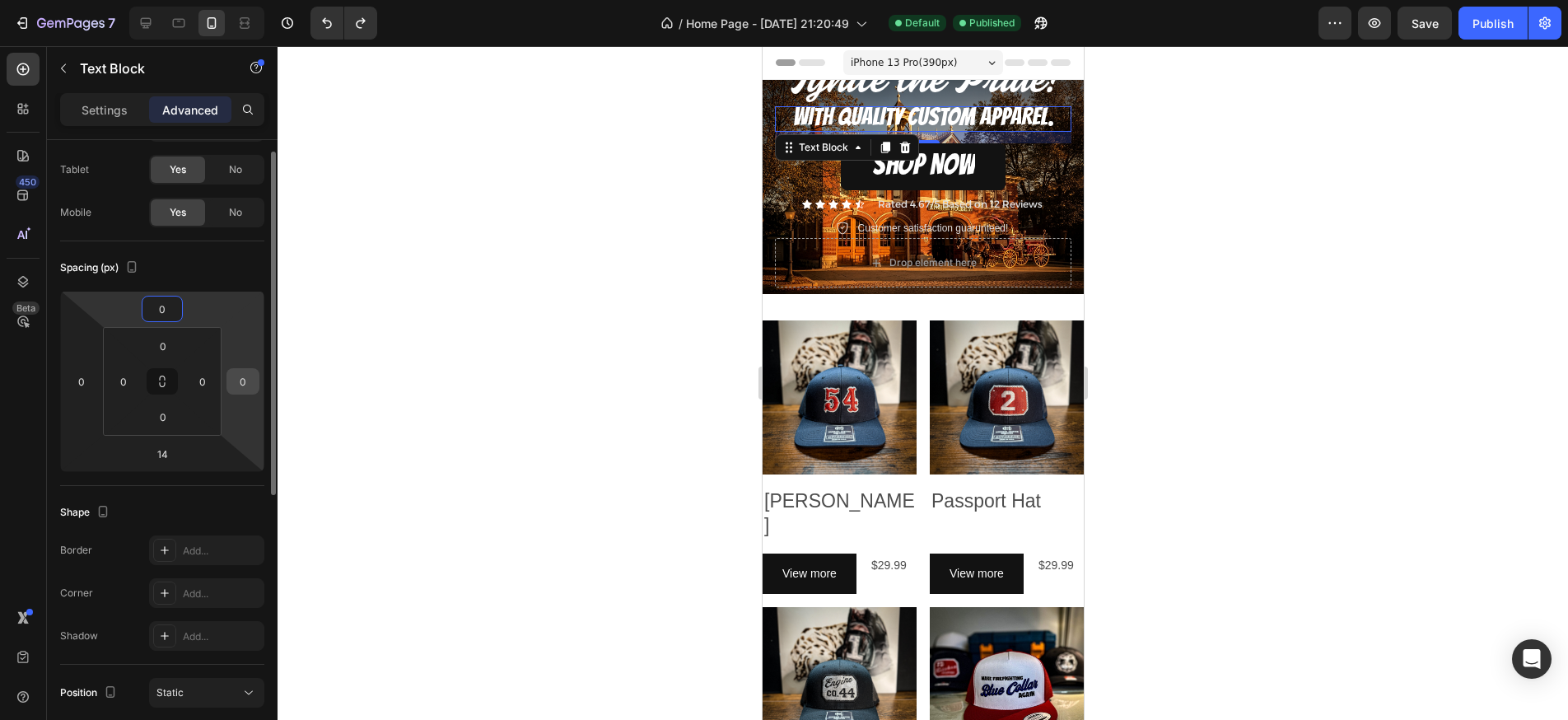
scroll to position [88, 0]
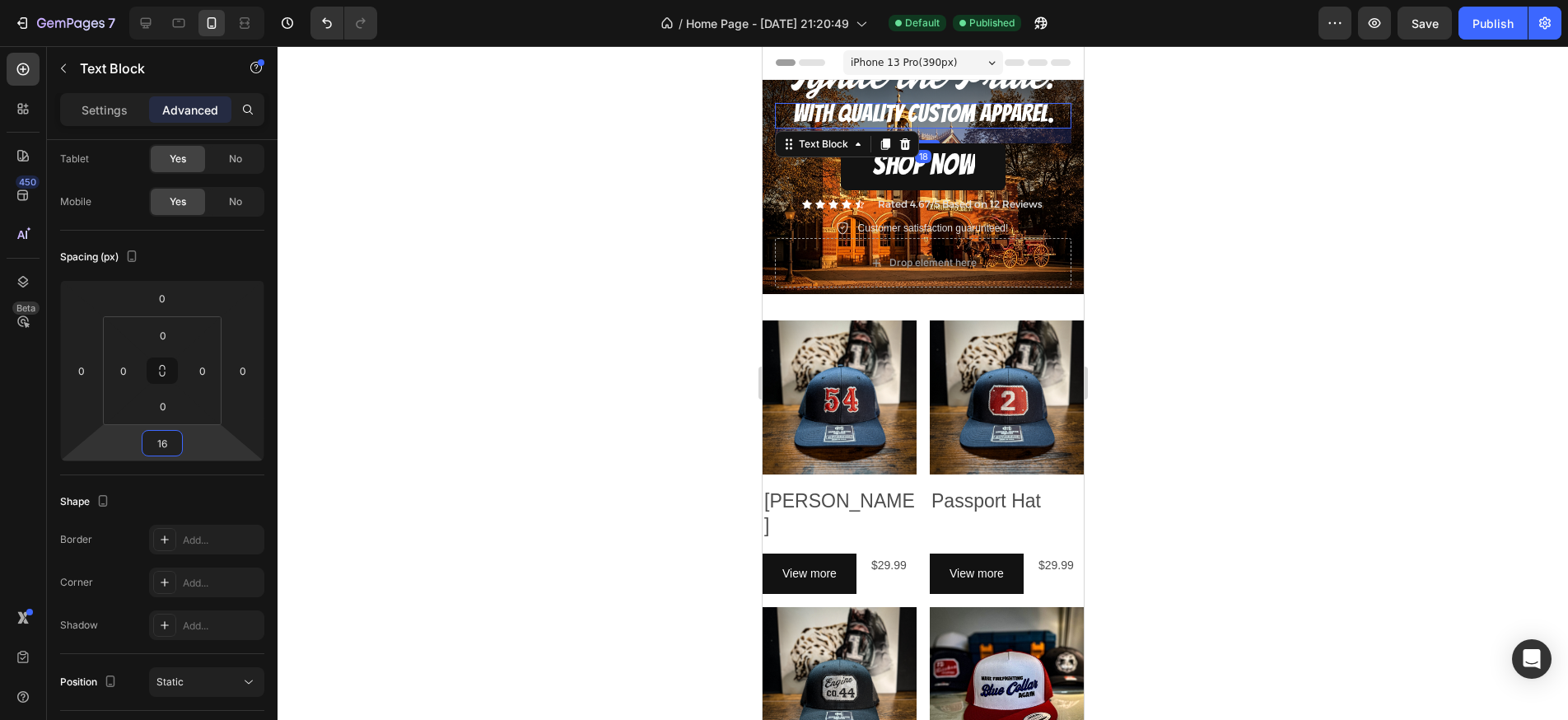
type input "14"
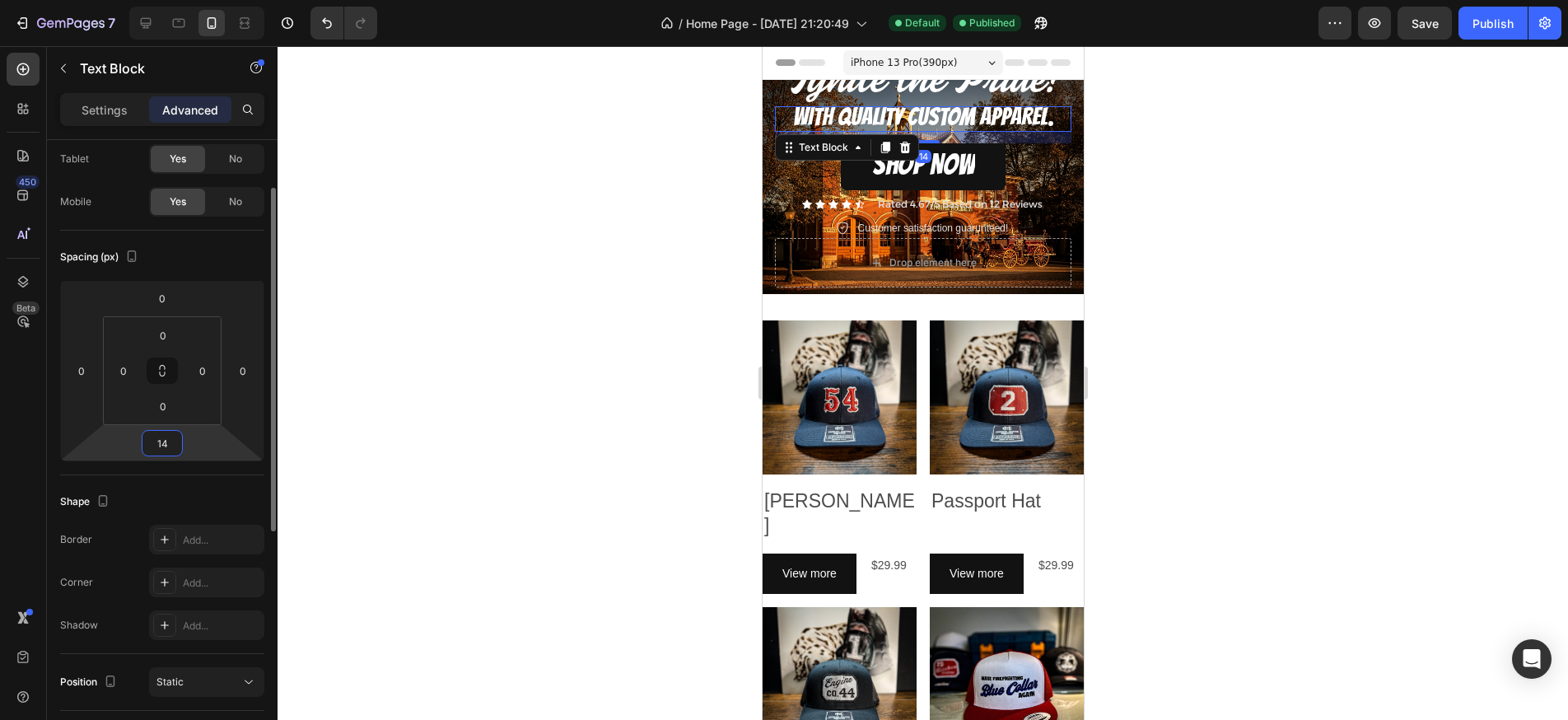
click at [198, 0] on html "7 / Home Page - [DATE] 21:20:49 Default Published Preview Save Publish 450 Beta…" at bounding box center [784, 0] width 1568 height 0
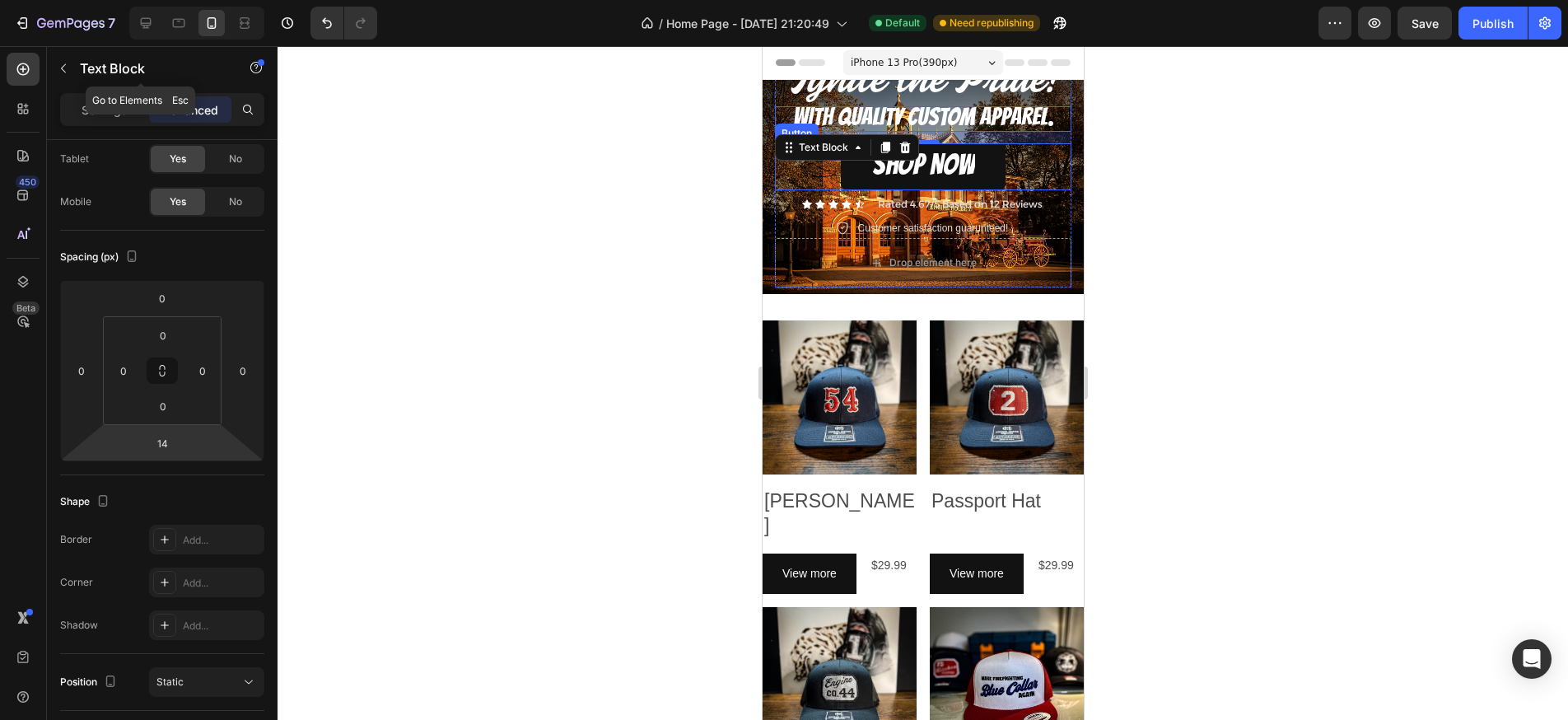
click at [99, 91] on div "Text Block" at bounding box center [141, 70] width 188 height 47
click at [93, 103] on p "Settings" at bounding box center [104, 110] width 46 height 17
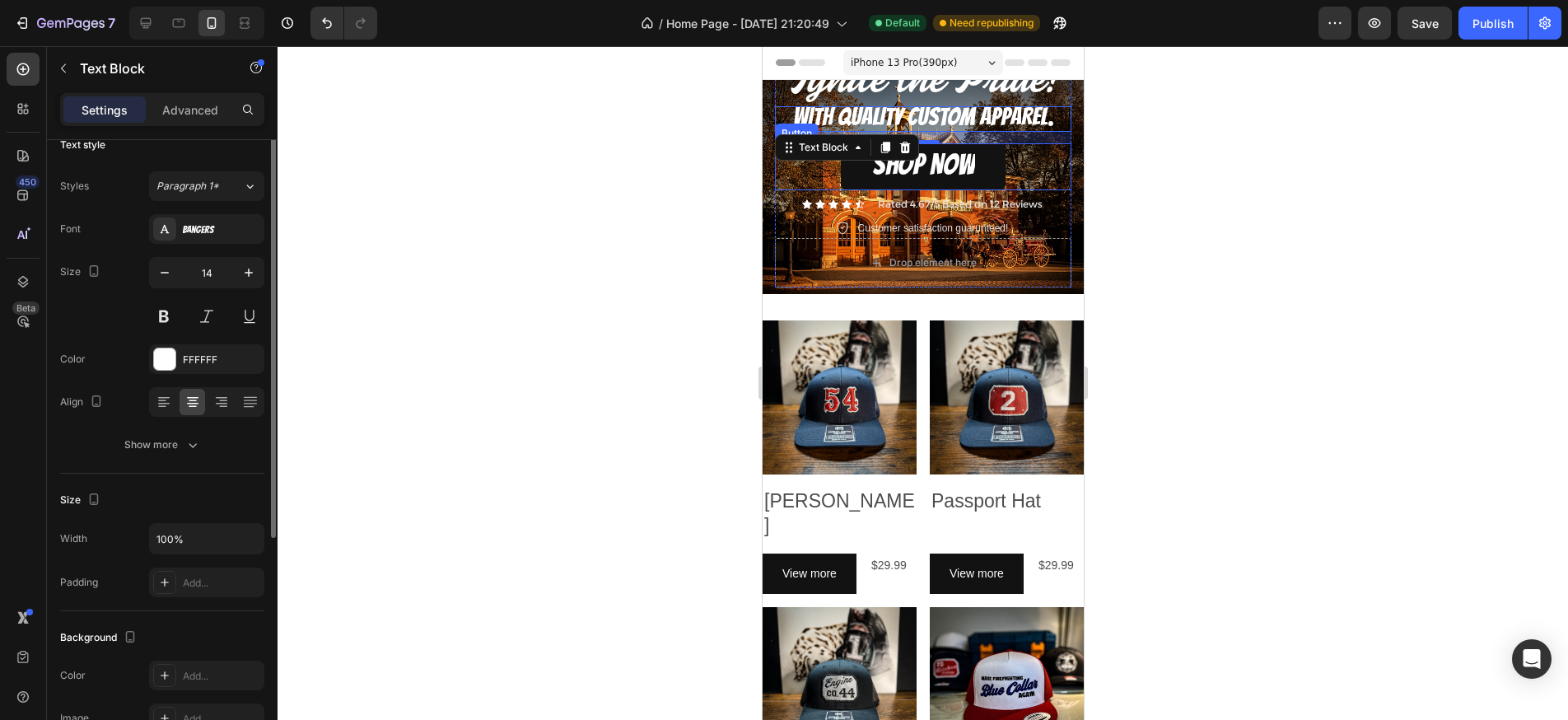
scroll to position [0, 0]
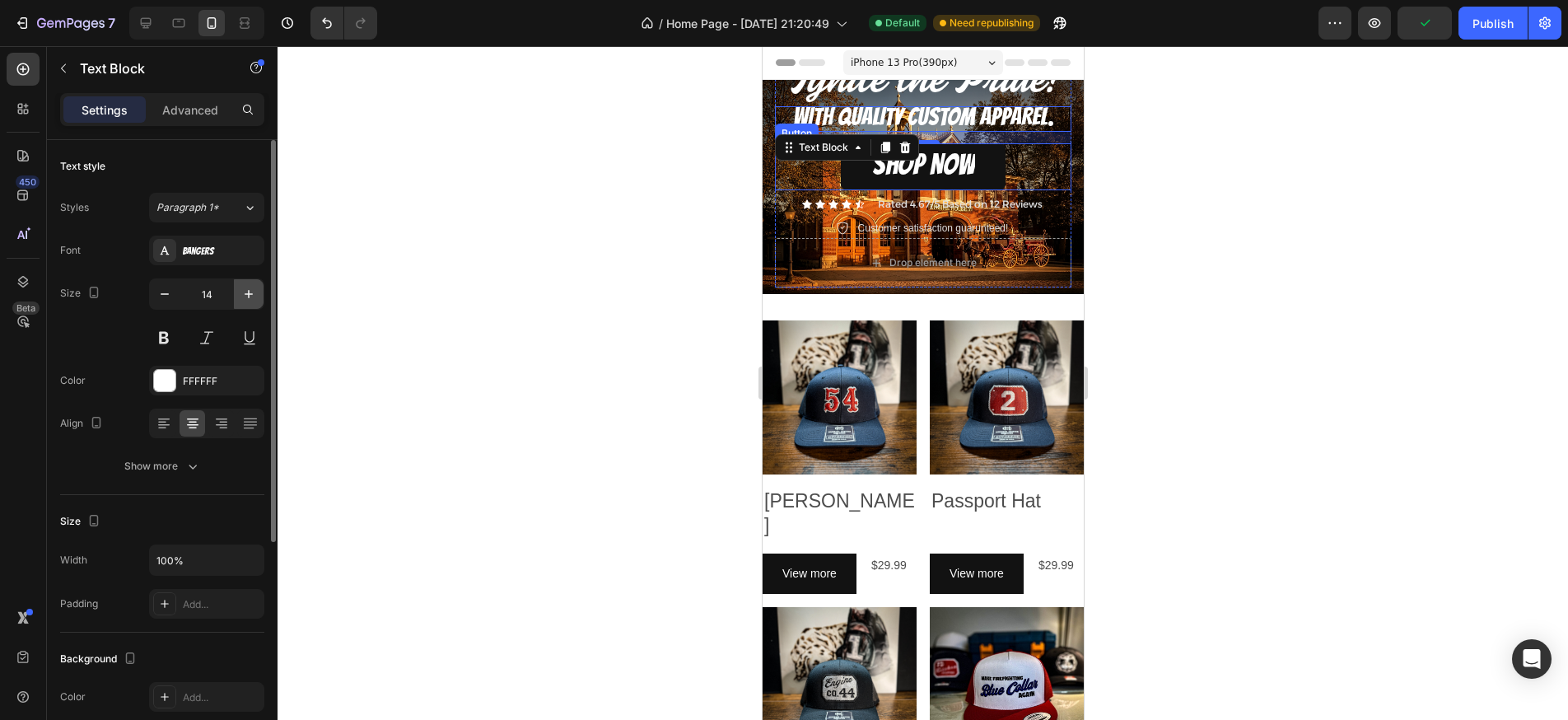
click at [254, 298] on icon "button" at bounding box center [248, 293] width 16 height 16
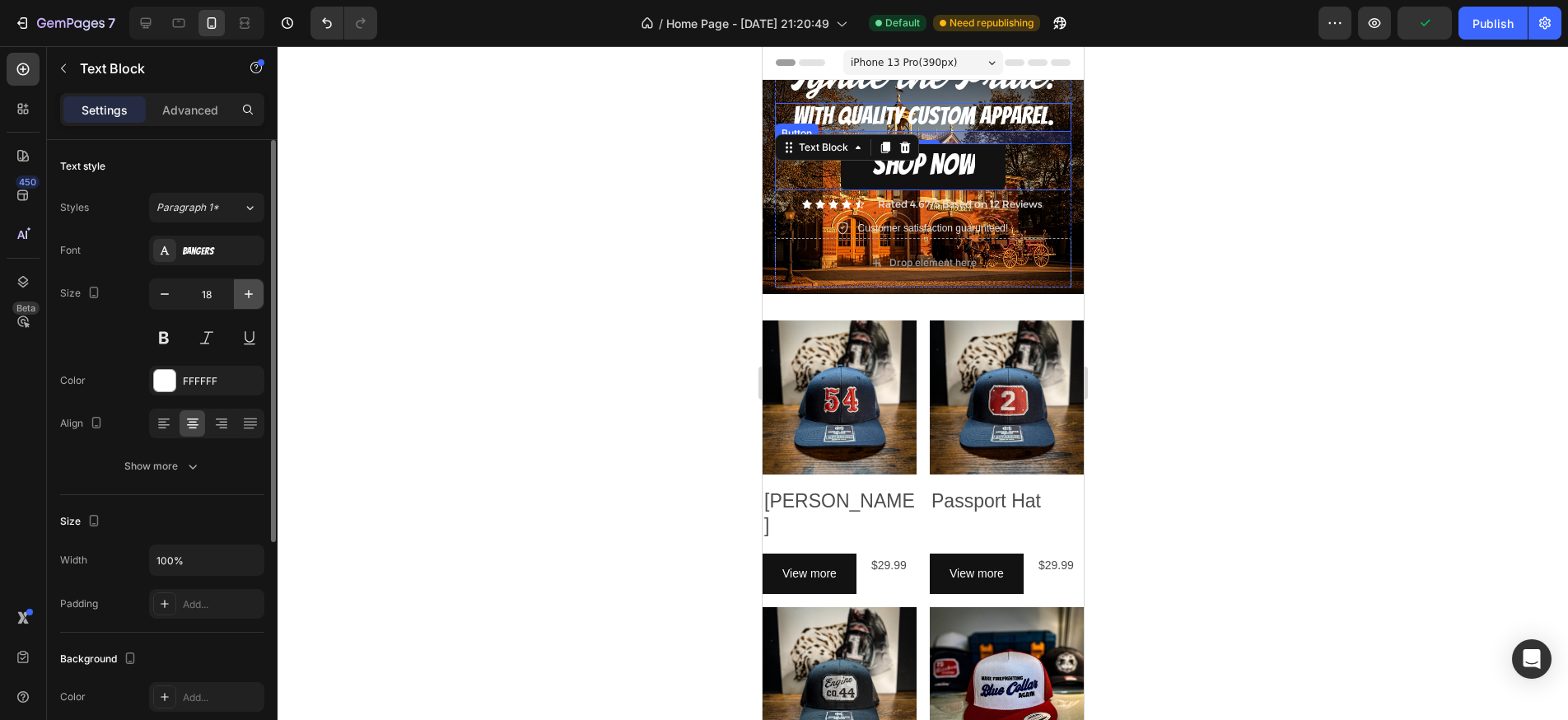
type input "19"
click at [460, 297] on div at bounding box center [923, 383] width 1291 height 674
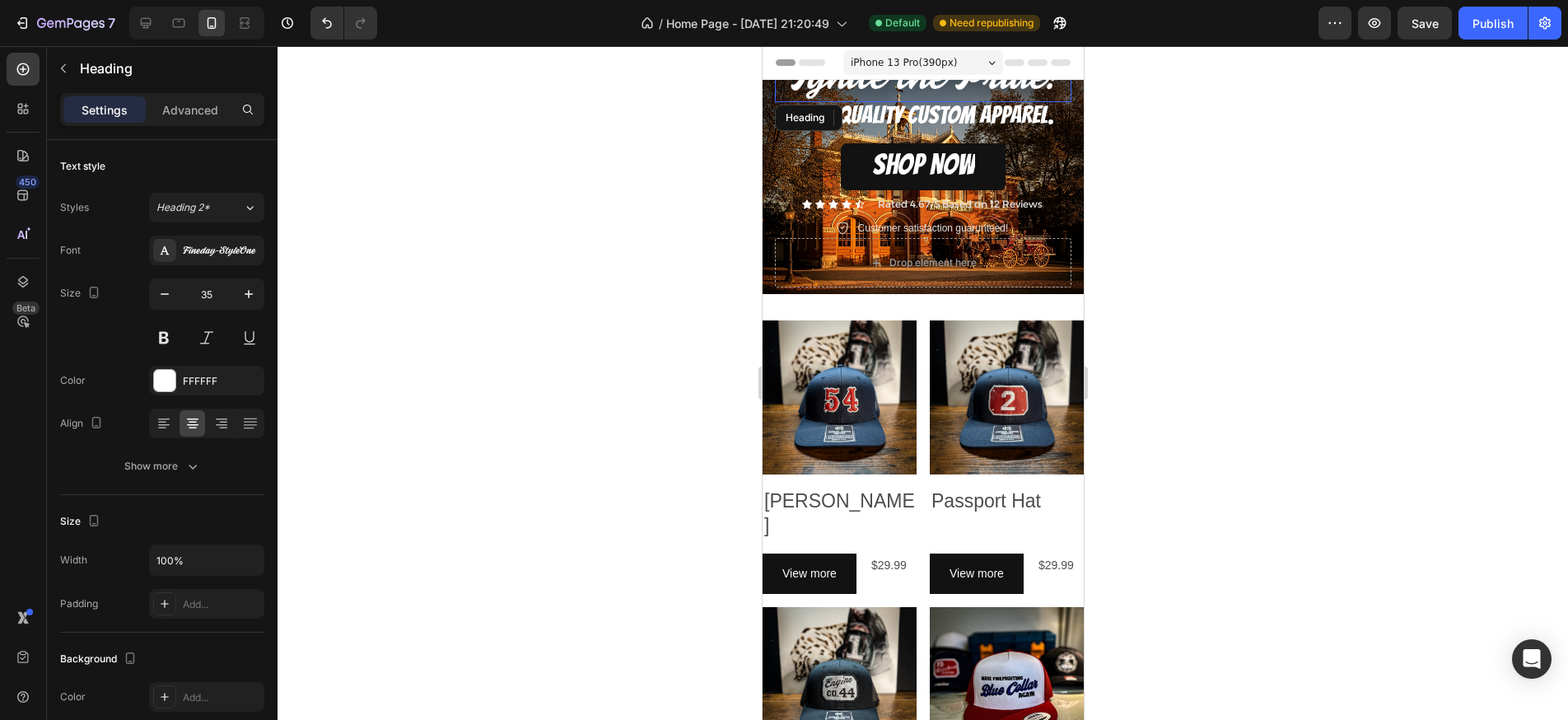
click at [865, 82] on span "Ignite the Pride!" at bounding box center [922, 79] width 267 height 42
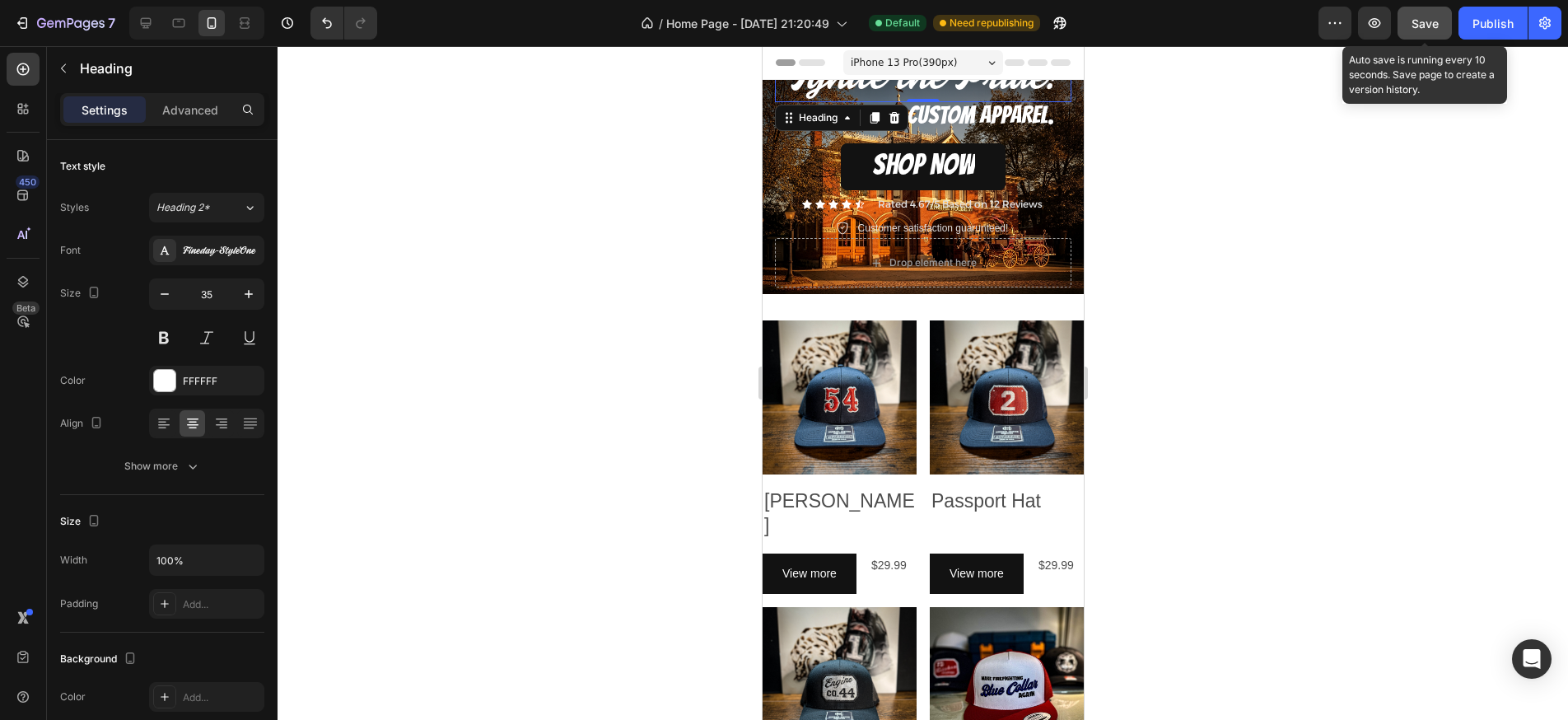
click at [1439, 36] on button "Save" at bounding box center [1425, 23] width 55 height 33
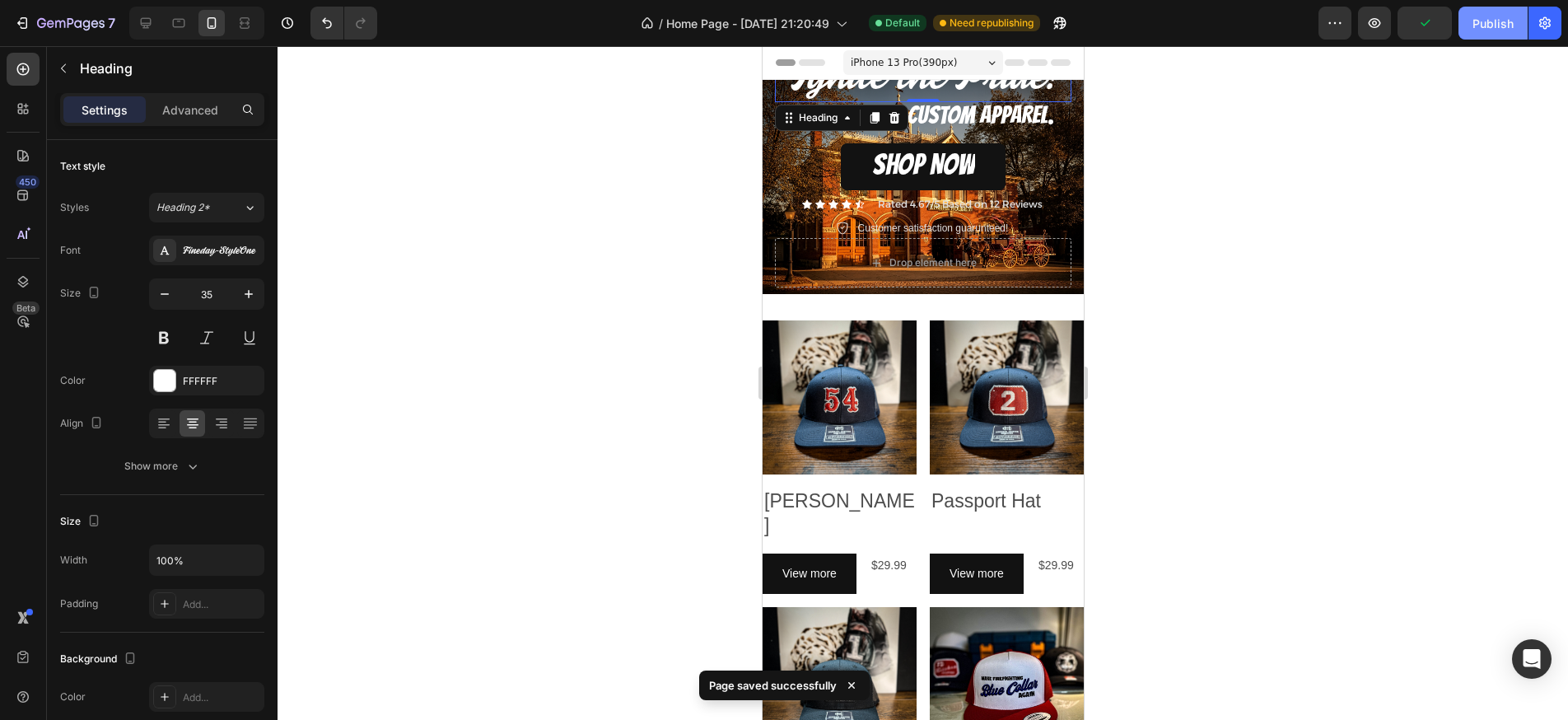
click at [1482, 31] on div "Publish" at bounding box center [1493, 24] width 42 height 17
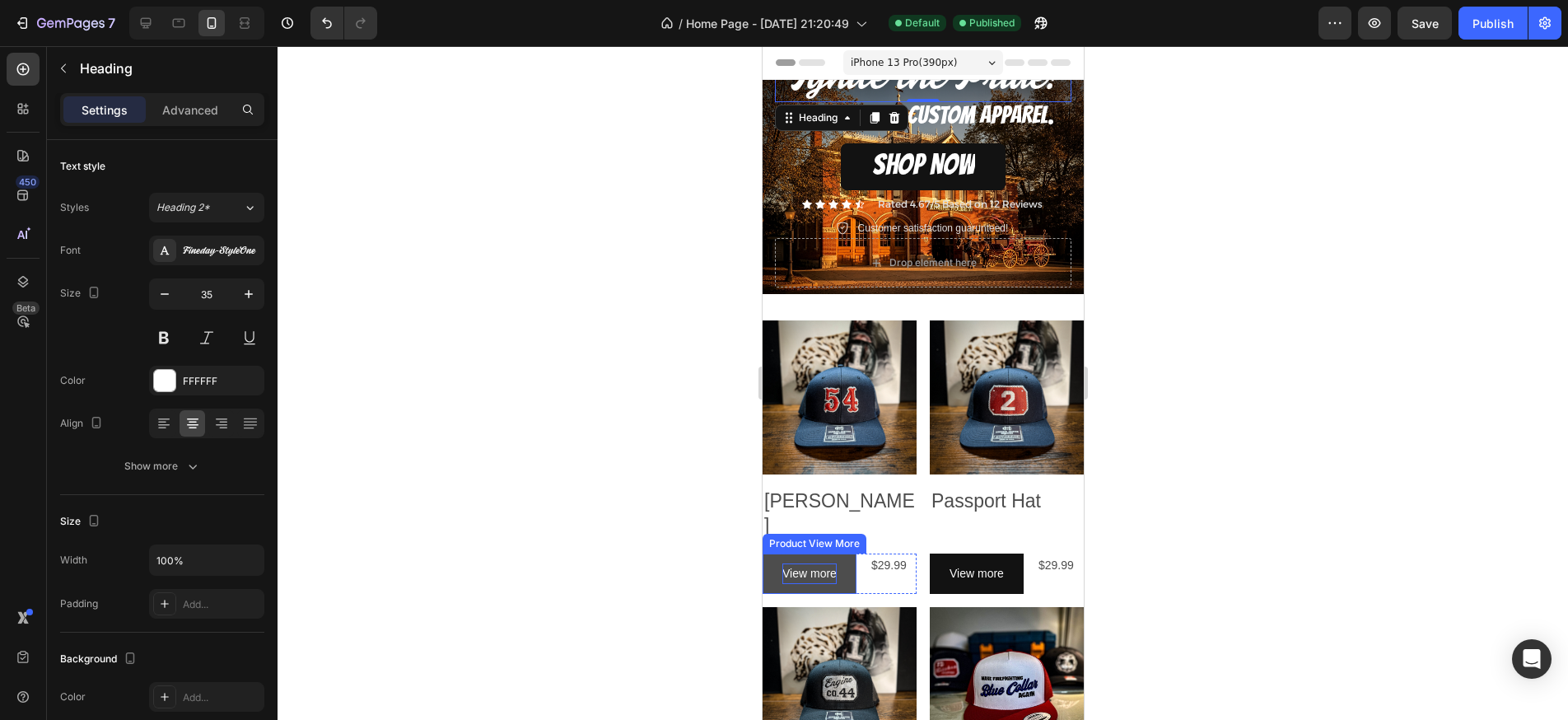
click at [818, 563] on p "View more" at bounding box center [809, 574] width 55 height 21
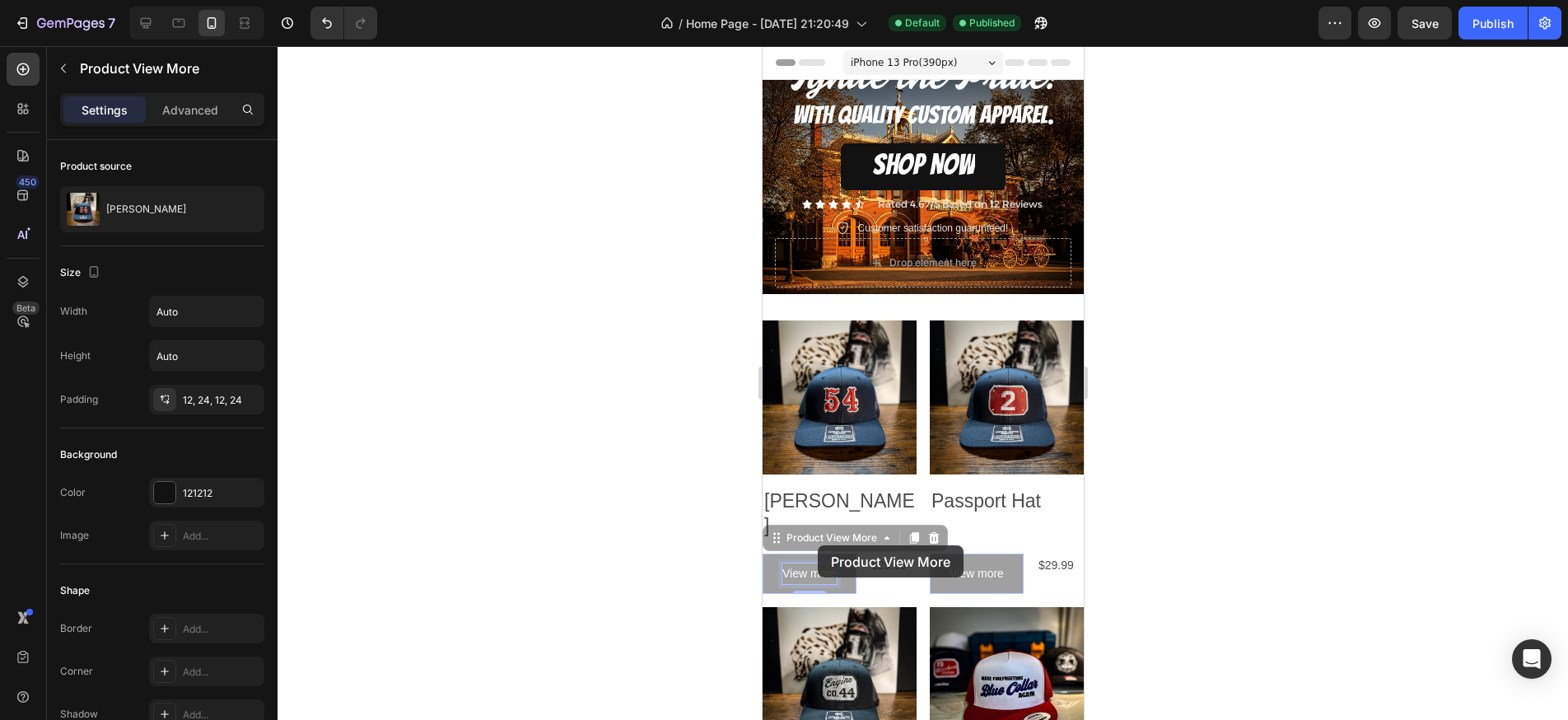
click at [762, 46] on p "View more" at bounding box center [762, 46] width 0 height 0
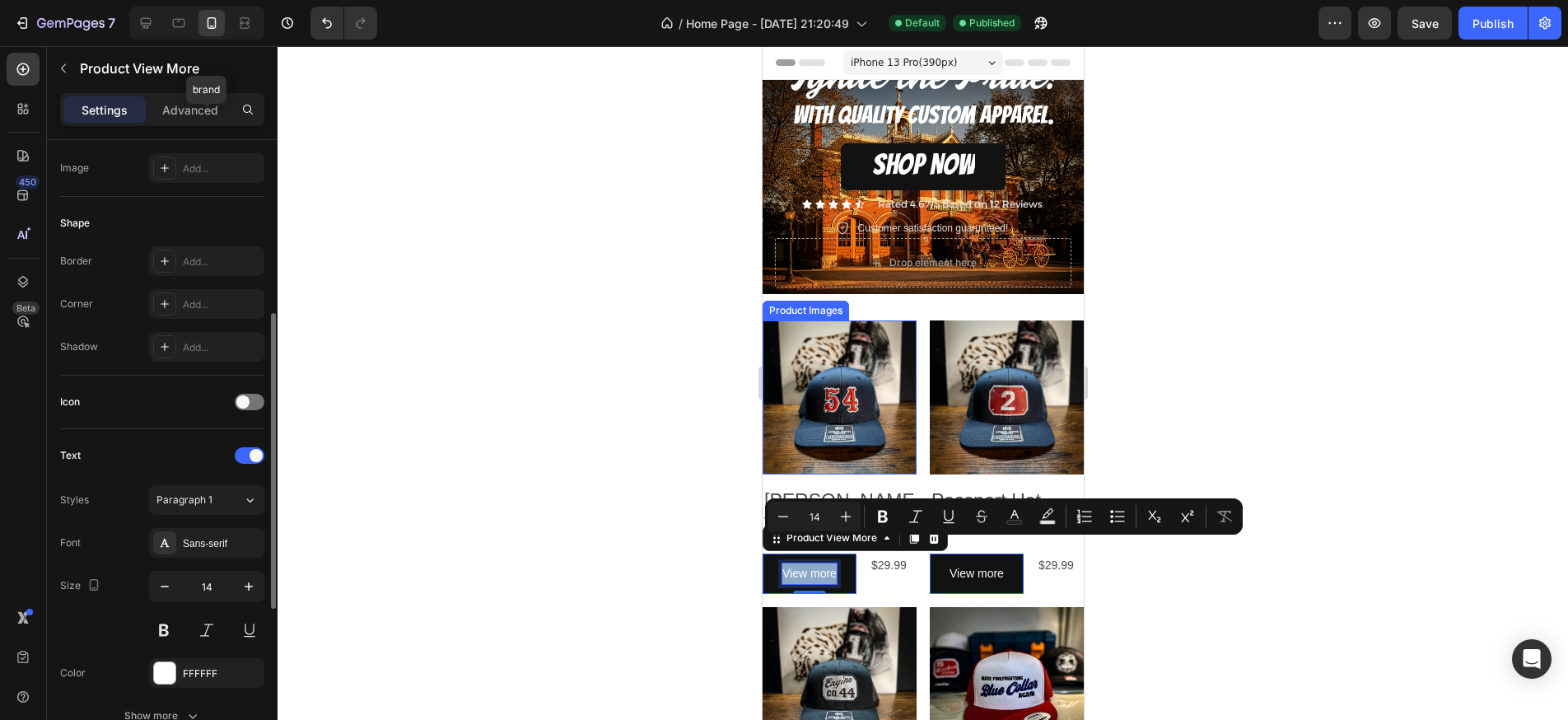
scroll to position [395, 0]
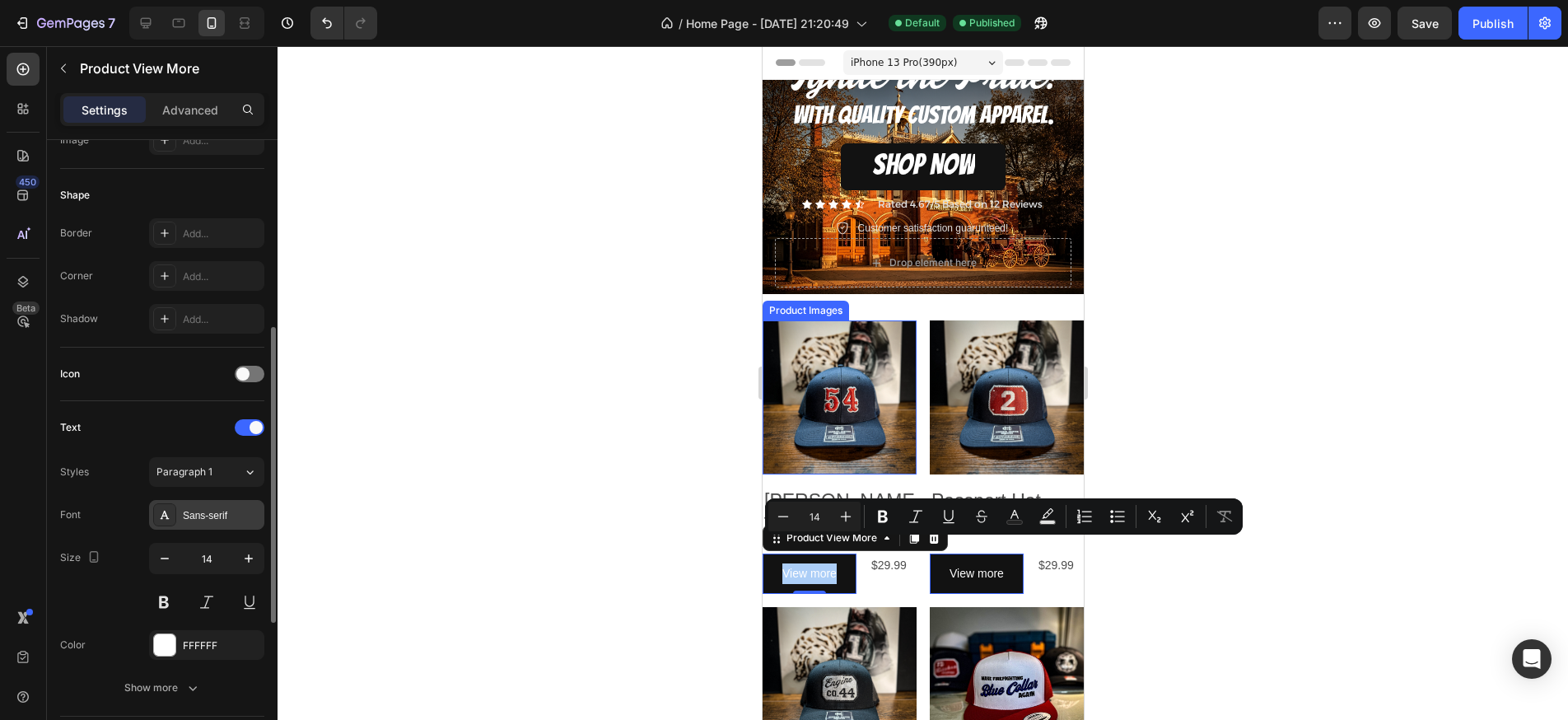
click at [233, 508] on div "Sans-serif" at bounding box center [221, 516] width 78 height 15
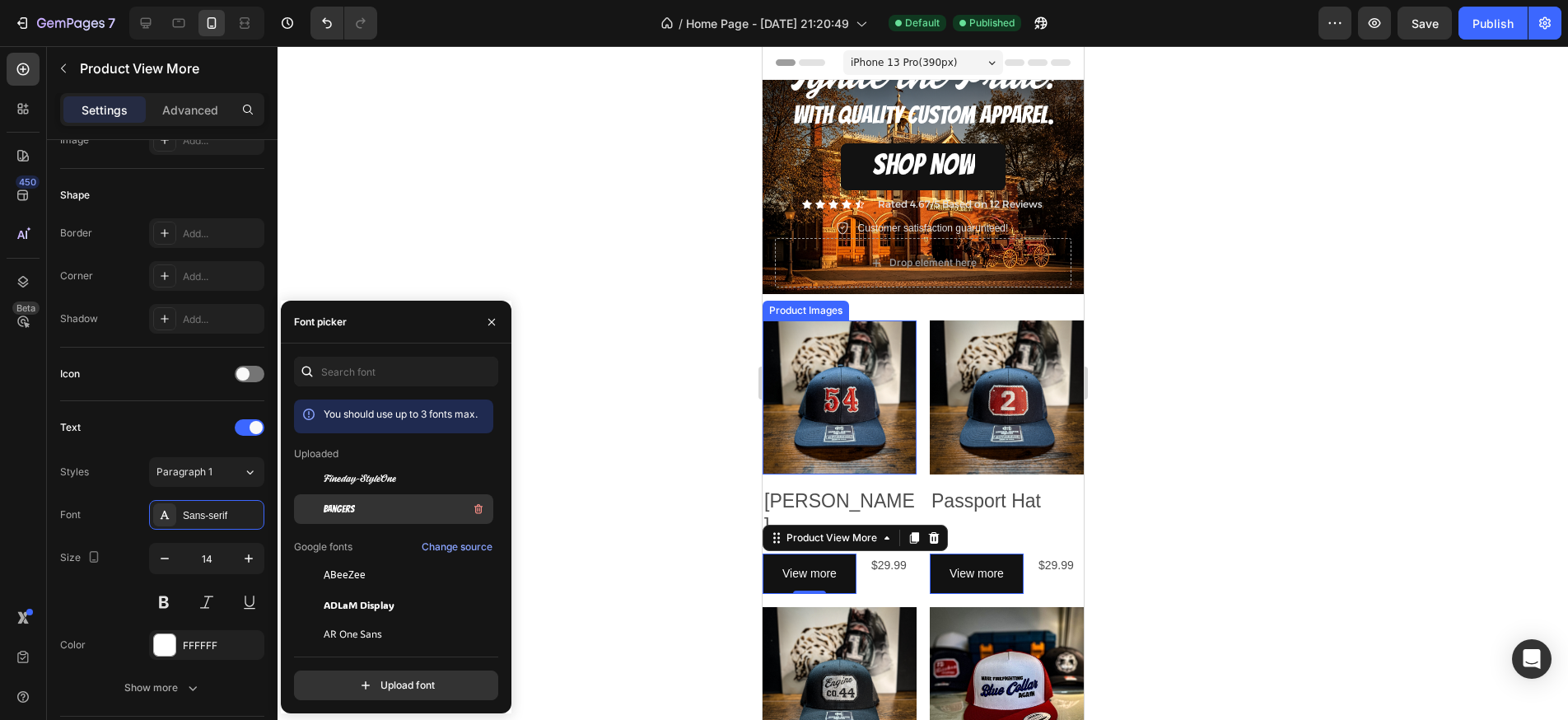
click at [366, 501] on div "Bangers" at bounding box center [407, 508] width 166 height 20
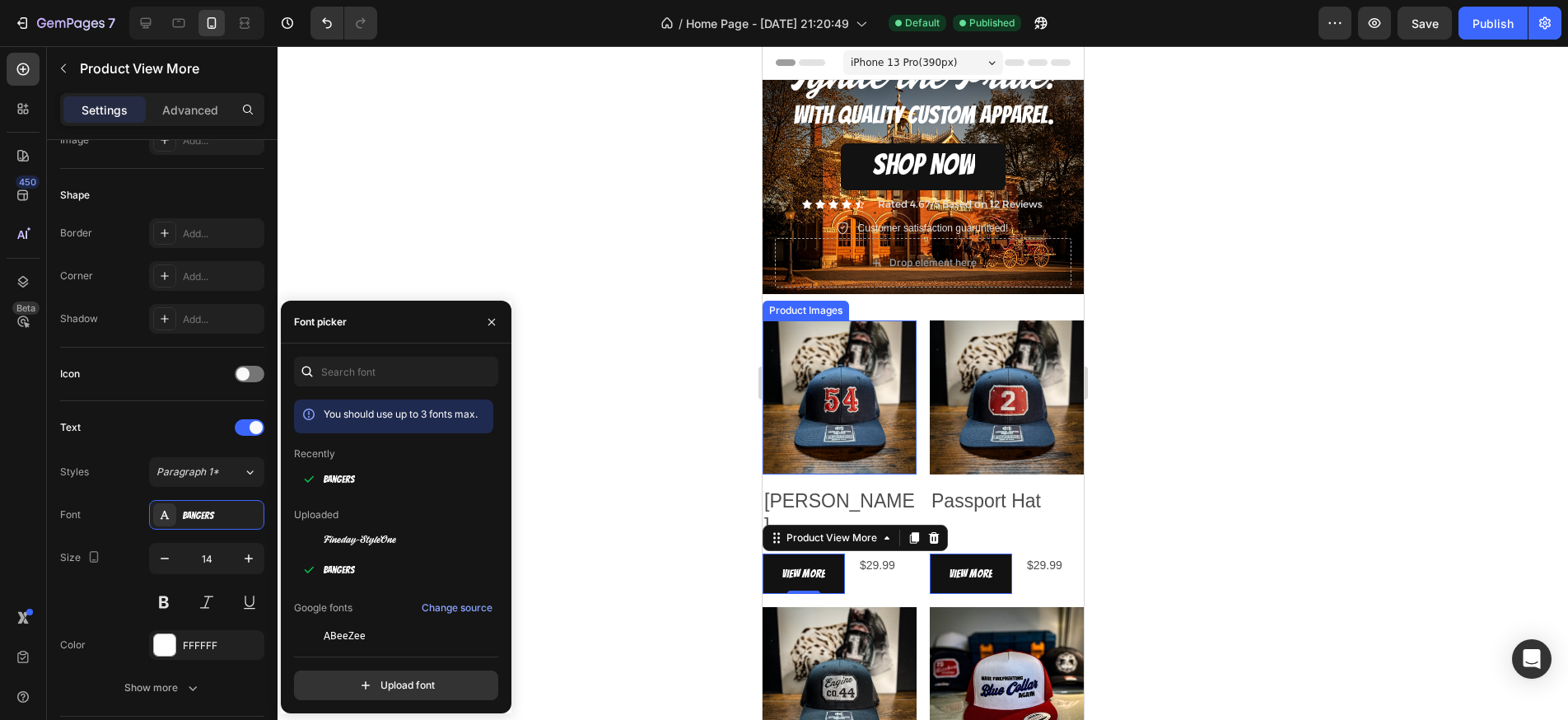
click at [615, 467] on div at bounding box center [923, 383] width 1291 height 674
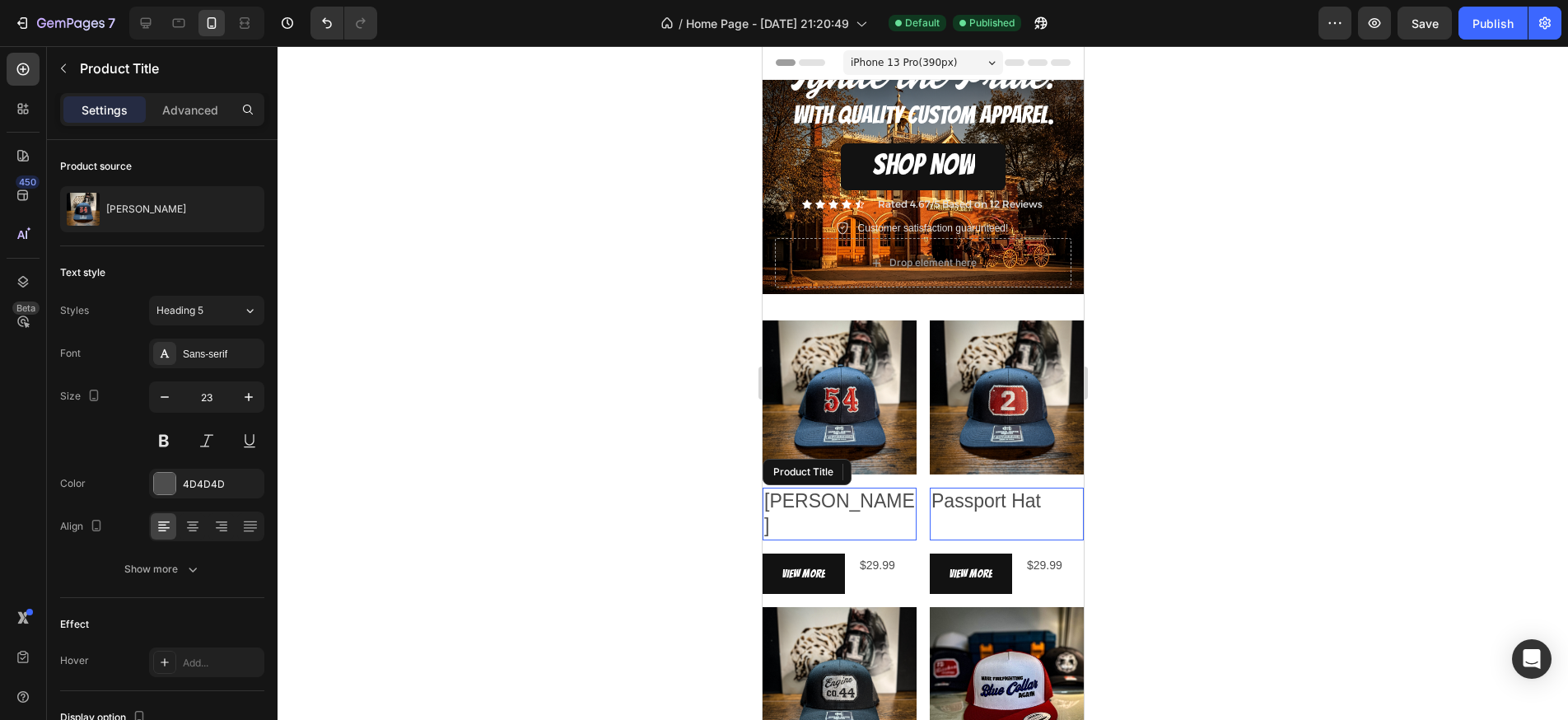
click at [794, 501] on h2 "[PERSON_NAME]" at bounding box center [838, 514] width 154 height 53
click at [805, 502] on h2 "[PERSON_NAME]" at bounding box center [838, 514] width 154 height 53
click at [836, 506] on h2 "[PERSON_NAME]" at bounding box center [838, 514] width 154 height 53
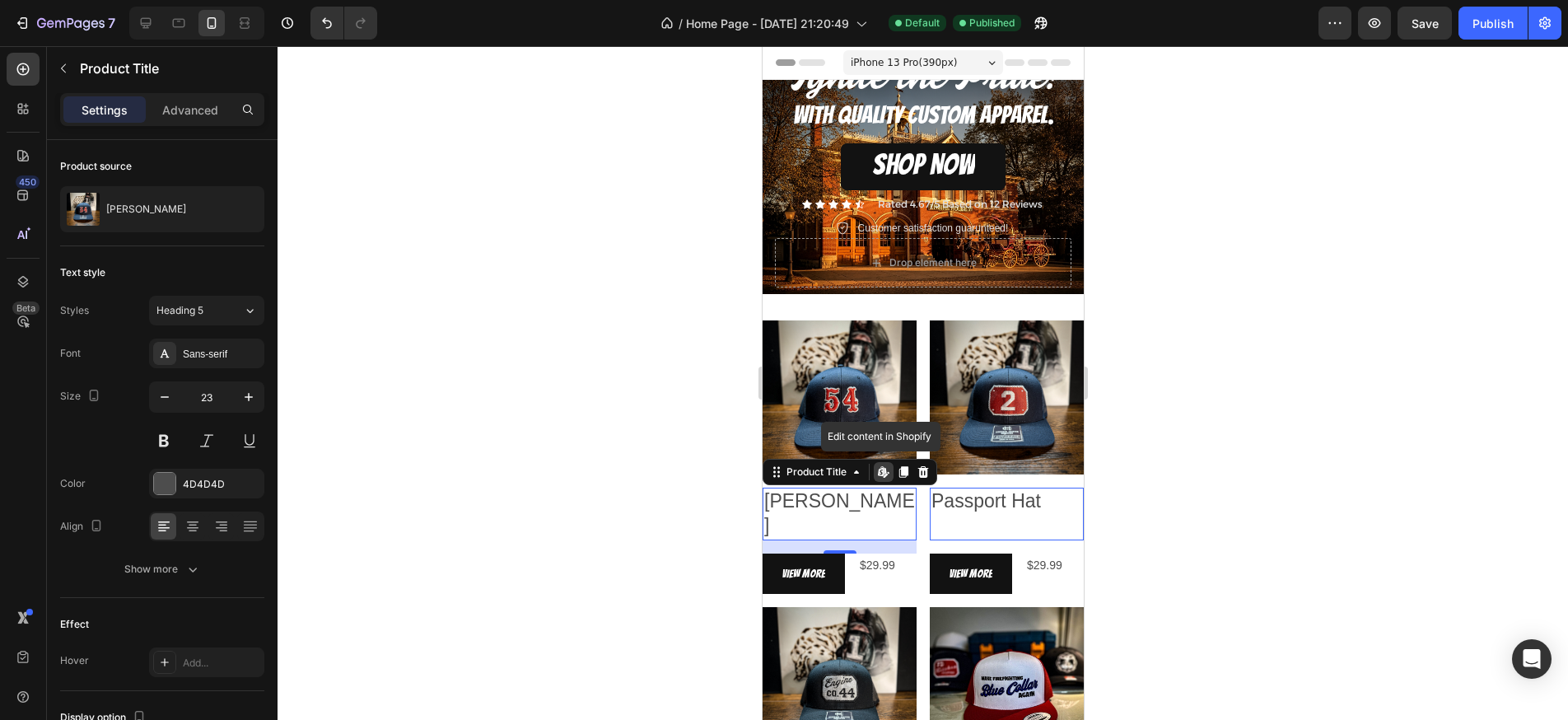
click at [836, 506] on h2 "[PERSON_NAME]" at bounding box center [838, 514] width 154 height 53
click at [208, 358] on div "Sans-serif" at bounding box center [221, 354] width 78 height 15
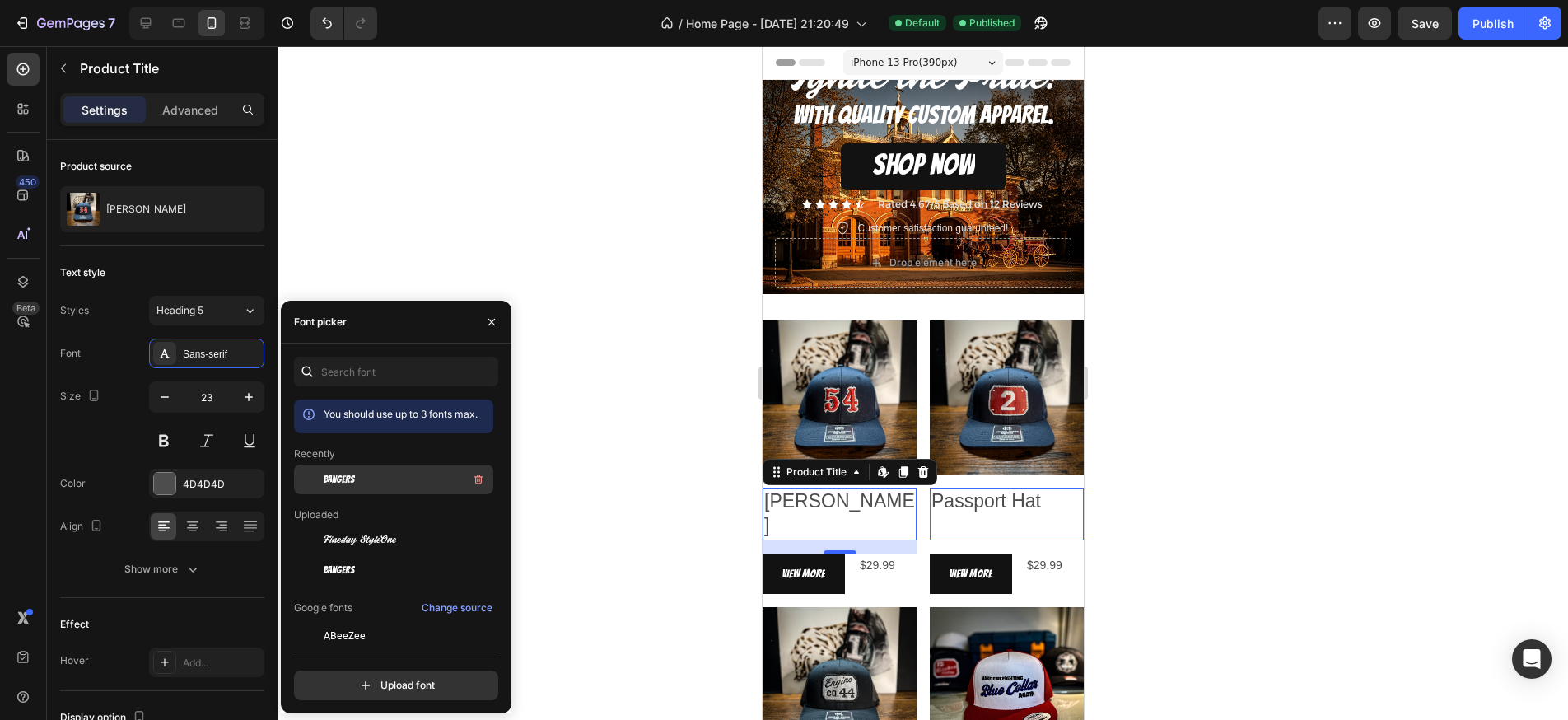
click at [386, 482] on div "Bangers" at bounding box center [407, 479] width 166 height 20
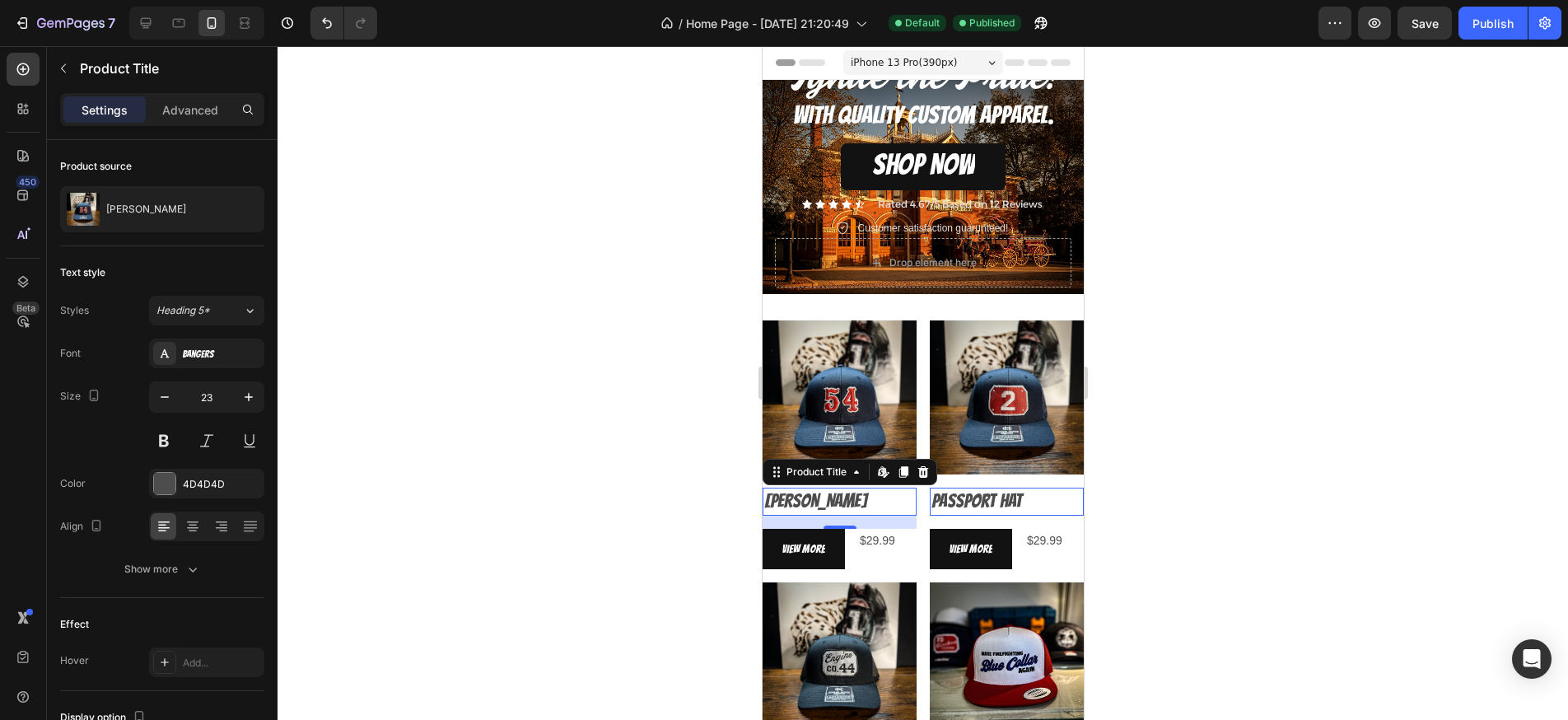
click at [669, 476] on div at bounding box center [923, 383] width 1291 height 674
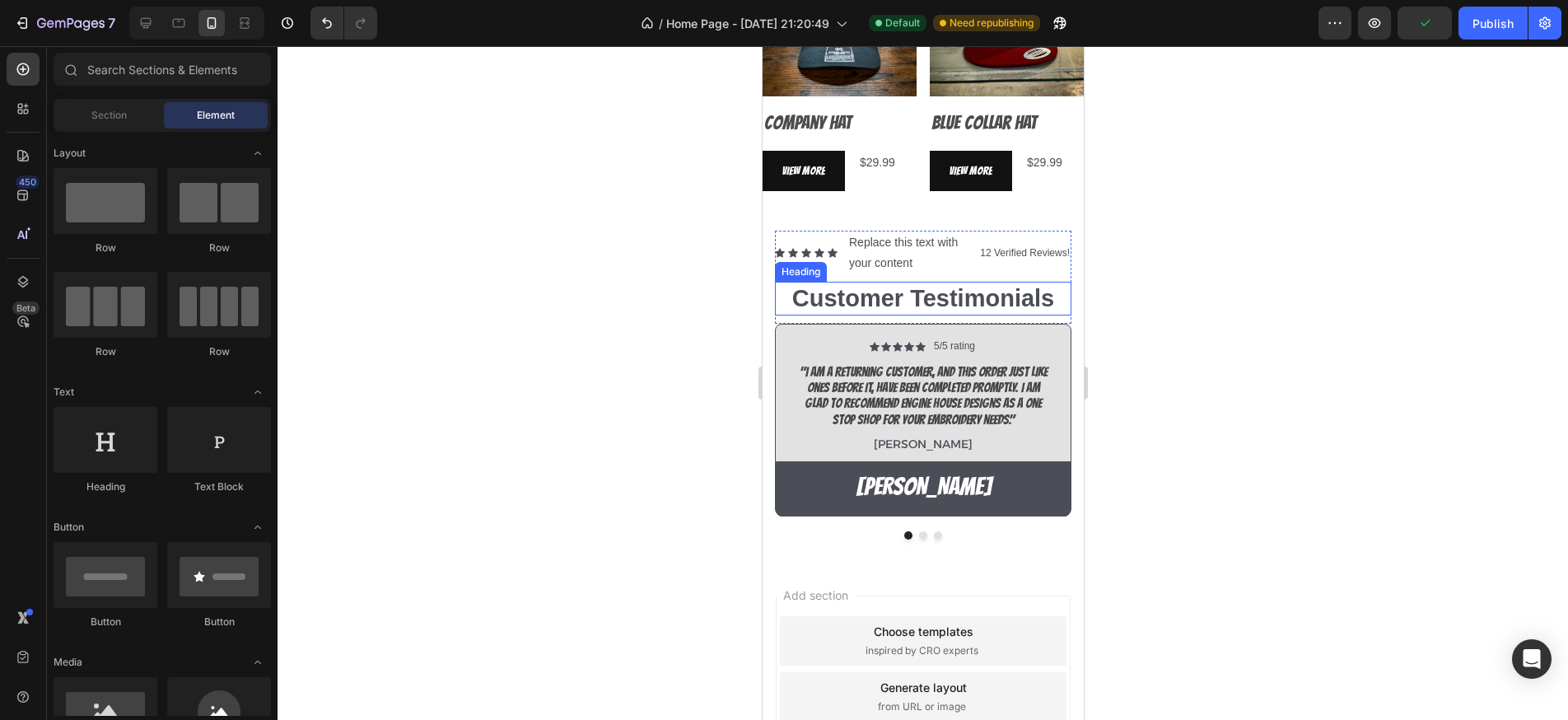
scroll to position [642, 0]
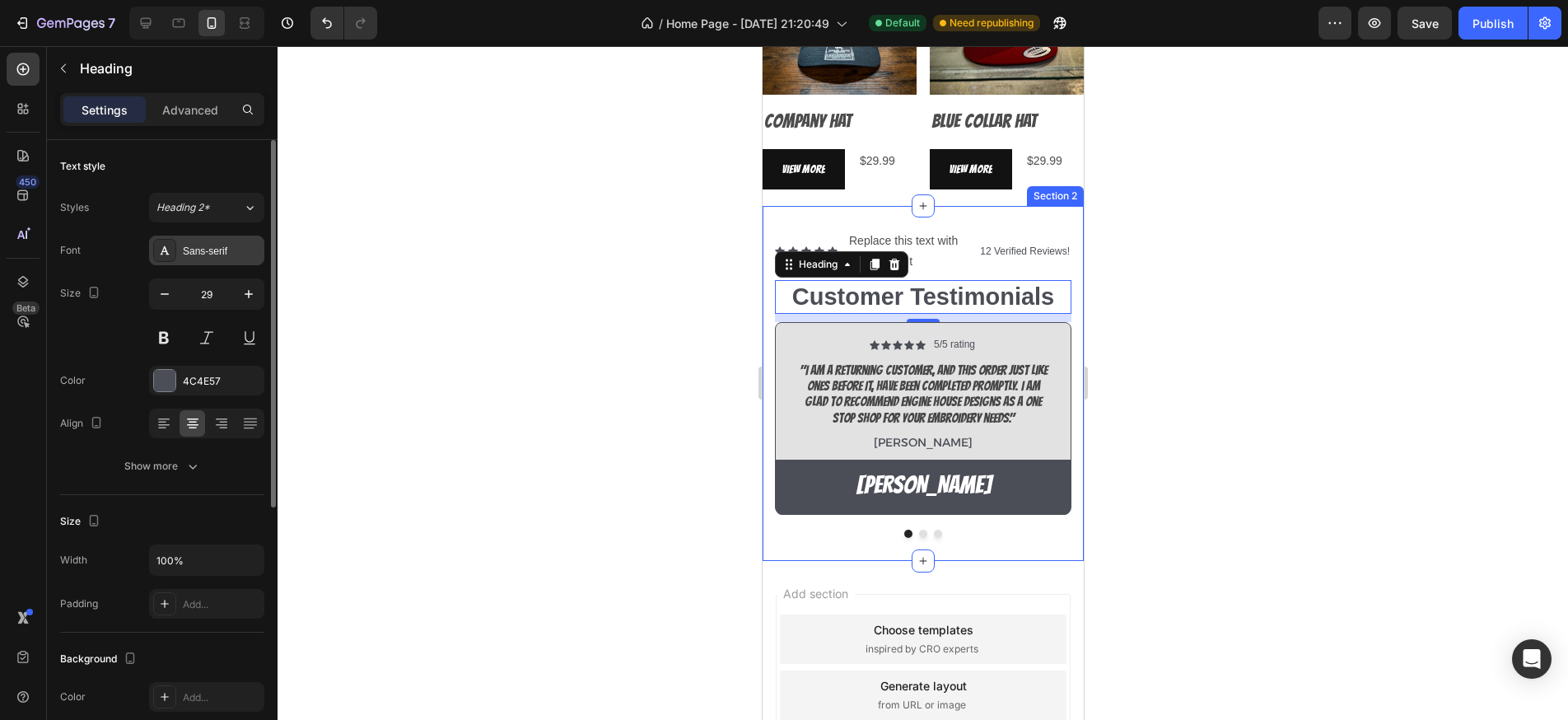
click at [233, 253] on div "Sans-serif" at bounding box center [221, 251] width 78 height 15
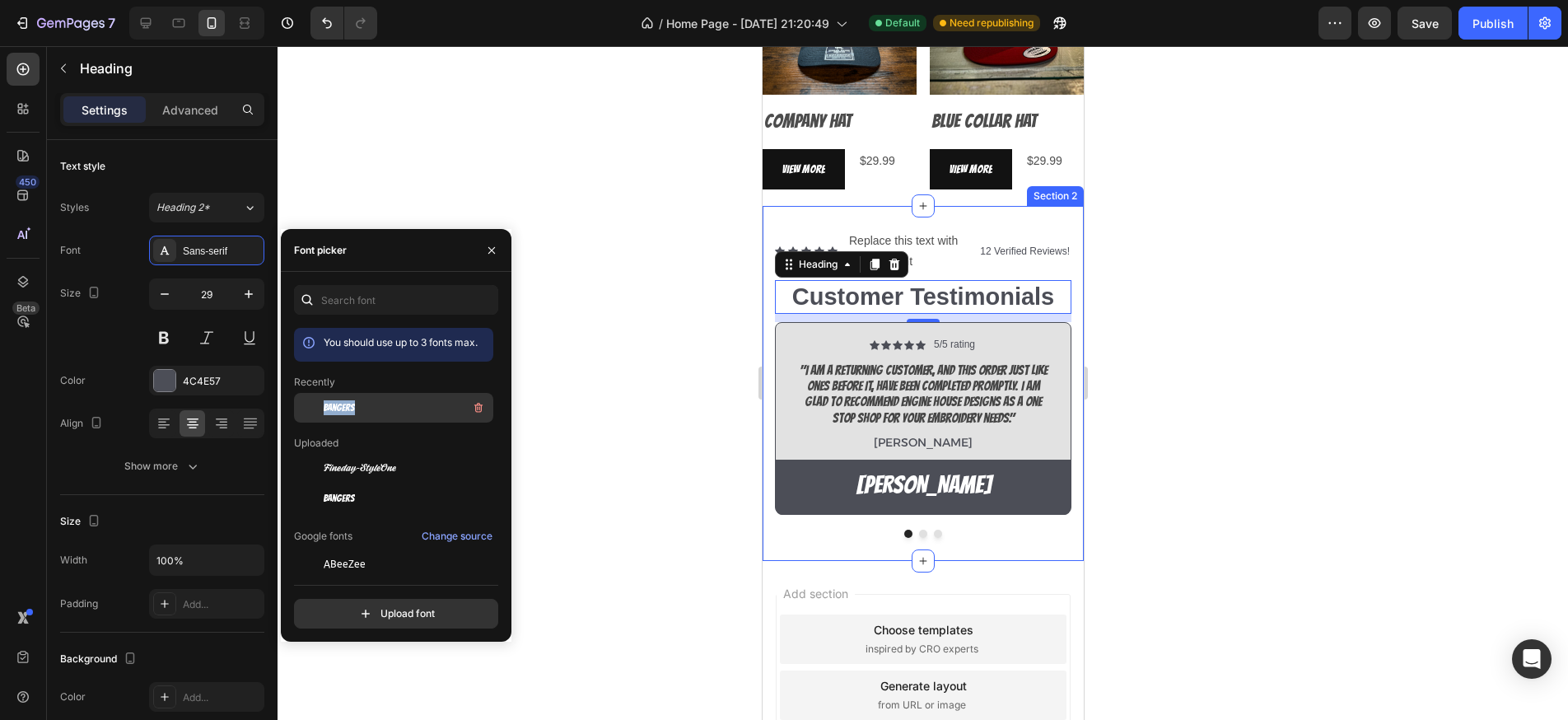
click at [356, 400] on div "Bangers" at bounding box center [407, 407] width 166 height 20
click at [619, 359] on div at bounding box center [923, 383] width 1291 height 674
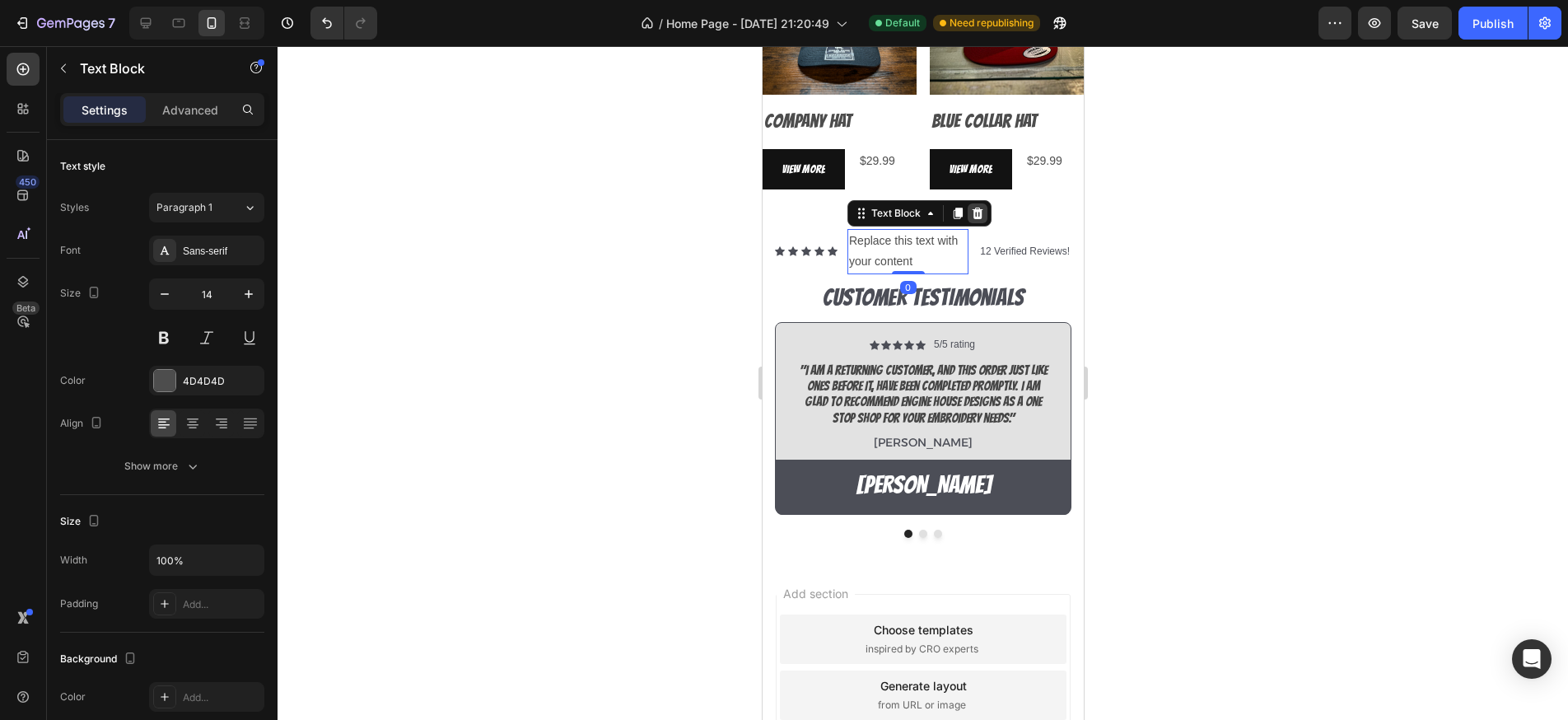
click at [980, 213] on icon at bounding box center [977, 214] width 13 height 13
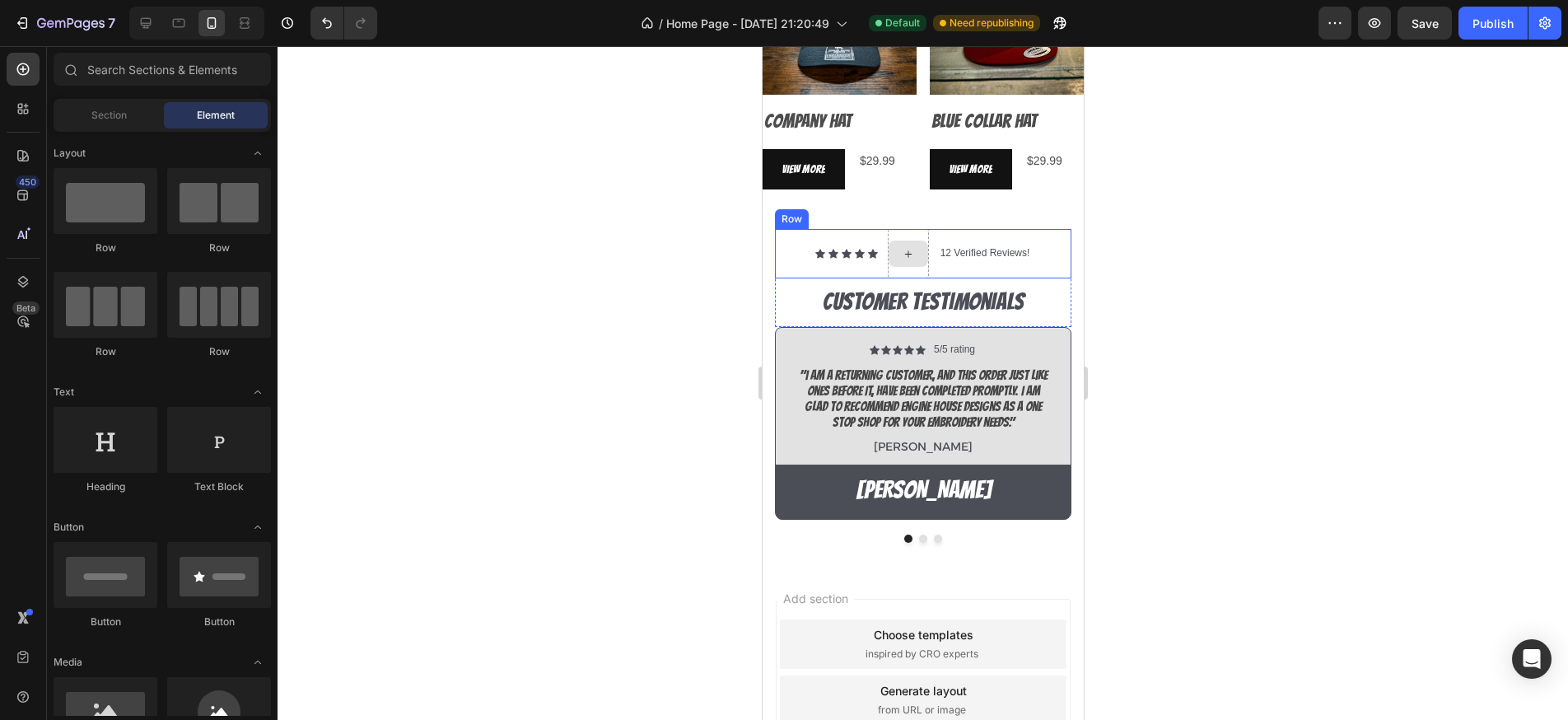
click at [914, 256] on icon at bounding box center [907, 253] width 13 height 14
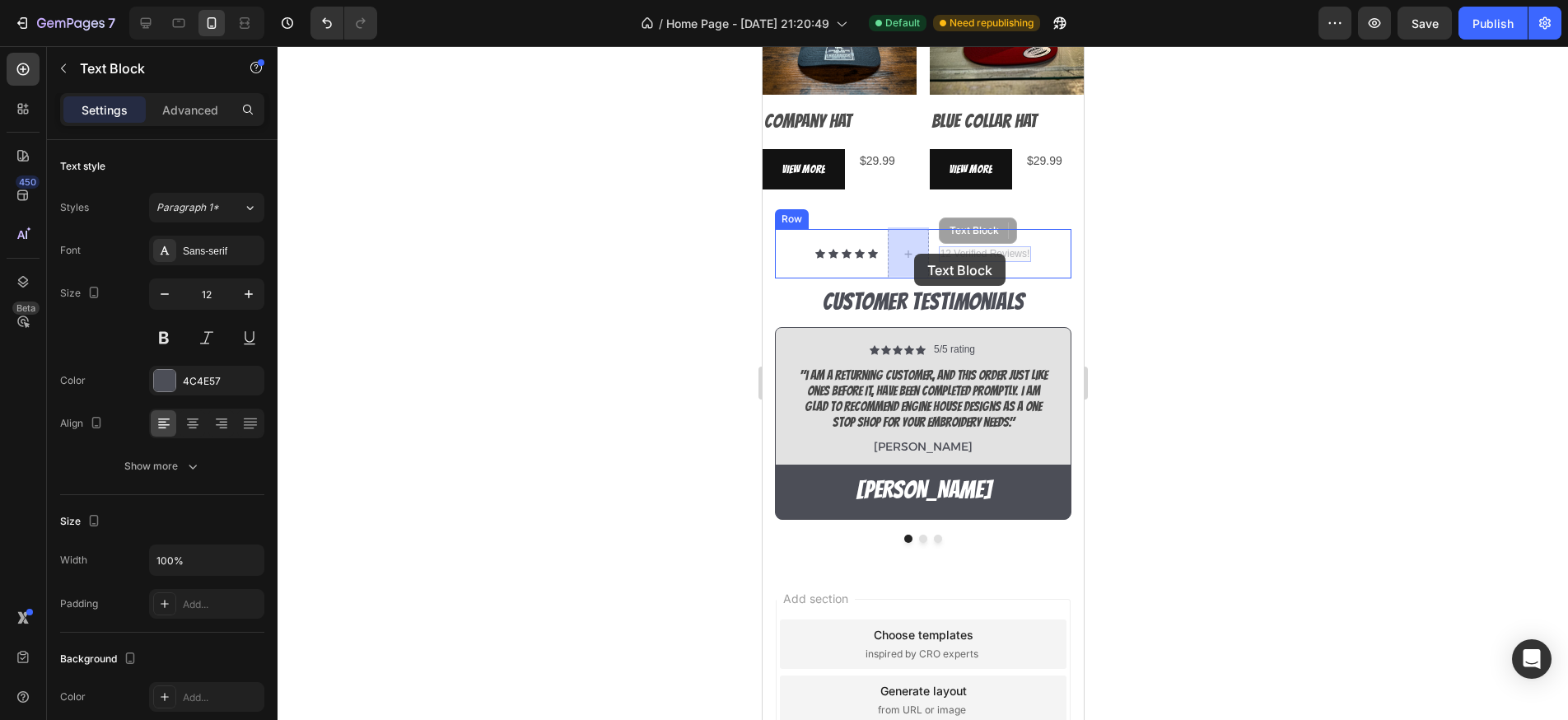
drag, startPoint x: 950, startPoint y: 253, endPoint x: 914, endPoint y: 253, distance: 36.0
click at [1173, 240] on div at bounding box center [923, 383] width 1291 height 674
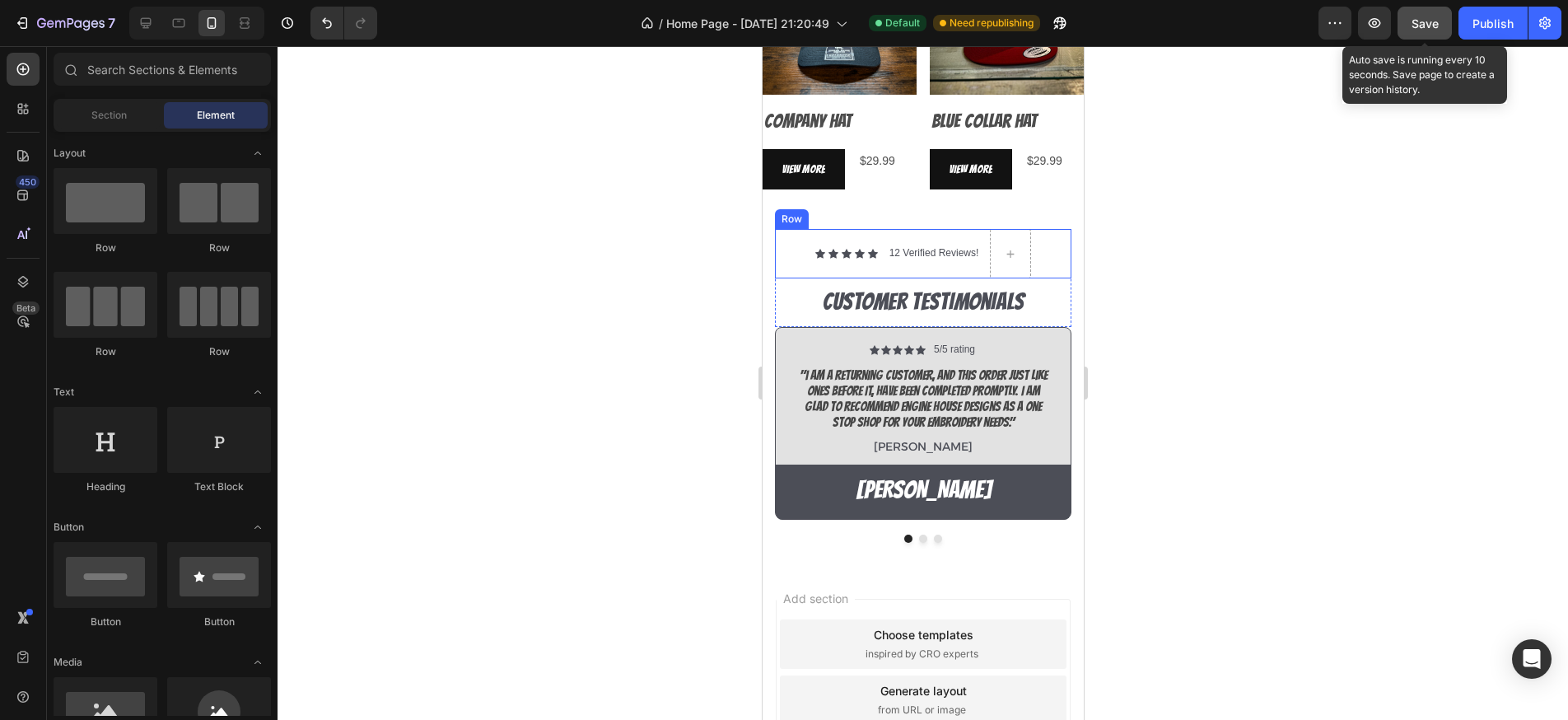
click at [1425, 23] on span "Save" at bounding box center [1425, 23] width 27 height 14
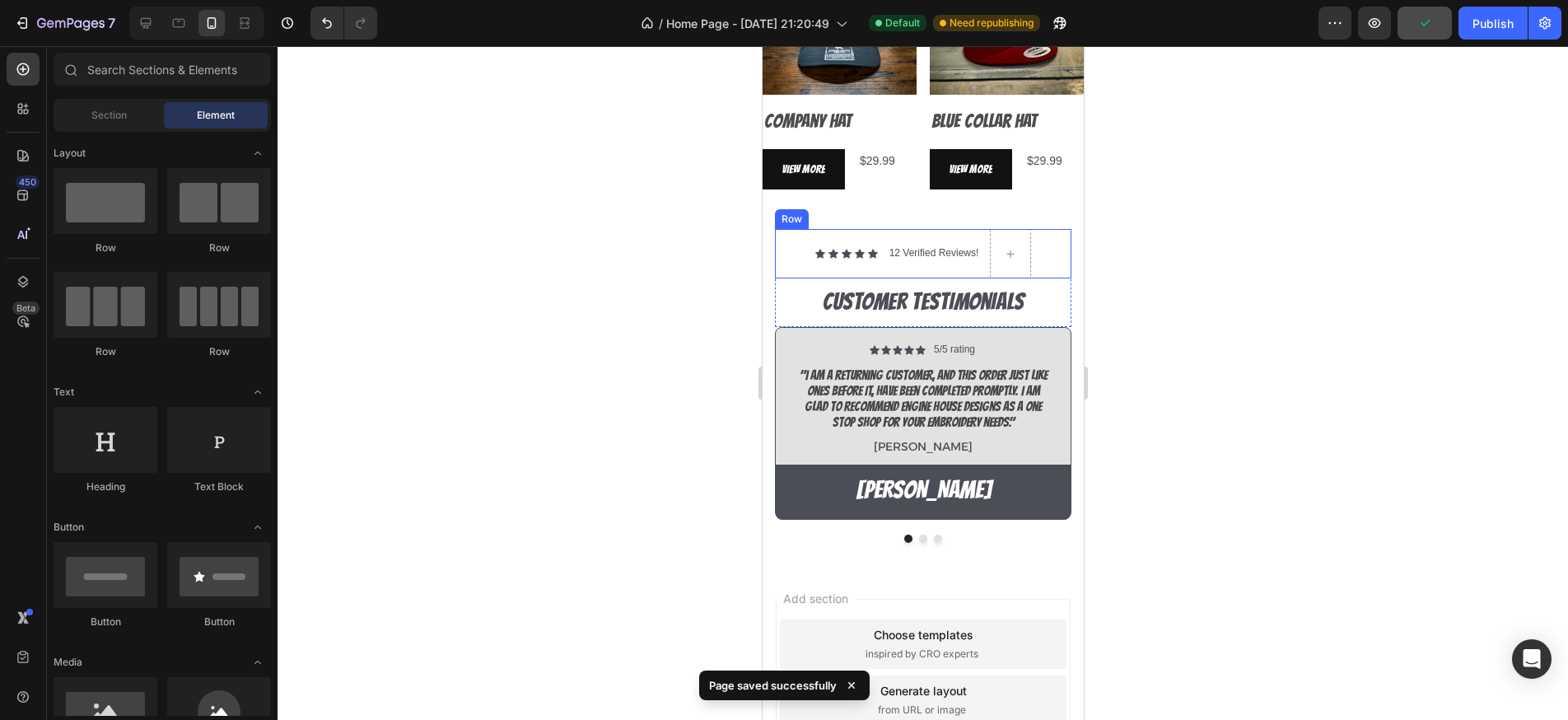
drag, startPoint x: 1487, startPoint y: 23, endPoint x: 1472, endPoint y: 68, distance: 47.4
click at [1487, 23] on div "Publish" at bounding box center [1493, 24] width 42 height 17
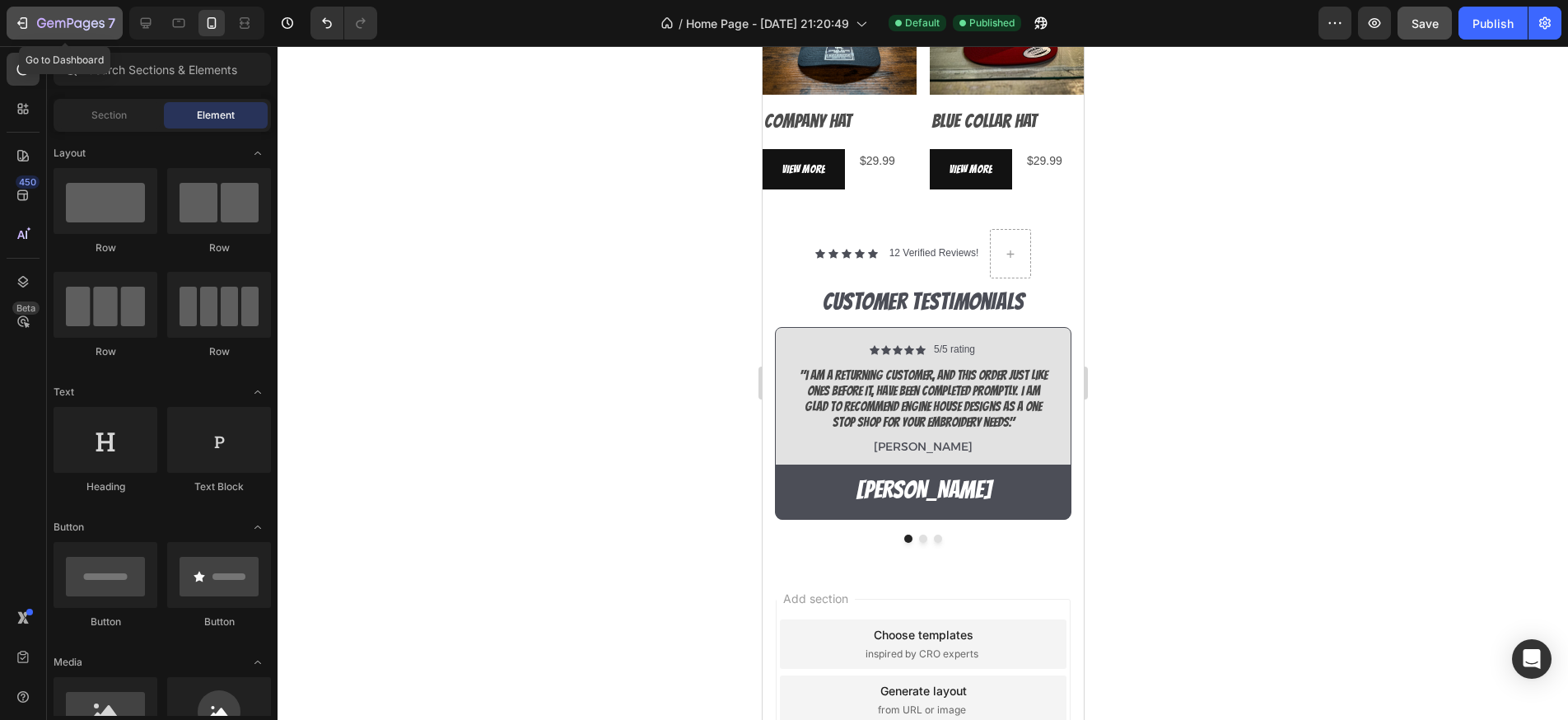
click at [23, 24] on icon "button" at bounding box center [22, 23] width 16 height 16
